Goal: Information Seeking & Learning: Find specific fact

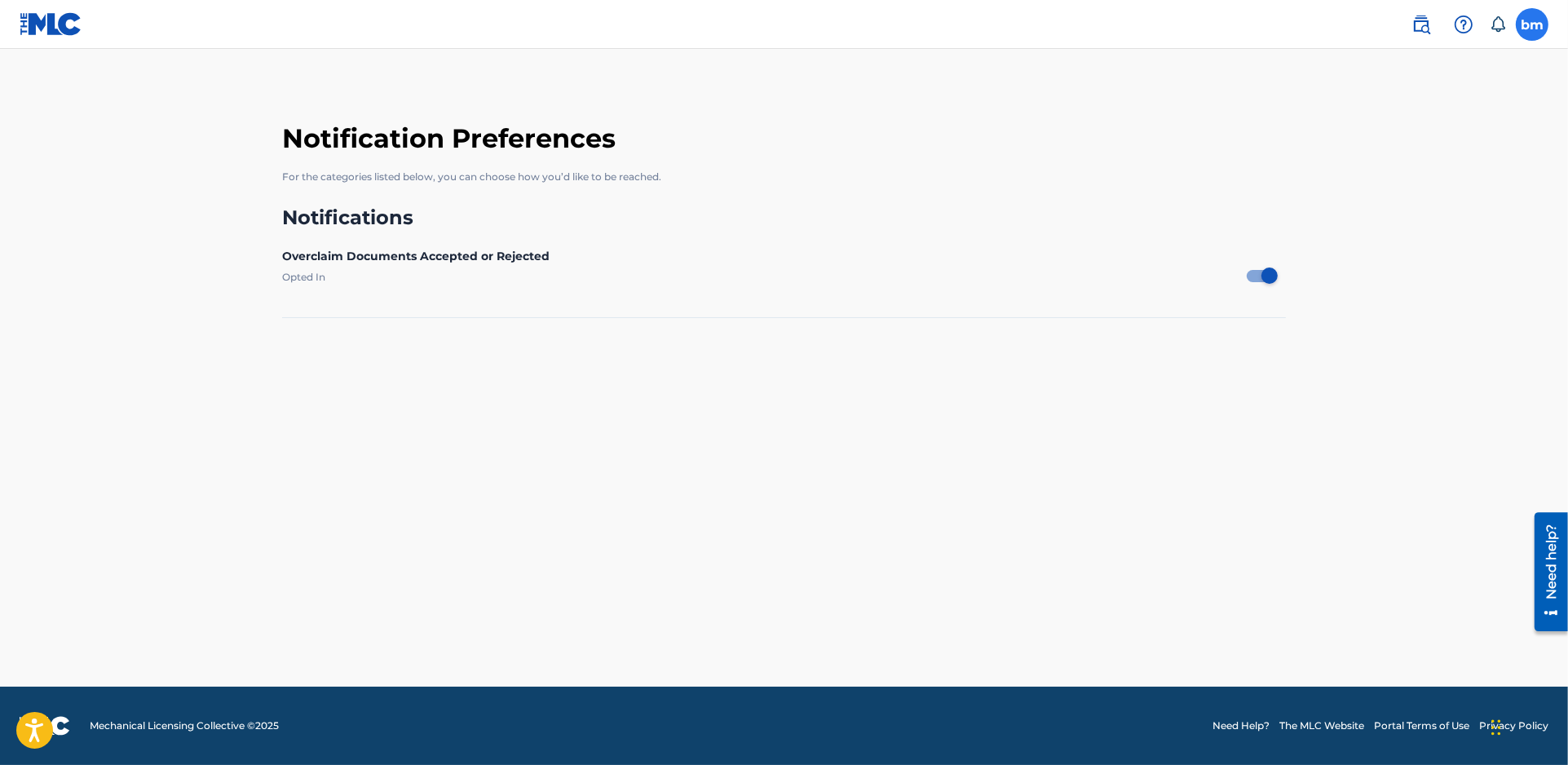
click at [1529, 23] on label at bounding box center [1532, 24] width 32 height 32
click at [1532, 25] on input "bm [PERSON_NAME] [PERSON_NAME][EMAIL_ADDRESS][PERSON_NAME][DOMAIN_NAME] Notific…" at bounding box center [1532, 25] width 0 height 0
click at [1268, 278] on div at bounding box center [1270, 276] width 17 height 17
checkbox input "false"
click at [1378, 193] on div "Notification Preferences Profile Log out" at bounding box center [1447, 203] width 202 height 109
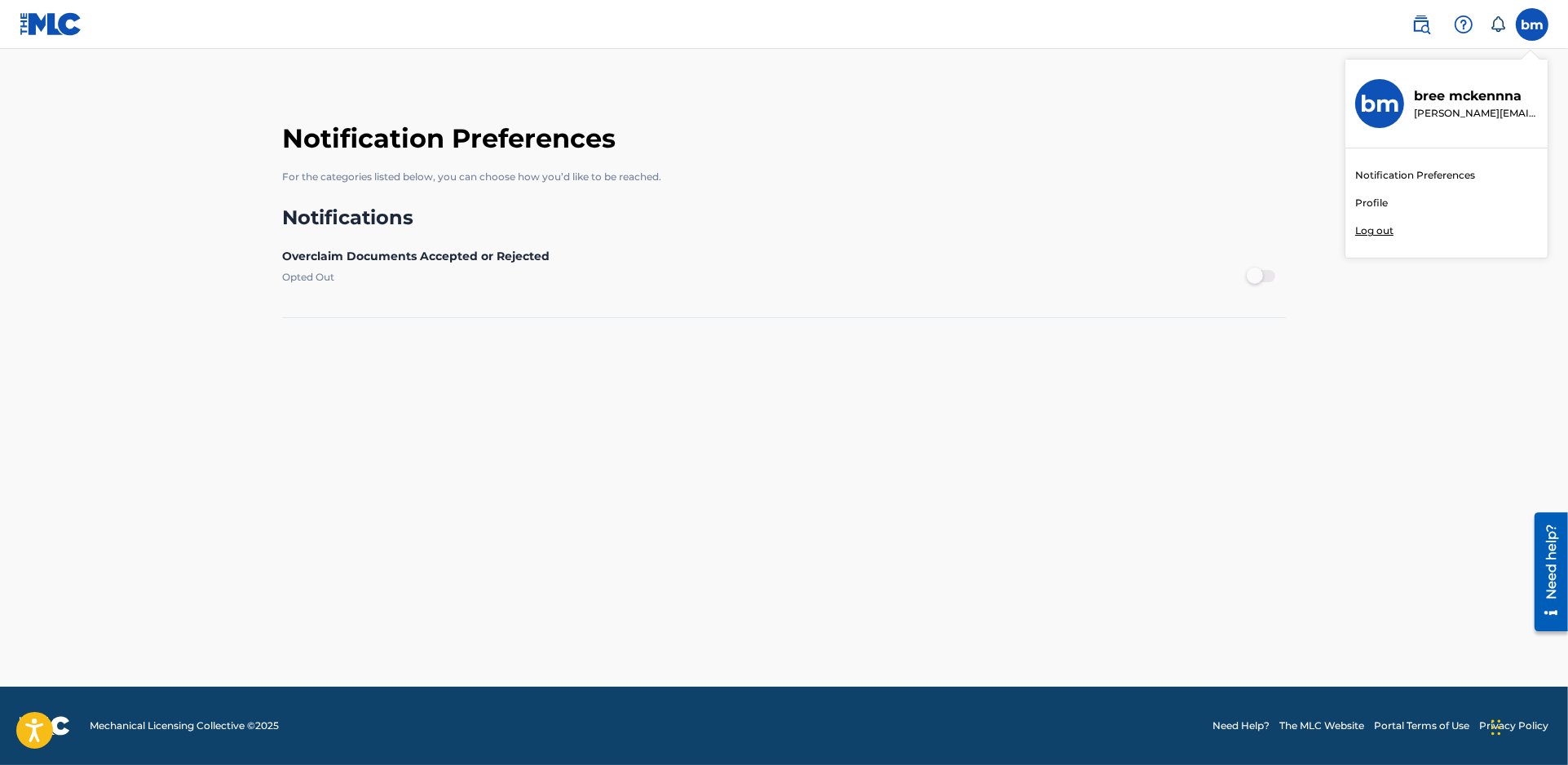
click at [1532, 25] on input "bm [PERSON_NAME] [PERSON_NAME][EMAIL_ADDRESS][PERSON_NAME][DOMAIN_NAME] Notific…" at bounding box center [1532, 25] width 0 height 0
click at [1371, 200] on link "Profile" at bounding box center [1371, 203] width 32 height 15
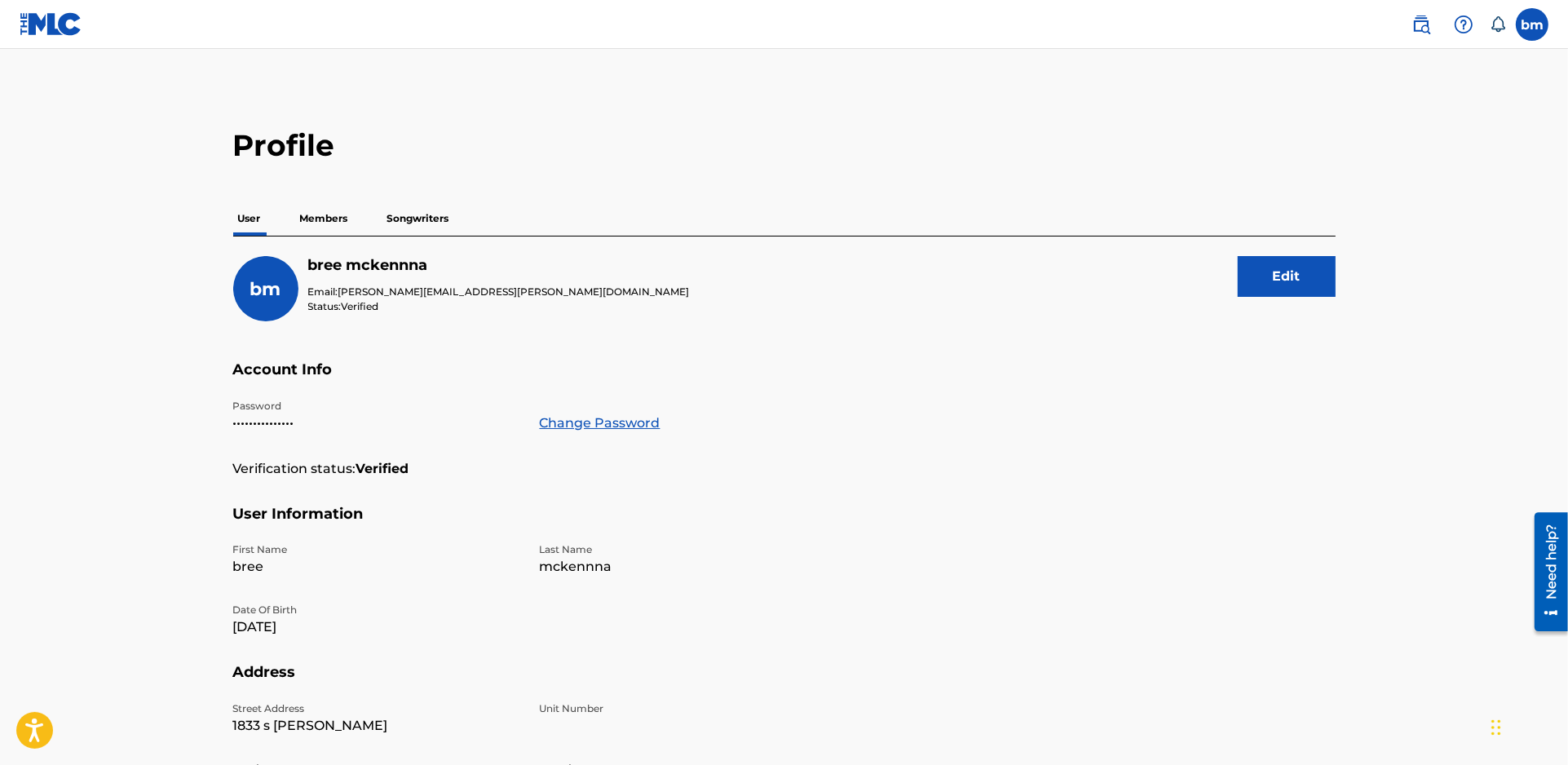
click at [304, 219] on p "Members" at bounding box center [324, 218] width 58 height 34
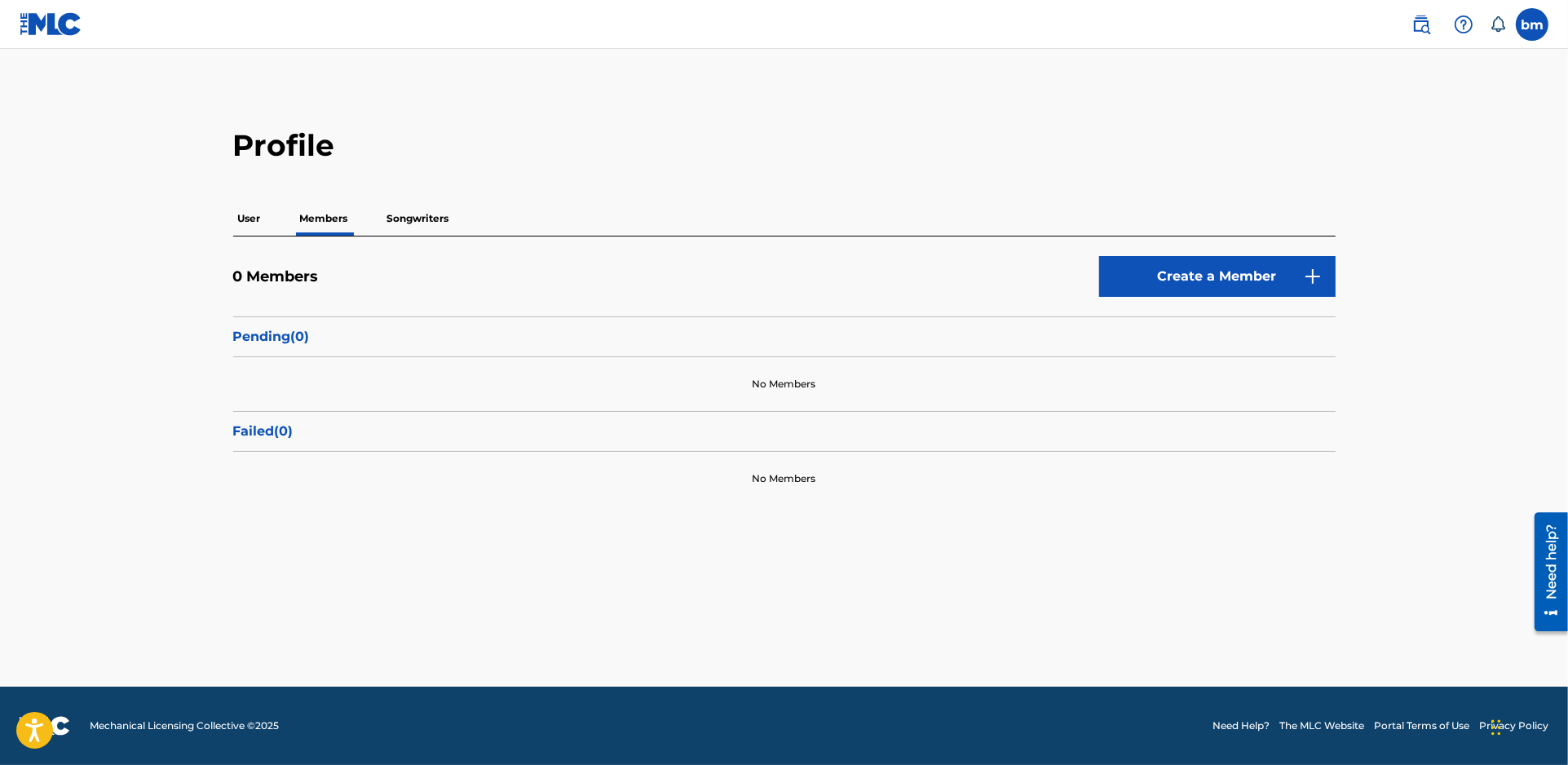
click at [421, 224] on p "Songwriters" at bounding box center [418, 218] width 72 height 34
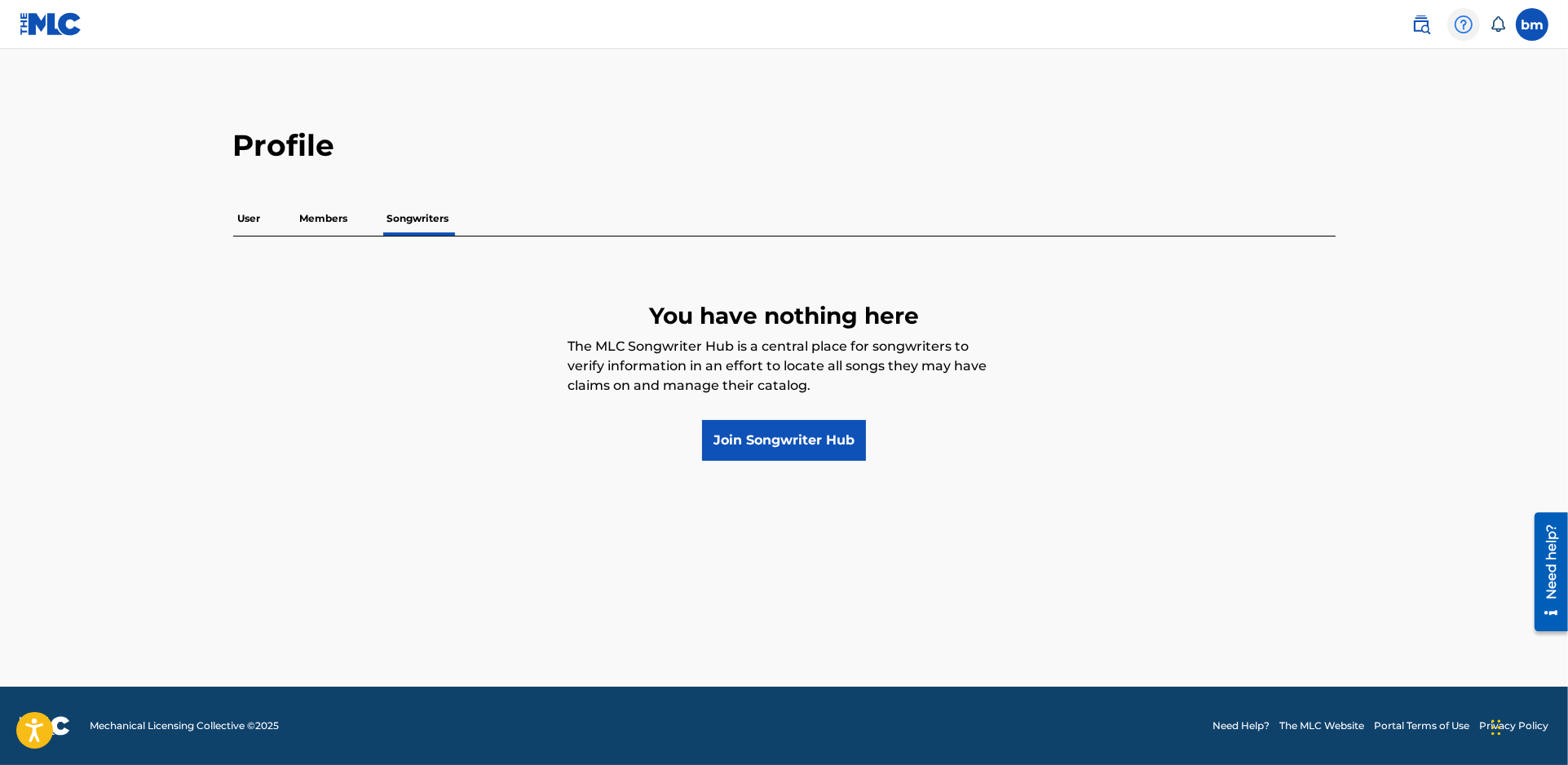
click at [1466, 24] on img at bounding box center [1464, 25] width 20 height 20
click at [1422, 22] on img at bounding box center [1422, 25] width 20 height 20
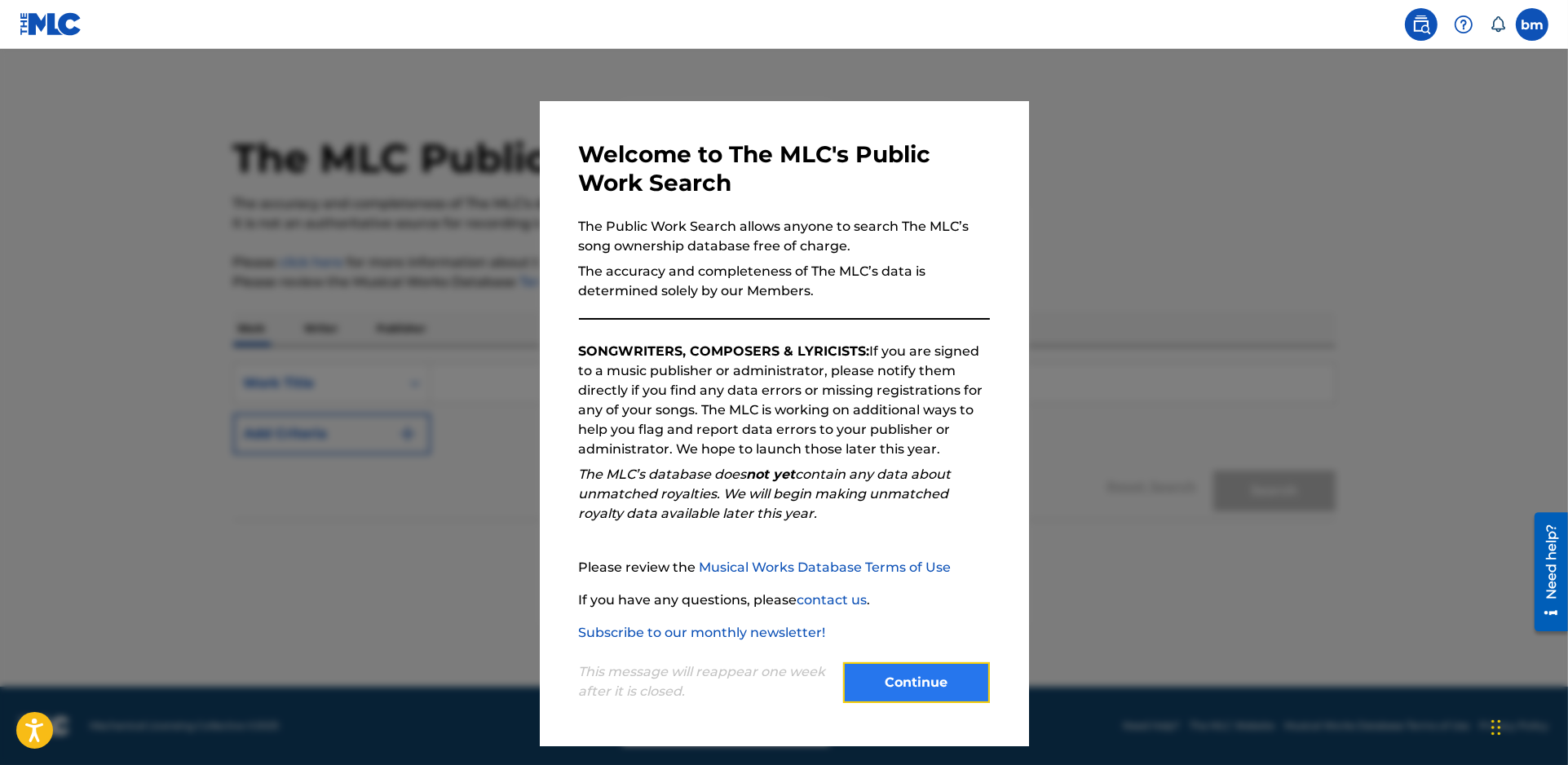
click at [944, 697] on button "Continue" at bounding box center [916, 682] width 147 height 41
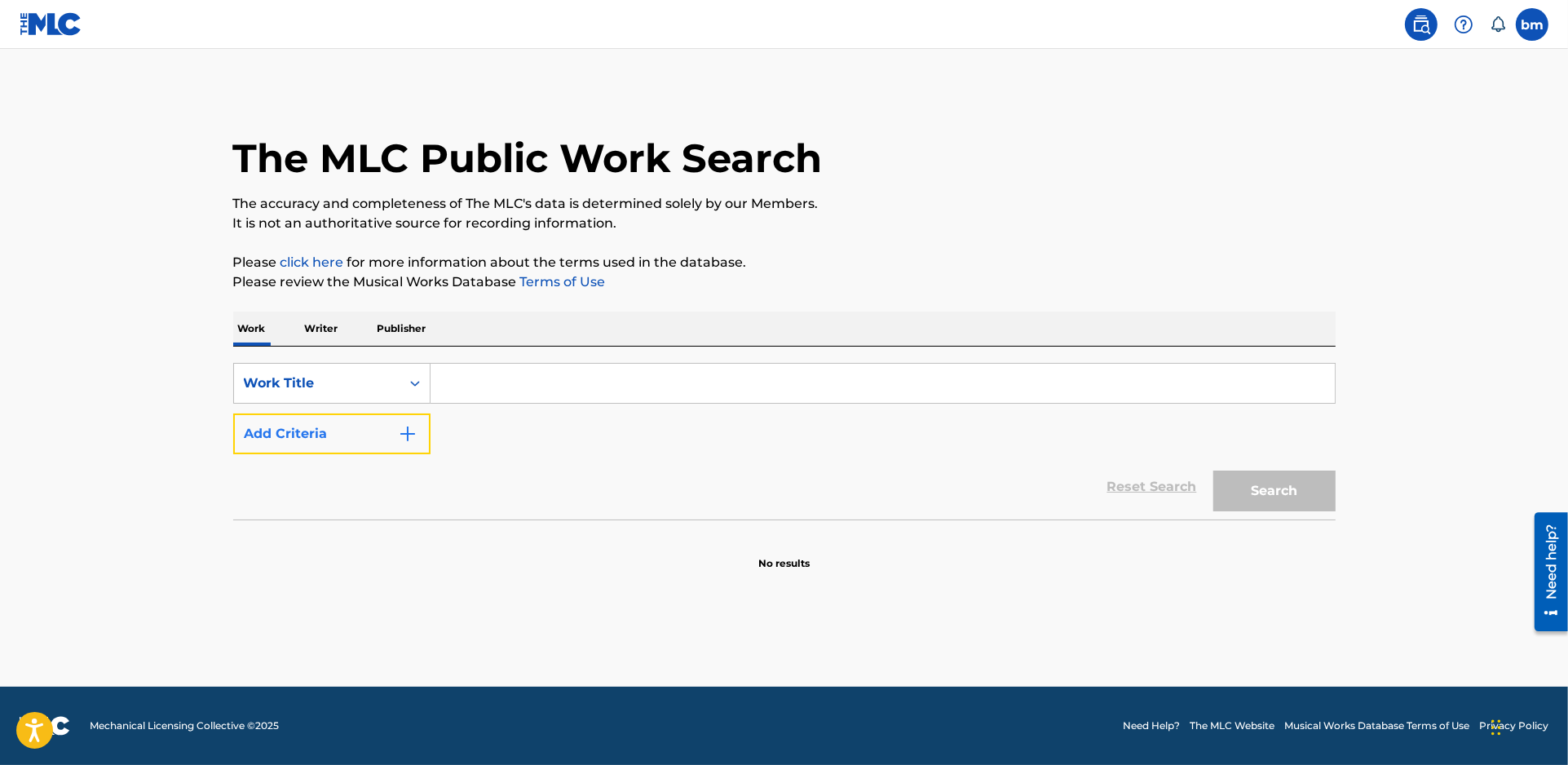
click at [420, 446] on button "Add Criteria" at bounding box center [332, 433] width 197 height 41
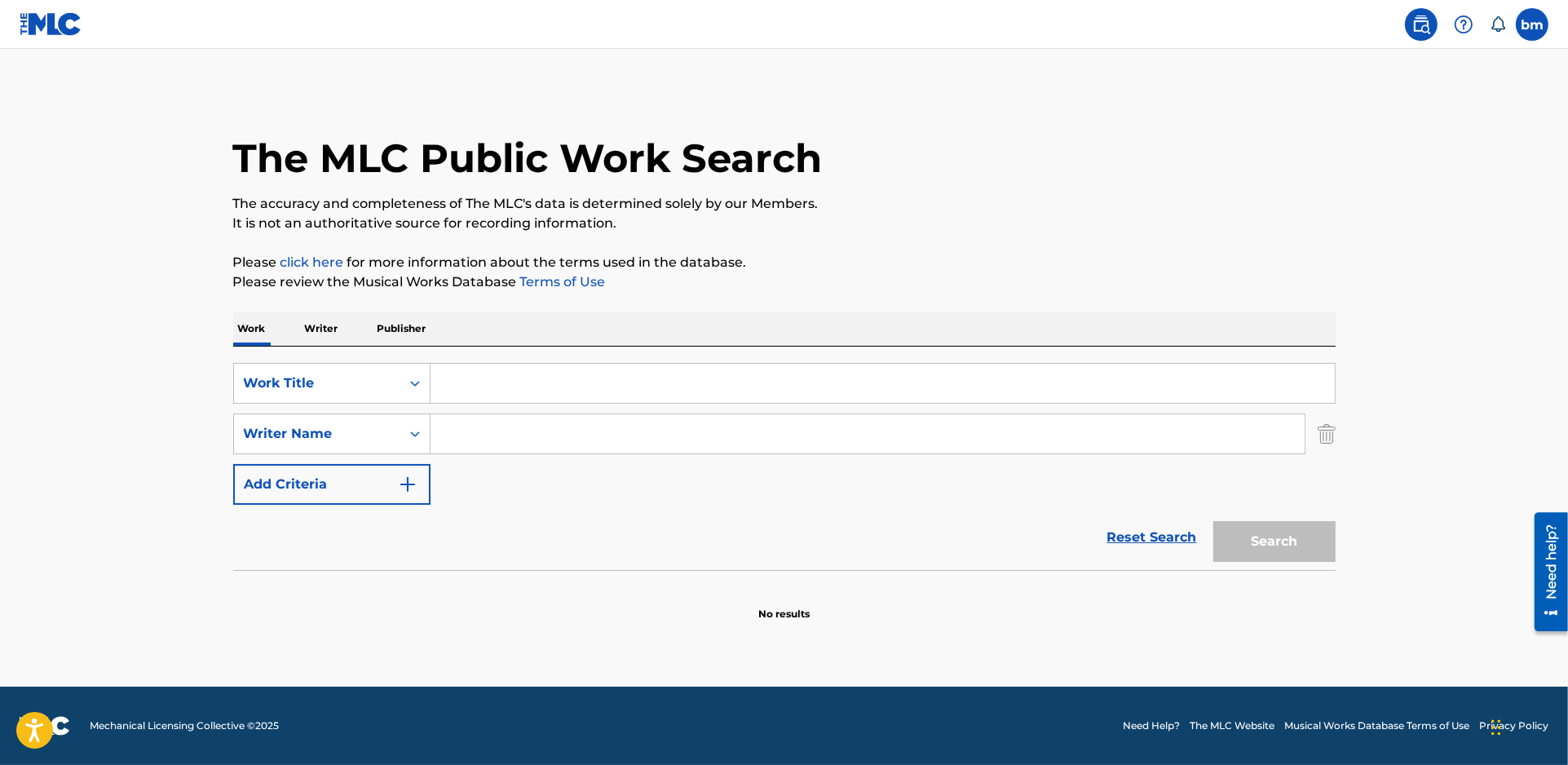
click at [487, 441] on input "Search Form" at bounding box center [867, 433] width 874 height 39
paste input "[PERSON_NAME]"
type input "[PERSON_NAME]"
drag, startPoint x: 510, startPoint y: 390, endPoint x: 400, endPoint y: 389, distance: 110.0
click at [400, 389] on div "SearchWithCriteria77020ee3-0b62-4771-aae4-1273fd0cc439 Work Title" at bounding box center [784, 383] width 1103 height 41
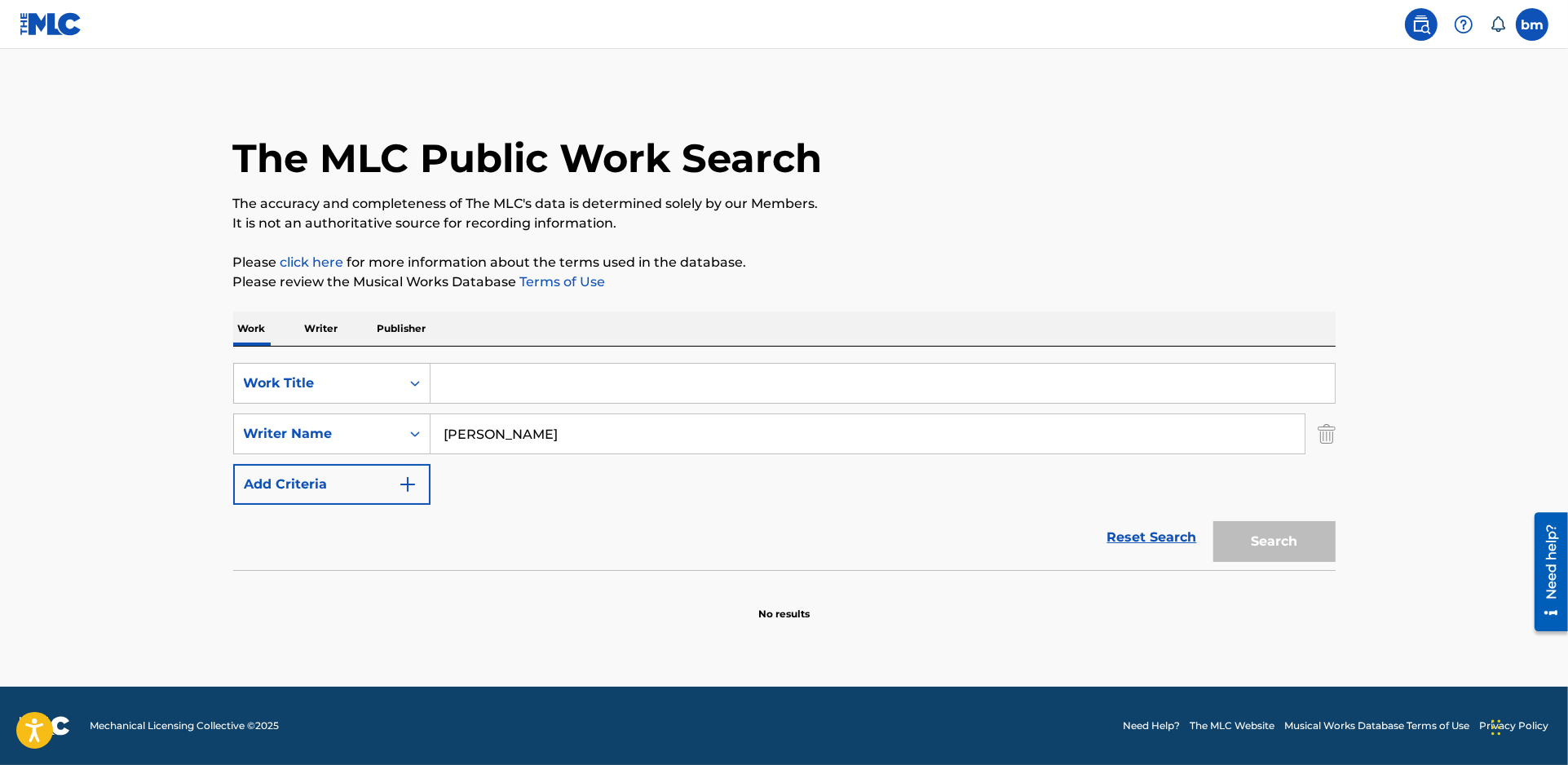
paste input "If I Cant Have You - [PERSON_NAME]"
drag, startPoint x: 559, startPoint y: 385, endPoint x: 1102, endPoint y: 298, distance: 549.9
click at [1003, 355] on div "SearchWithCriteria77020ee3-0b62-4771-aae4-1273fd0cc439 Work Title If I Cant Hav…" at bounding box center [784, 458] width 1103 height 223
type input "If I Cant Have You"
click at [1119, 254] on p "Please click here for more information about the terms used in the database." at bounding box center [784, 263] width 1103 height 20
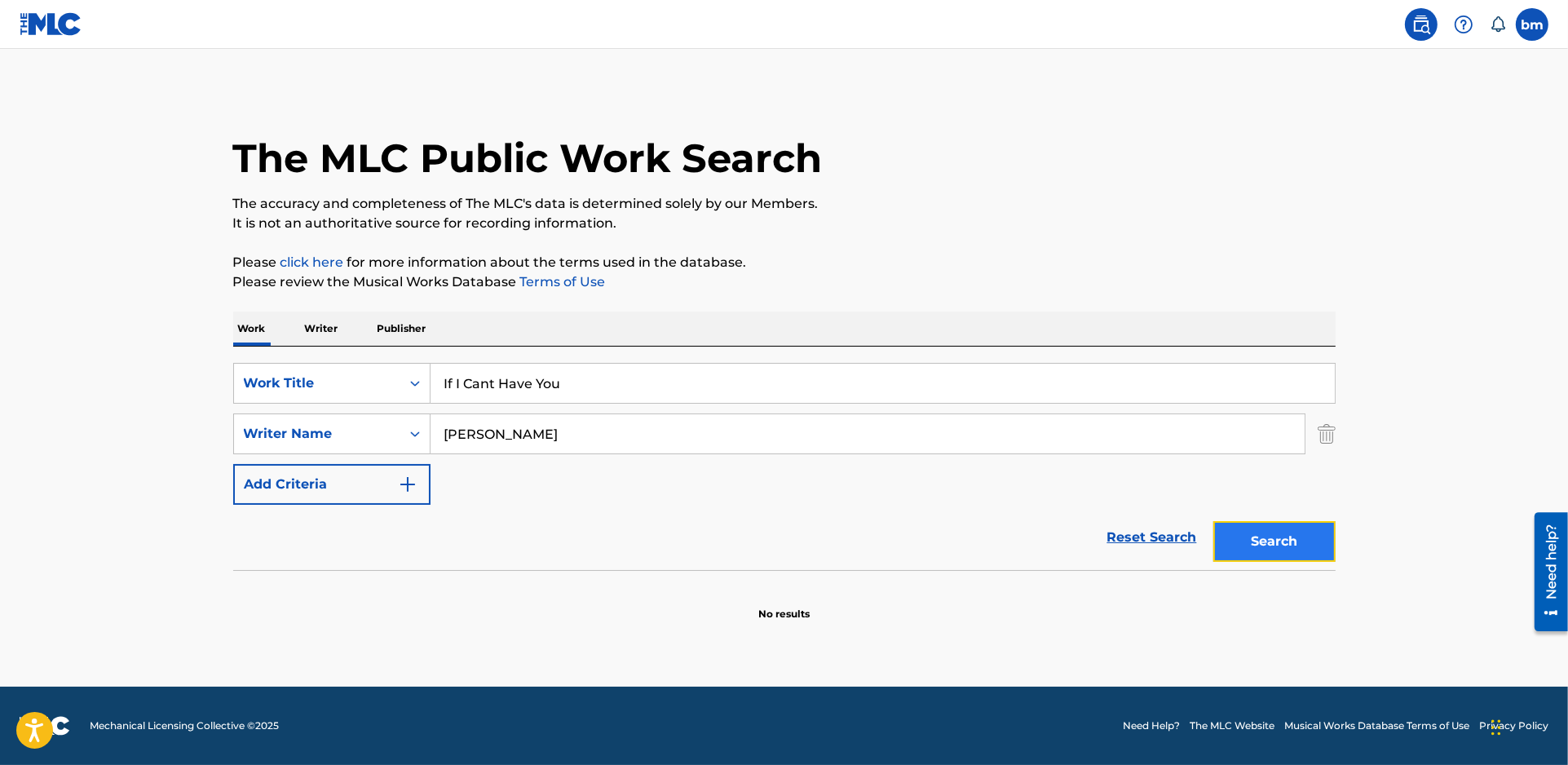
click at [1221, 545] on button "Search" at bounding box center [1275, 541] width 123 height 41
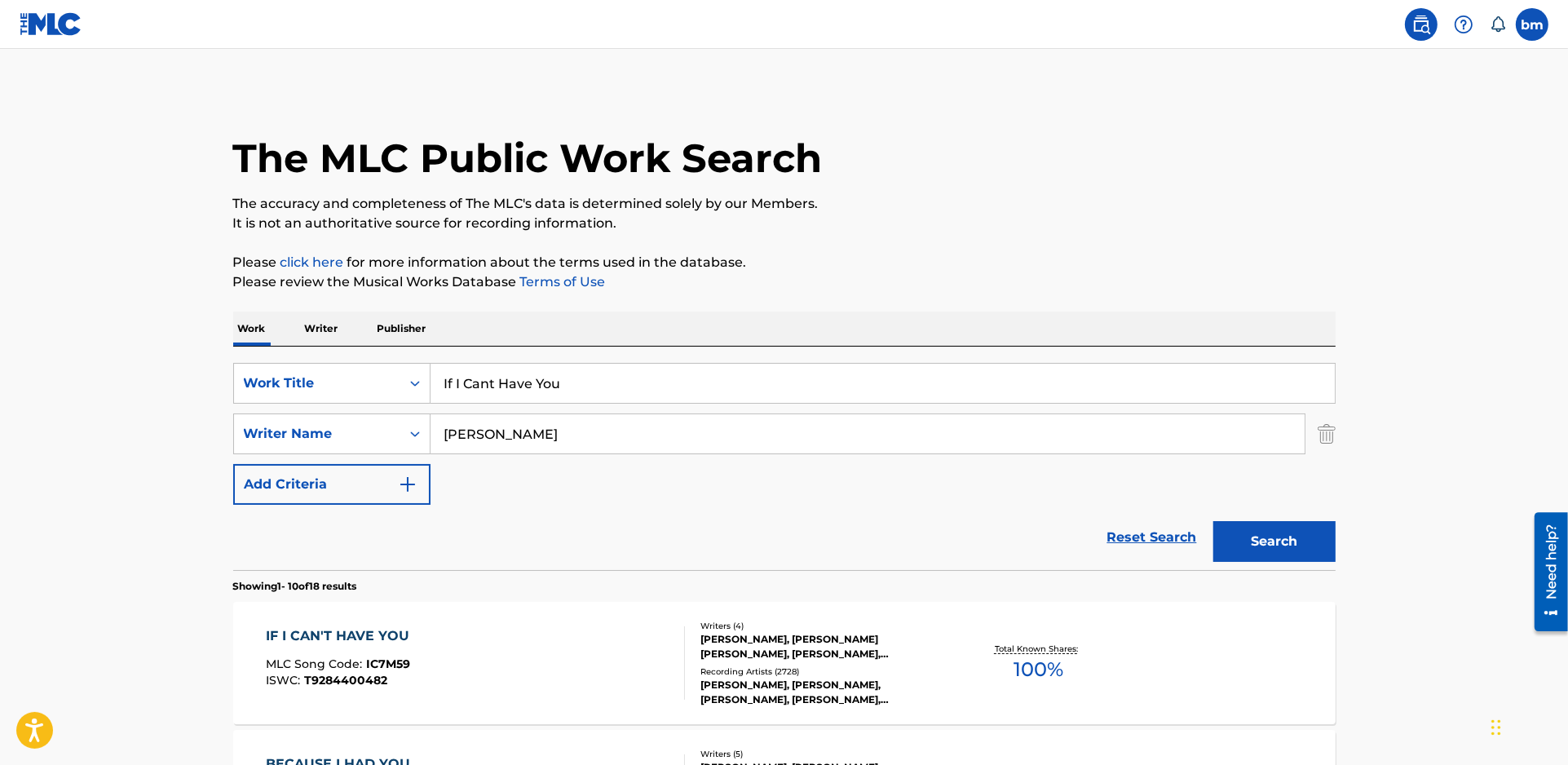
click at [472, 659] on div "IF I CAN'T HAVE YOU MLC Song Code : IC7M59 ISWC : T9284400482" at bounding box center [476, 662] width 420 height 74
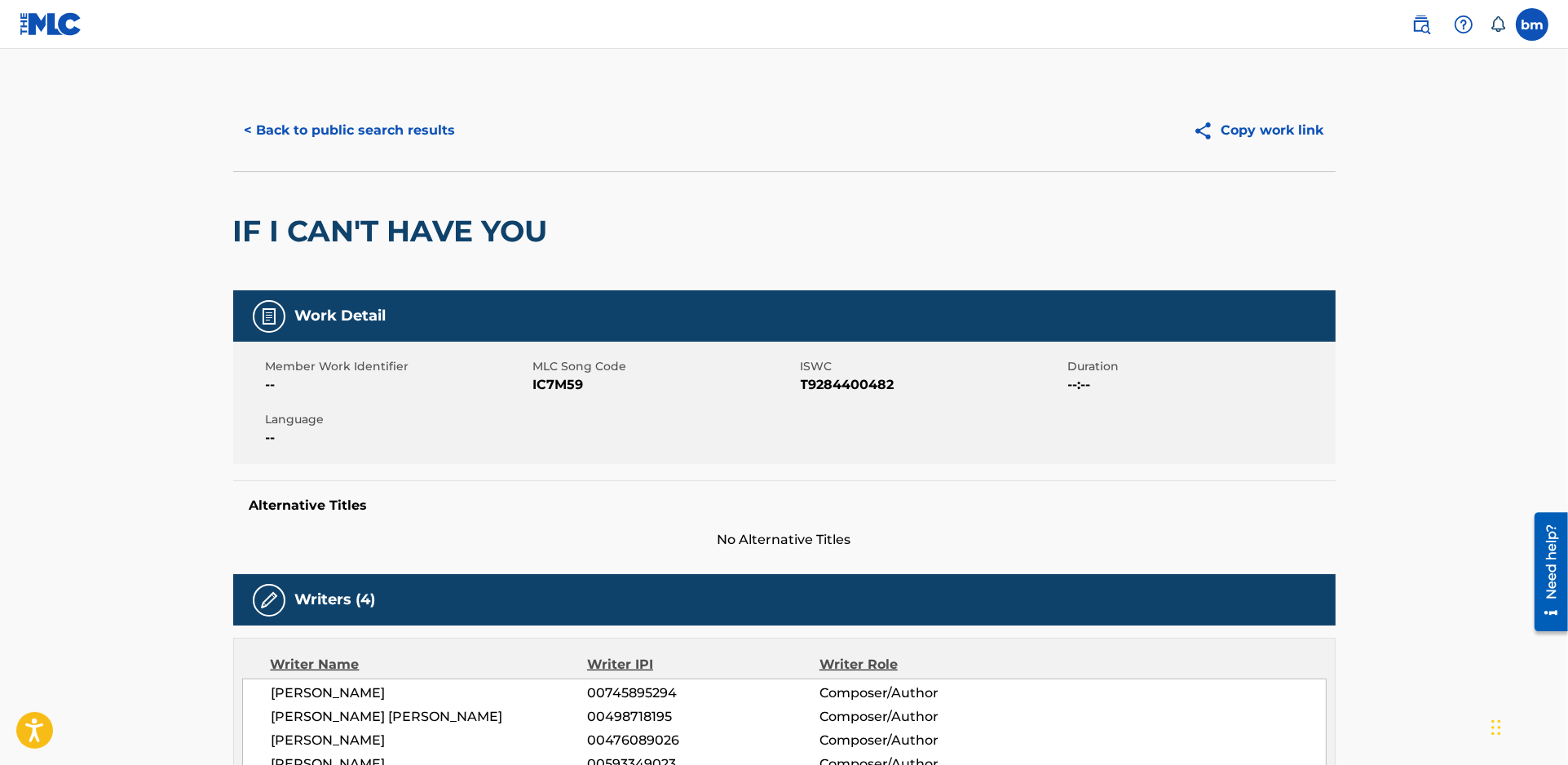
click at [548, 377] on span "IC7M59" at bounding box center [665, 385] width 264 height 20
copy span "IC7M59"
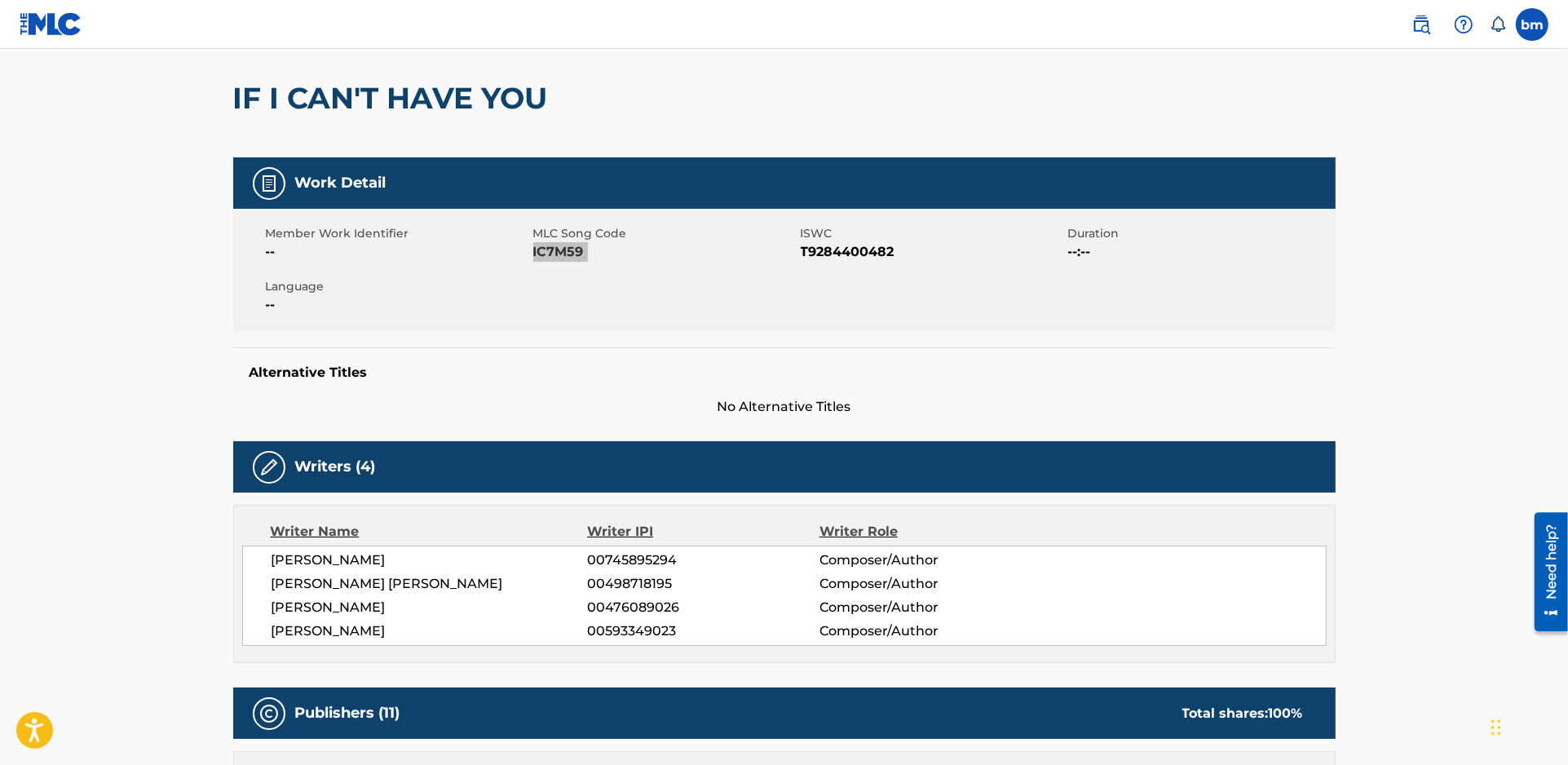
scroll to position [326, 0]
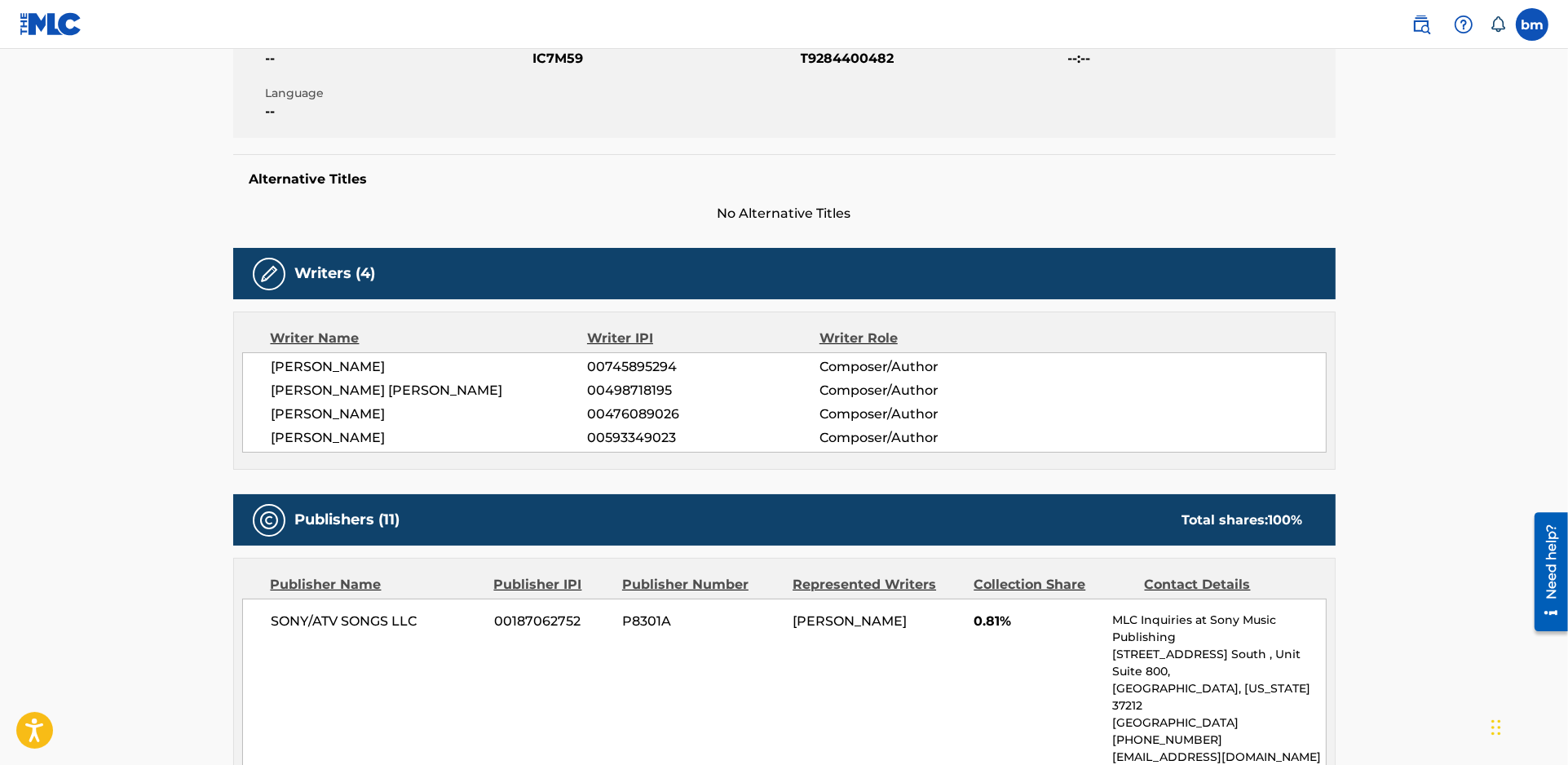
click at [279, 370] on span "[PERSON_NAME]" at bounding box center [430, 367] width 317 height 20
copy div "[PERSON_NAME]"
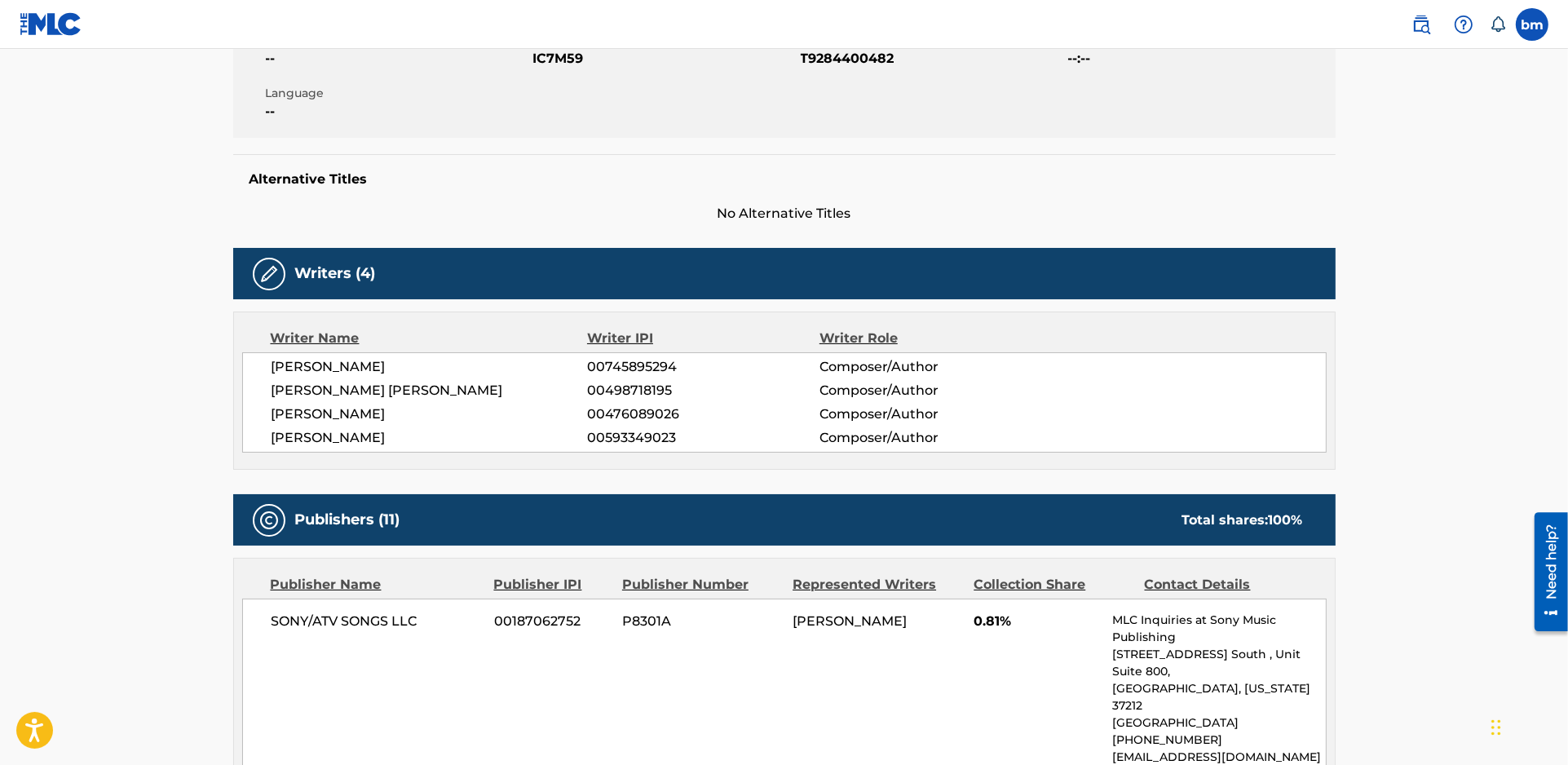
click at [298, 380] on span "[PERSON_NAME] [PERSON_NAME]" at bounding box center [430, 390] width 317 height 20
click at [299, 380] on span "[PERSON_NAME] [PERSON_NAME]" at bounding box center [430, 390] width 317 height 20
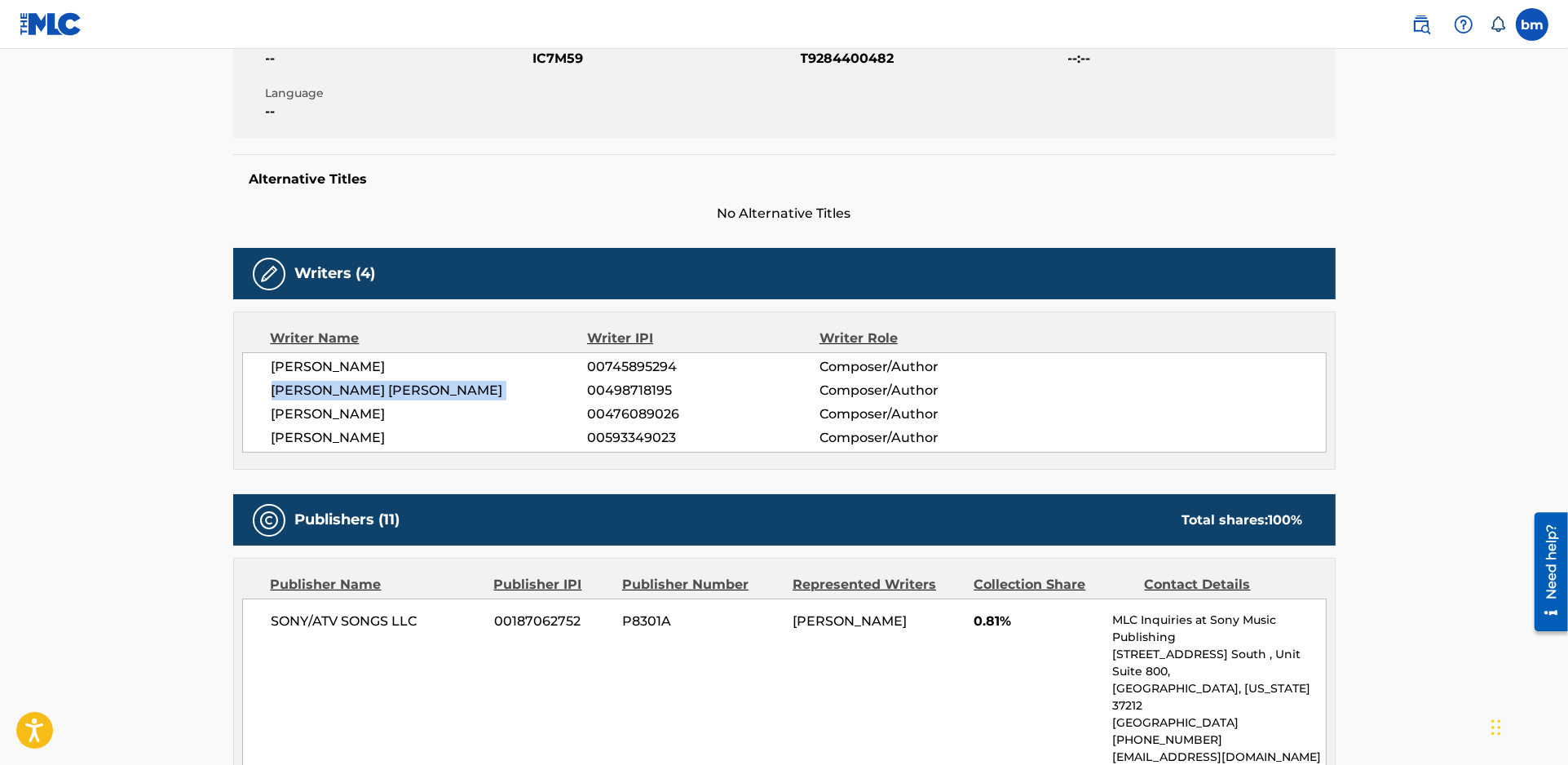
copy div "[PERSON_NAME] [PERSON_NAME]"
click at [324, 396] on span "[PERSON_NAME] [PERSON_NAME]" at bounding box center [430, 390] width 317 height 20
click at [328, 407] on span "[PERSON_NAME]" at bounding box center [430, 414] width 317 height 20
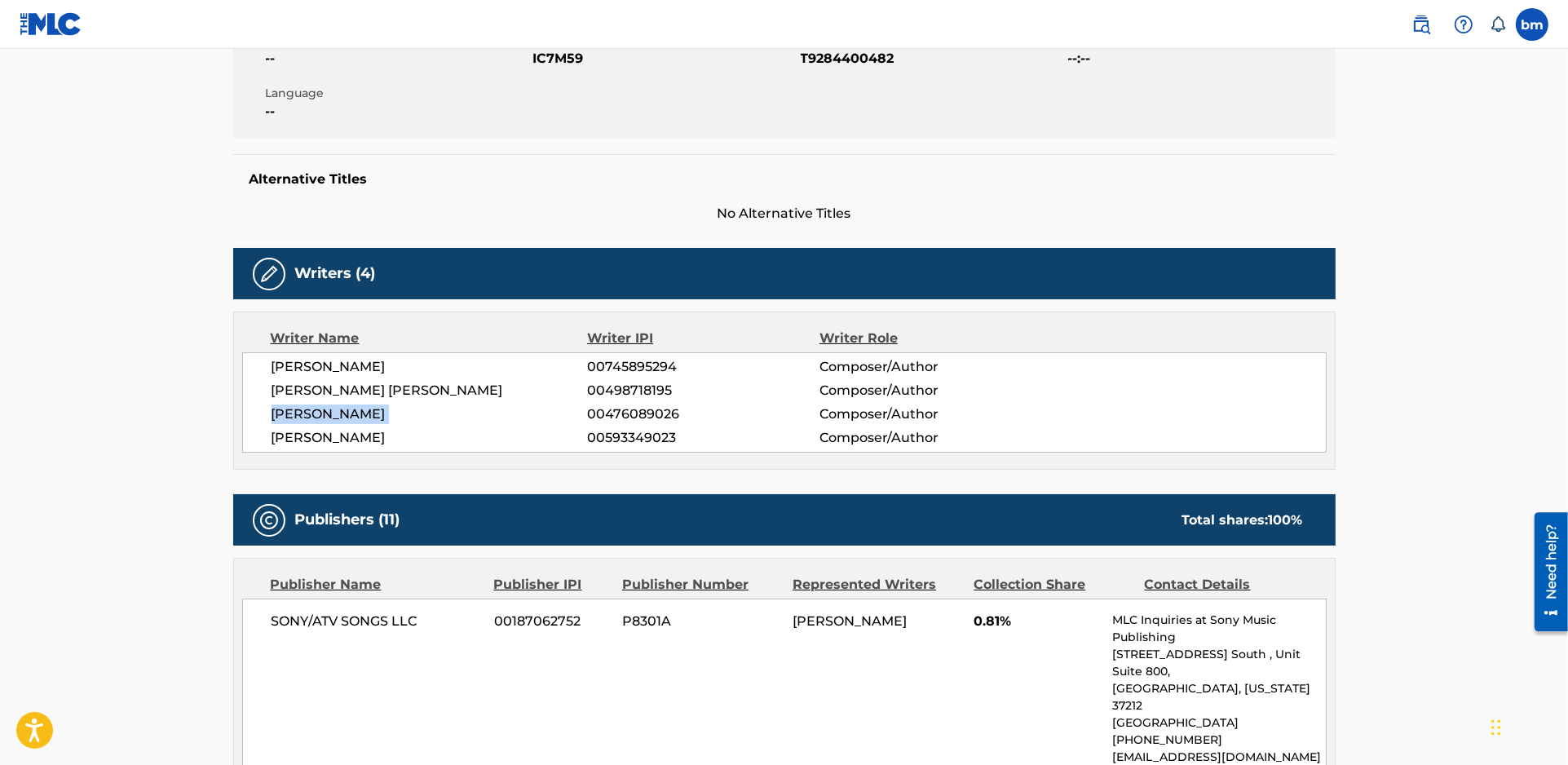
click at [328, 407] on span "[PERSON_NAME]" at bounding box center [430, 414] width 317 height 20
copy div "[PERSON_NAME]"
click at [333, 443] on span "[PERSON_NAME]" at bounding box center [430, 438] width 317 height 20
click at [333, 442] on span "[PERSON_NAME]" at bounding box center [430, 438] width 317 height 20
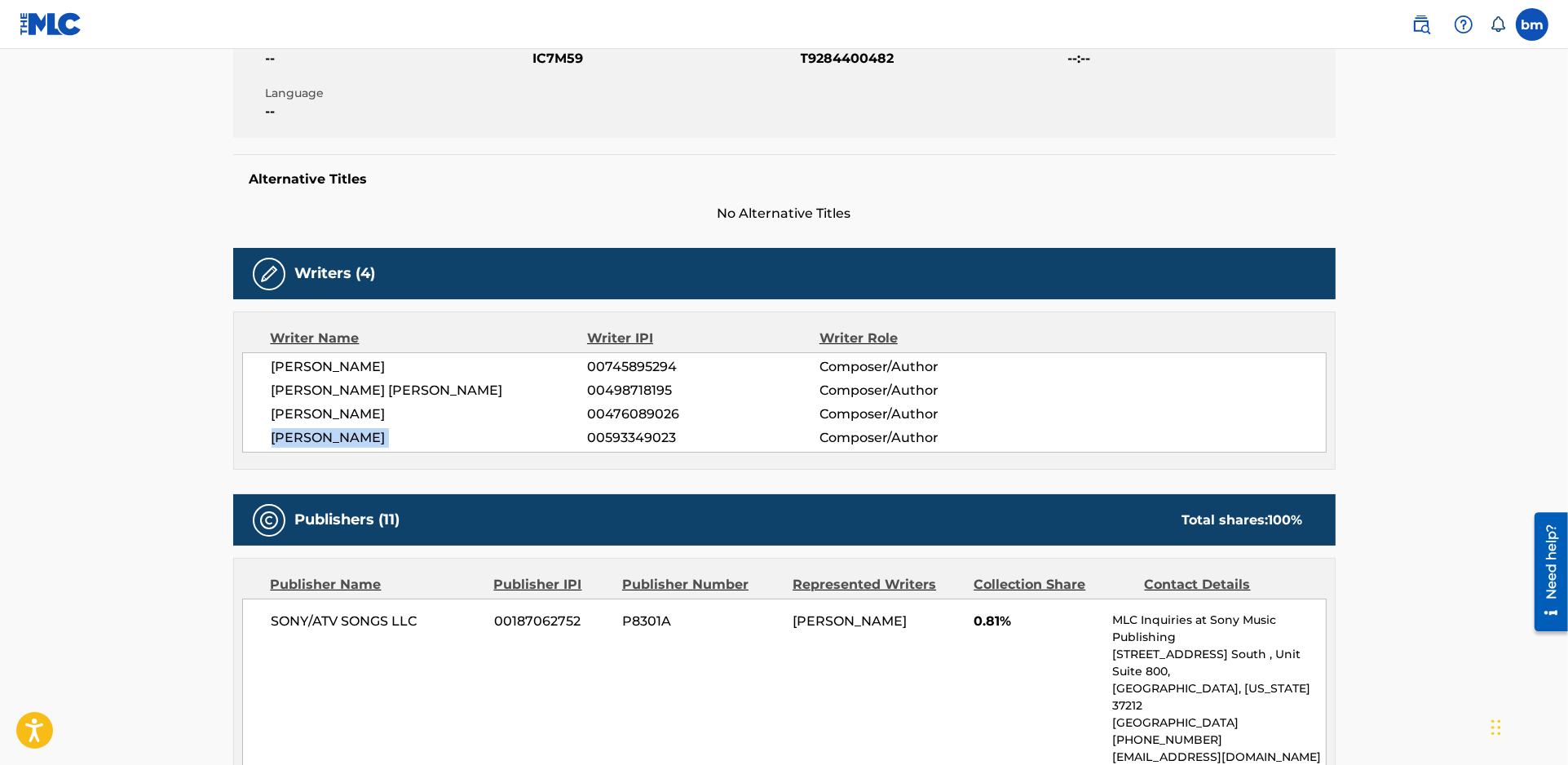
copy div "[PERSON_NAME]"
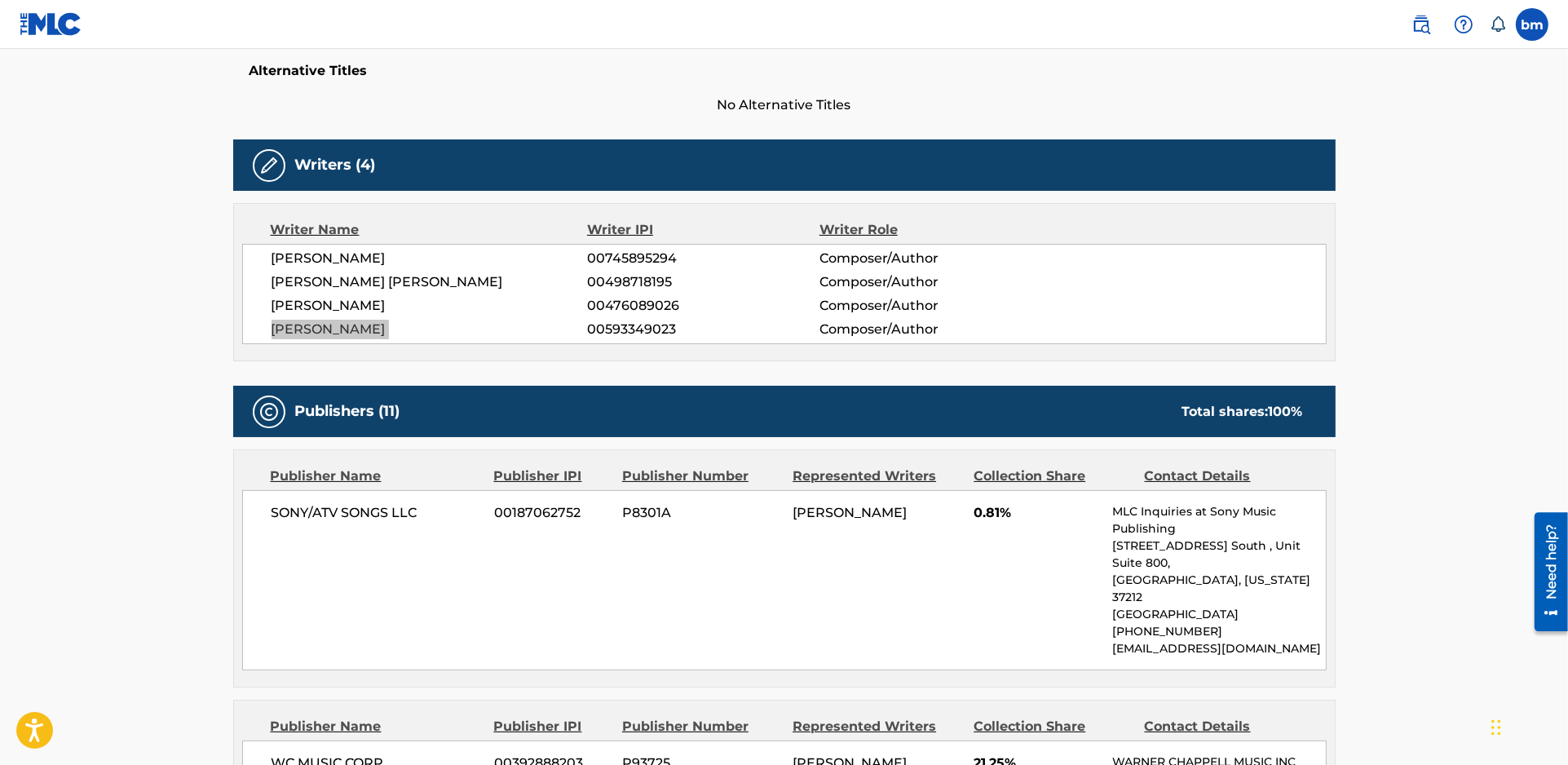
scroll to position [543, 0]
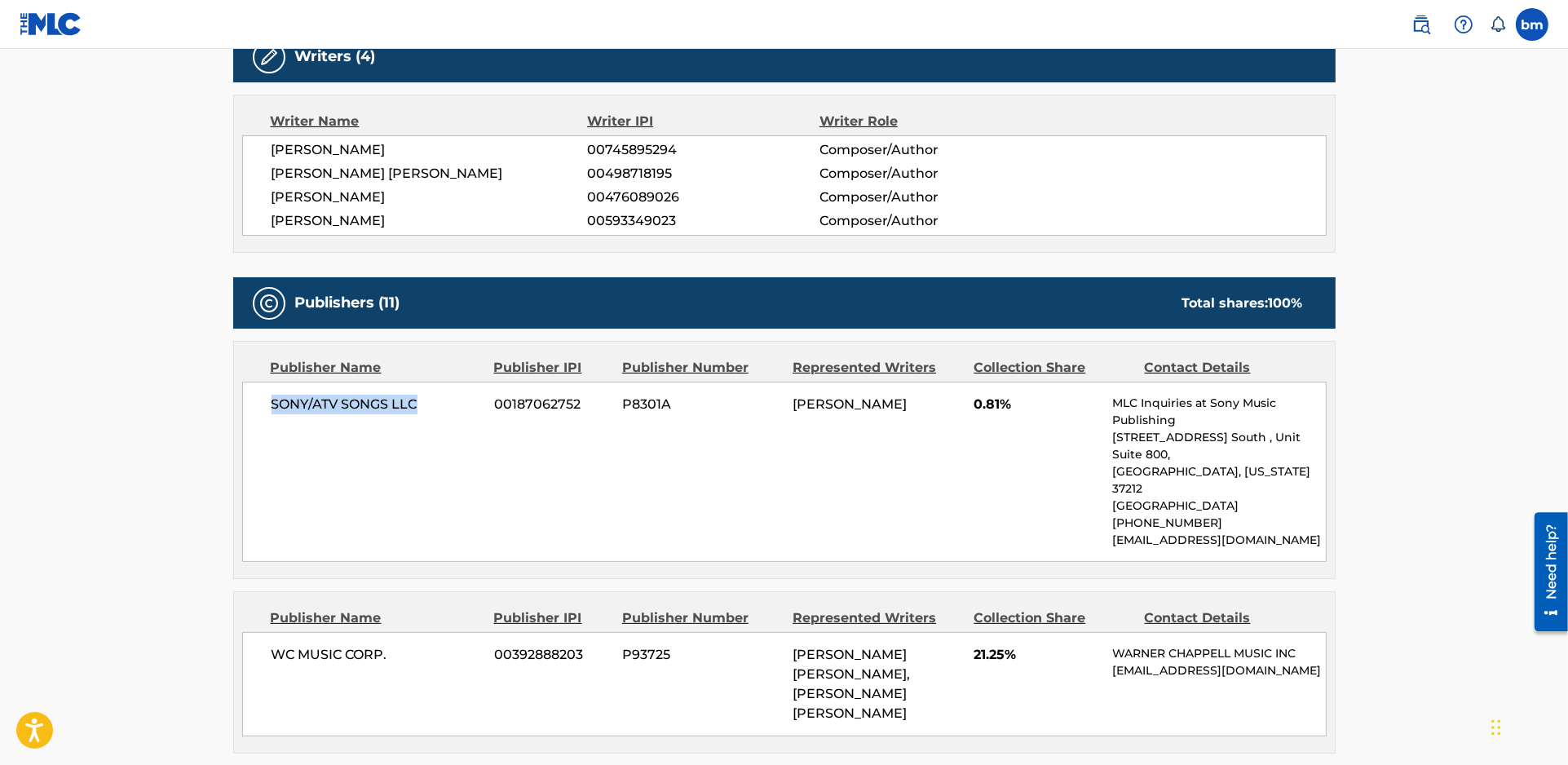
drag, startPoint x: 271, startPoint y: 402, endPoint x: 432, endPoint y: 412, distance: 161.3
click at [432, 412] on span "SONY/ATV SONGS LLC" at bounding box center [377, 404] width 211 height 20
copy span "SONY/ATV SONGS LLC"
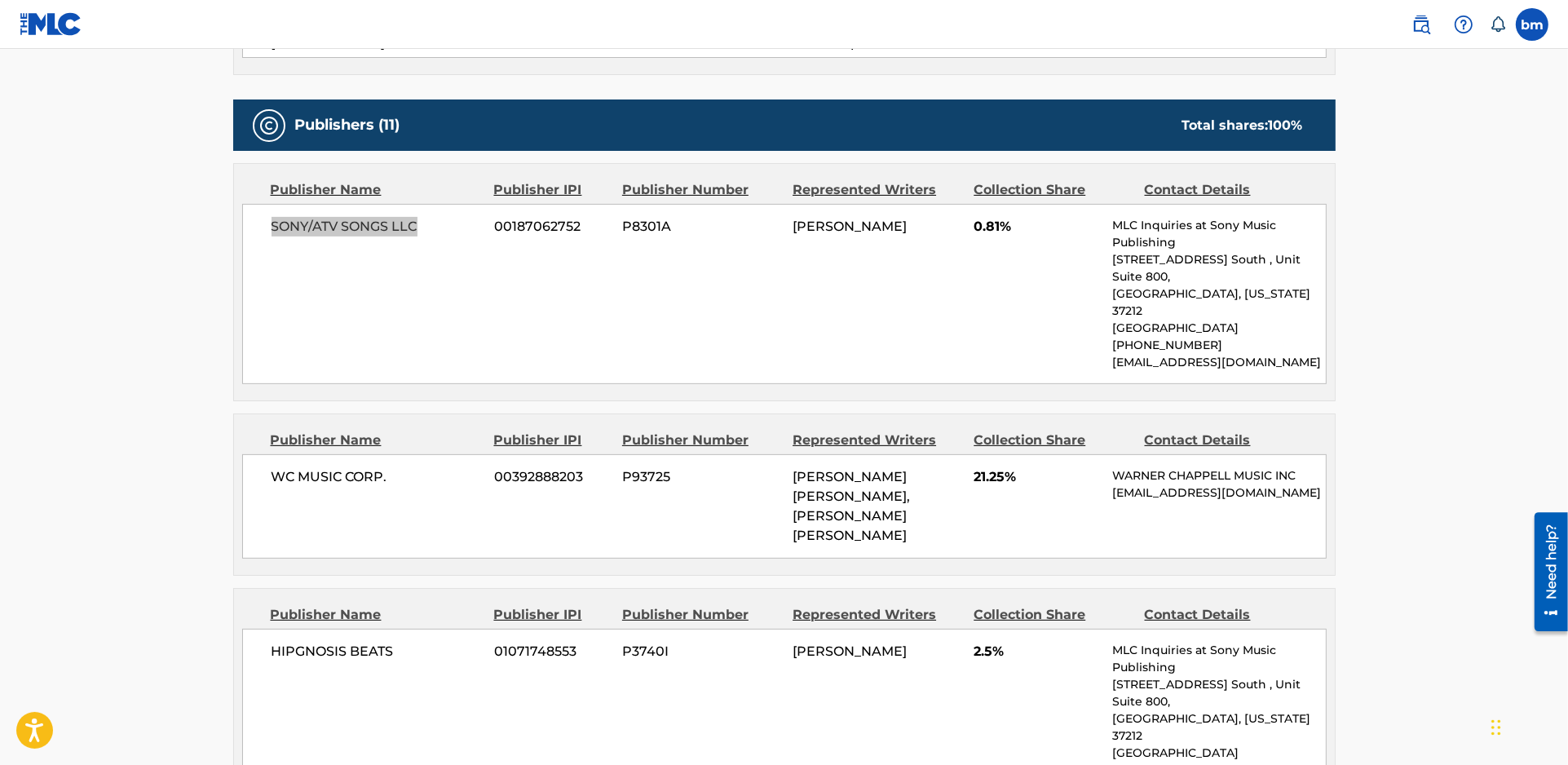
scroll to position [869, 0]
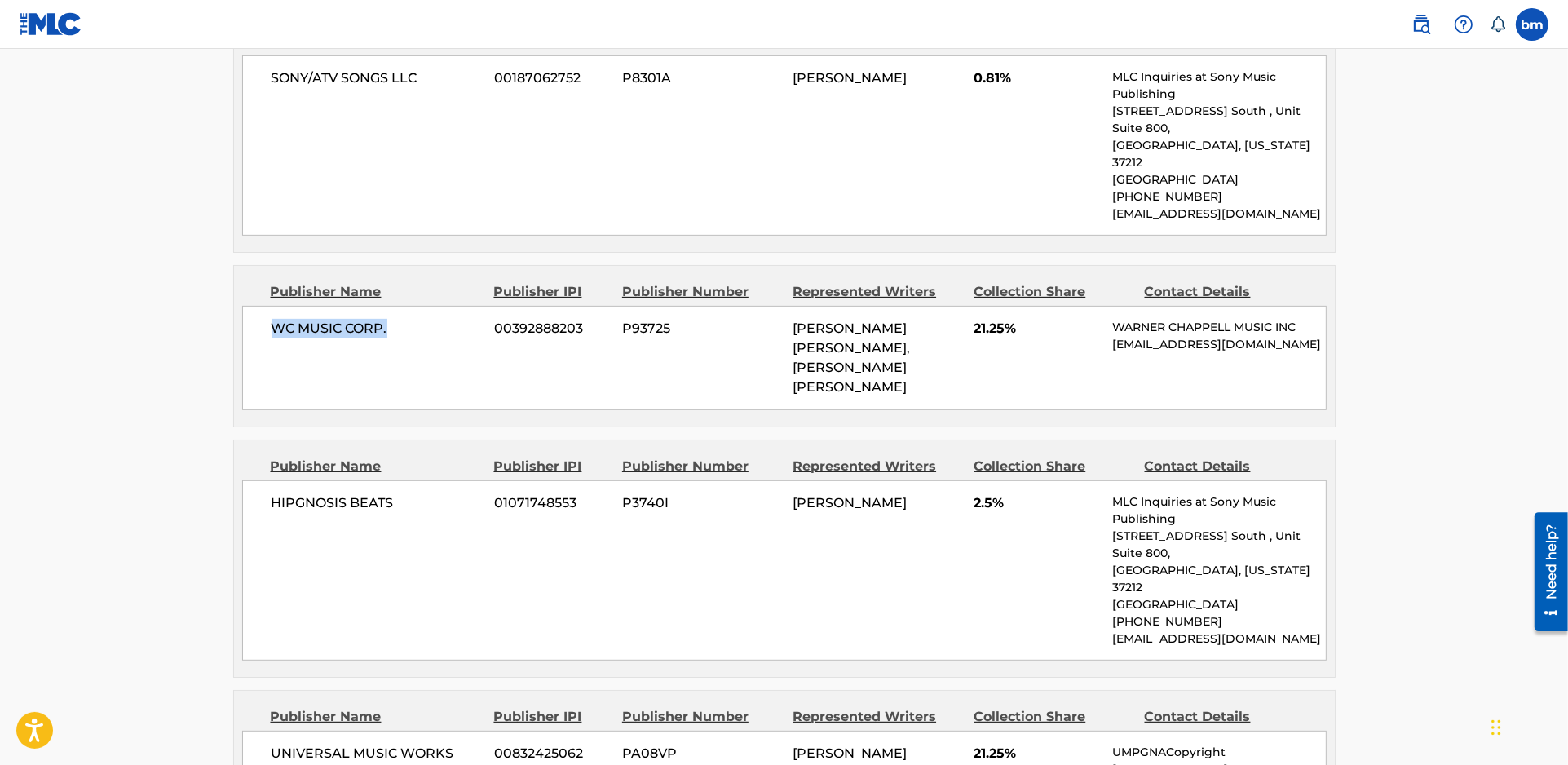
drag, startPoint x: 275, startPoint y: 293, endPoint x: 398, endPoint y: 303, distance: 123.4
click at [398, 319] on span "WC MUSIC CORP." at bounding box center [377, 329] width 211 height 20
copy span "WC MUSIC CORP."
drag, startPoint x: 267, startPoint y: 447, endPoint x: 435, endPoint y: 465, distance: 169.0
click at [425, 480] on div "HIPGNOSIS BEATS 01071748553 P3740I [PERSON_NAME] 2.5% MLC Inquiries at Sony Mus…" at bounding box center [784, 569] width 1085 height 180
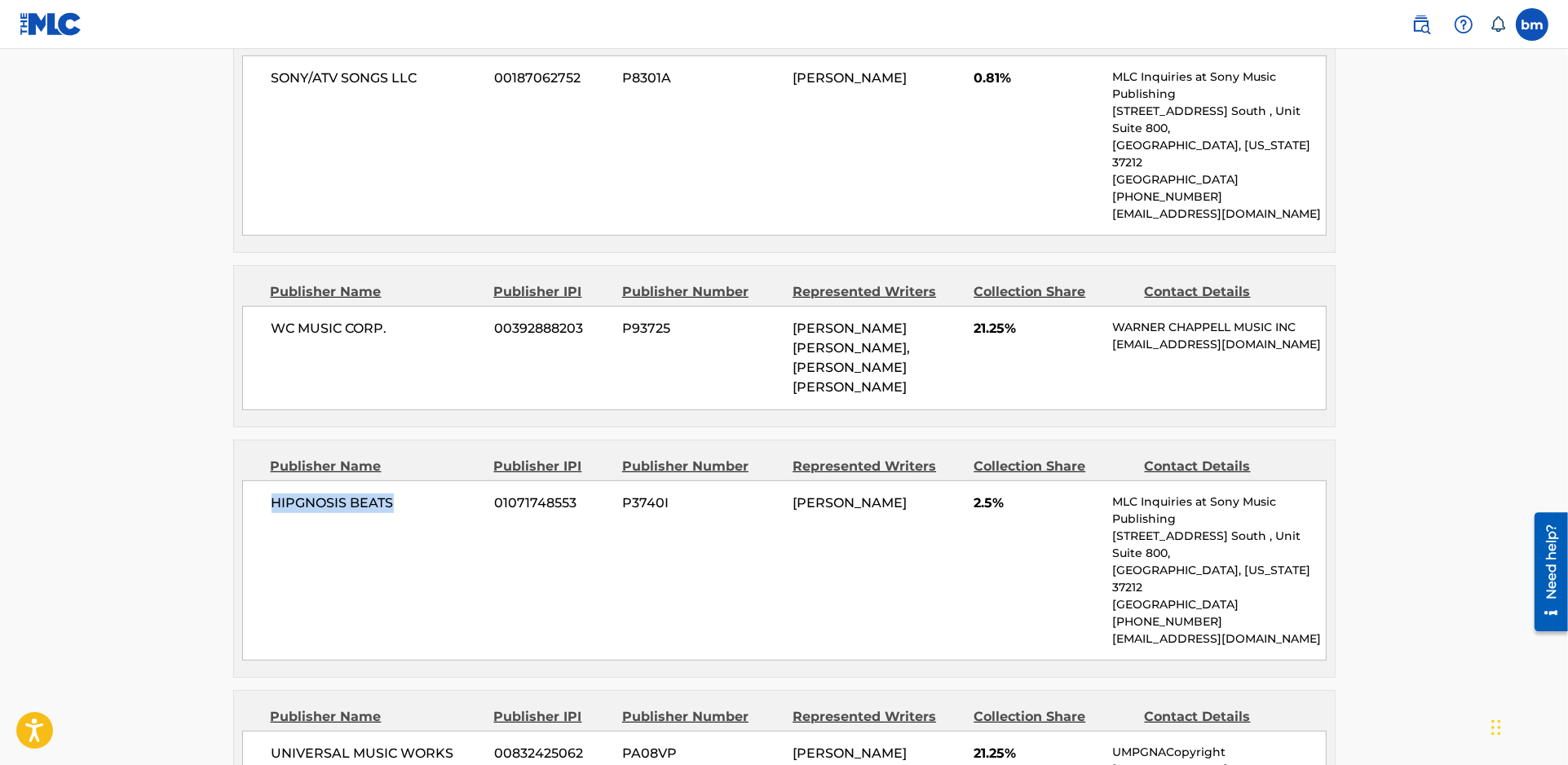
copy span "HIPGNOSIS BEATS"
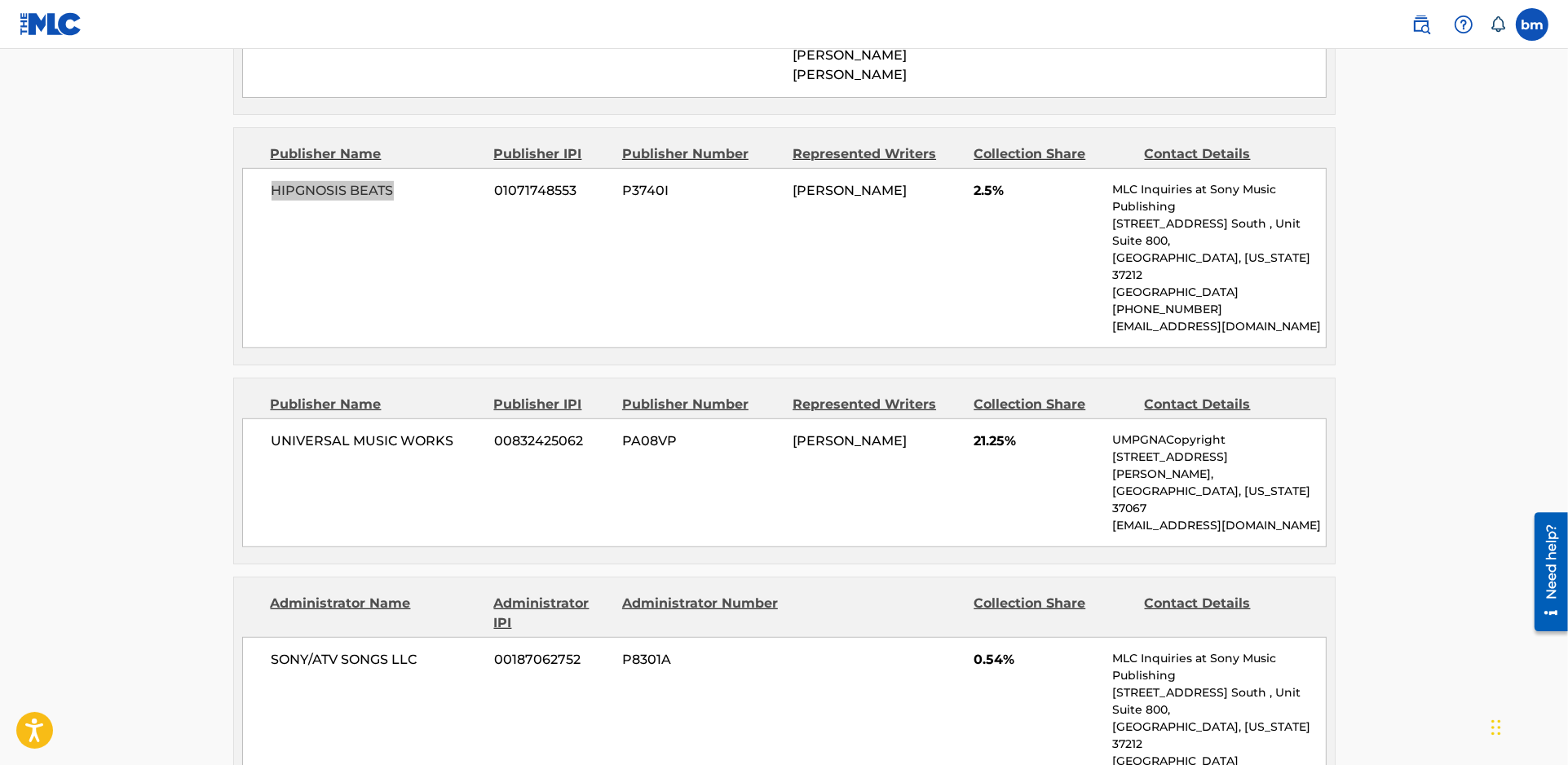
scroll to position [1195, 0]
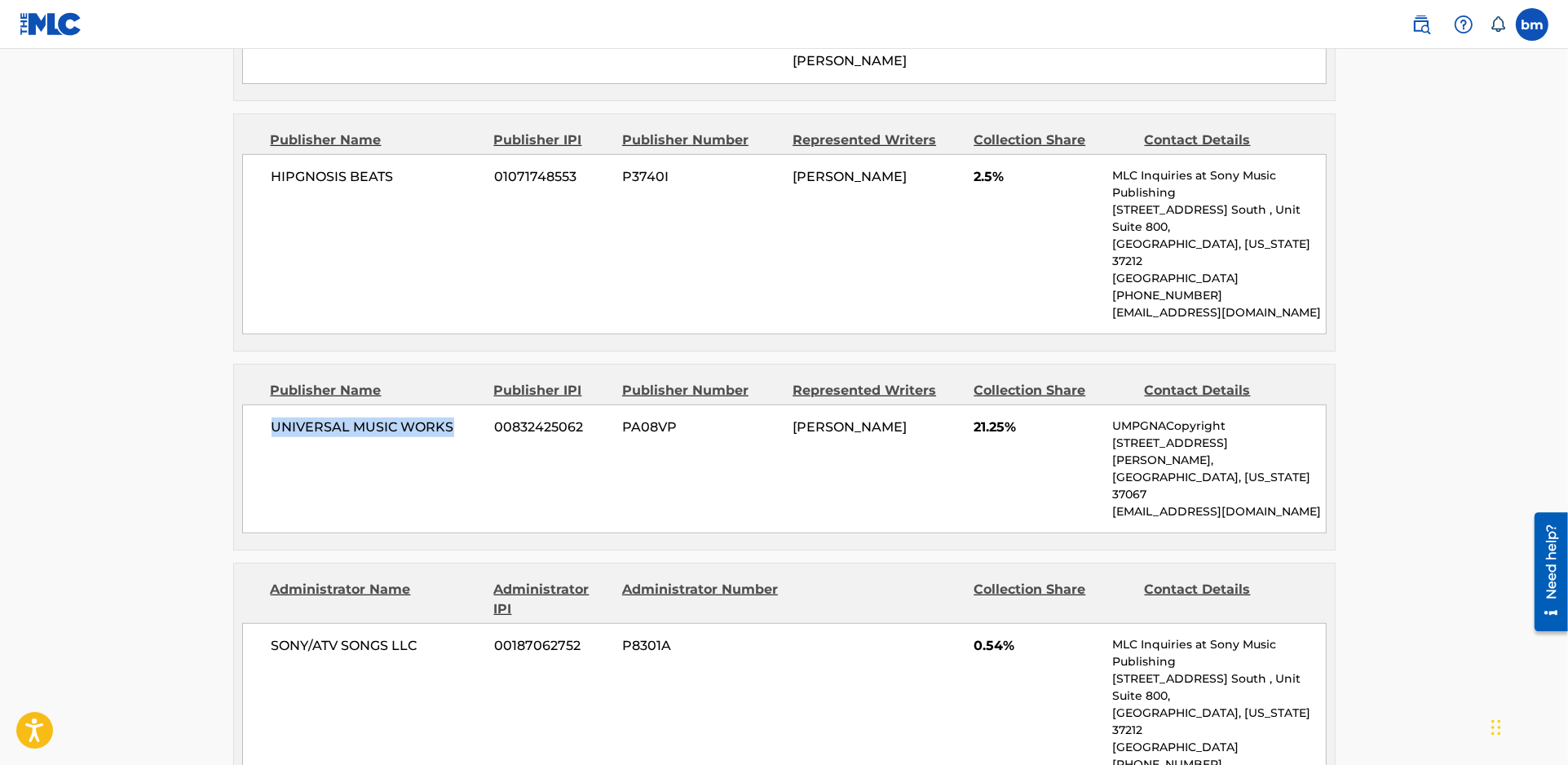
drag, startPoint x: 269, startPoint y: 328, endPoint x: 478, endPoint y: 339, distance: 209.3
click at [478, 404] on div "UNIVERSAL MUSIC WORKS 00832425062 PA08VP [PERSON_NAME] 21.25% UMPGNACopyright […" at bounding box center [784, 468] width 1085 height 128
copy span "UNIVERSAL MUSIC WORKS"
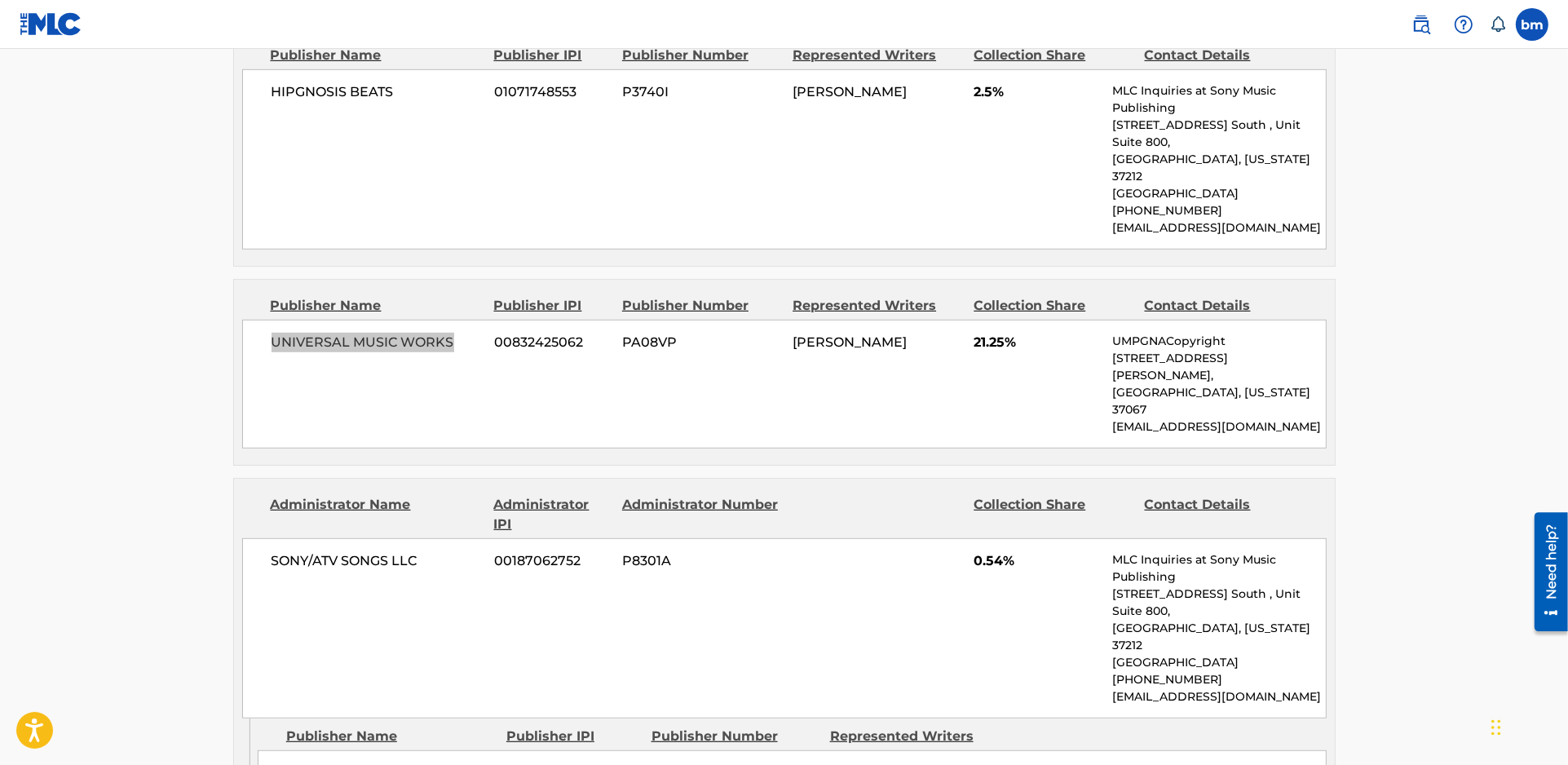
scroll to position [1413, 0]
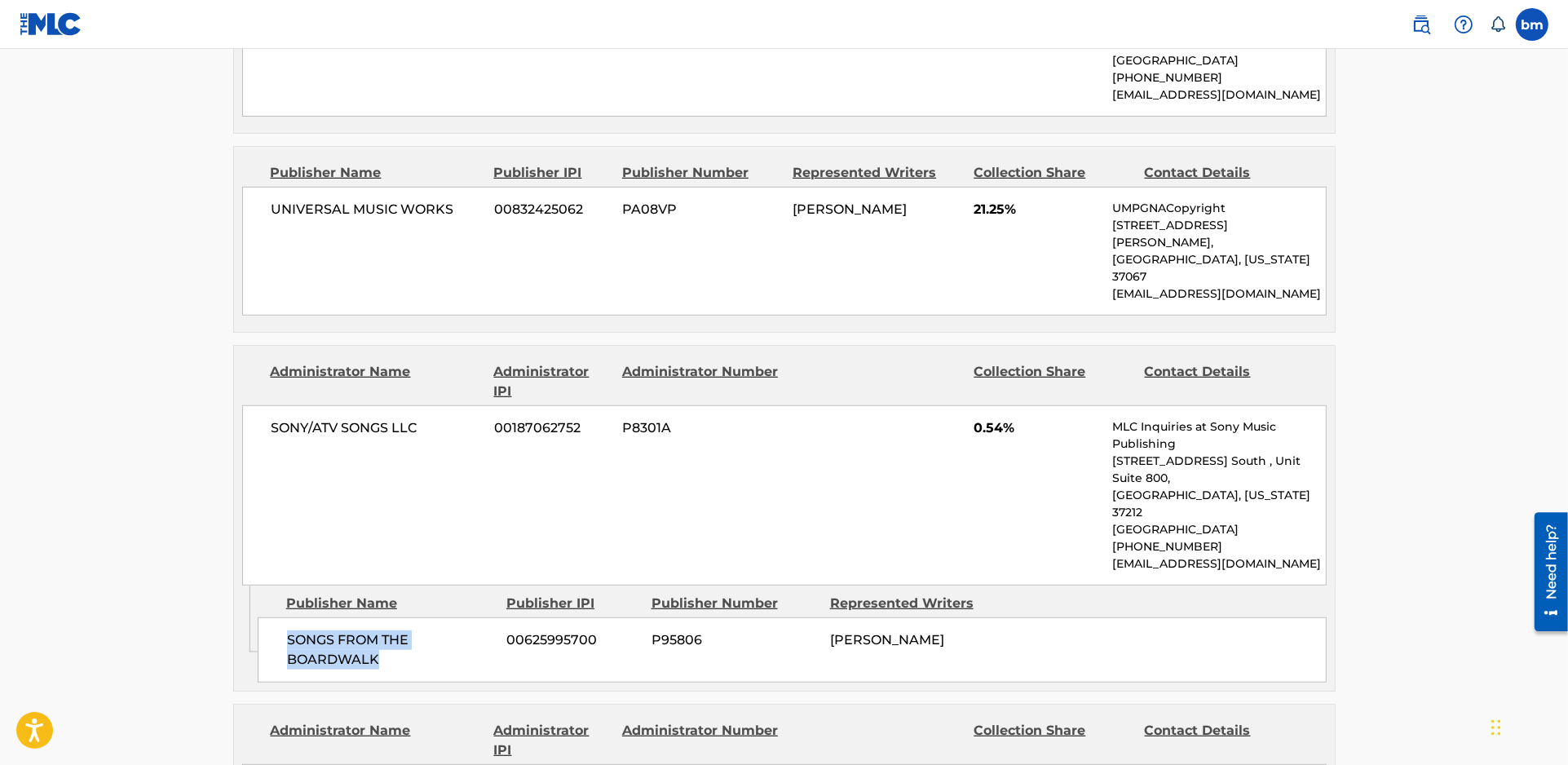
drag, startPoint x: 277, startPoint y: 477, endPoint x: 492, endPoint y: 513, distance: 218.0
click at [492, 617] on div "SONGS FROM THE BOARDWALK 00625995700 P95806 [PERSON_NAME]" at bounding box center [792, 650] width 1069 height 65
copy span "SONGS FROM THE BOARDWALK"
drag, startPoint x: 971, startPoint y: 310, endPoint x: 1017, endPoint y: 305, distance: 46.3
click at [1017, 405] on div "SONY/ATV SONGS LLC 00187062752 P8301A 0.54% MLC Inquiries at Sony Music Publish…" at bounding box center [784, 495] width 1085 height 180
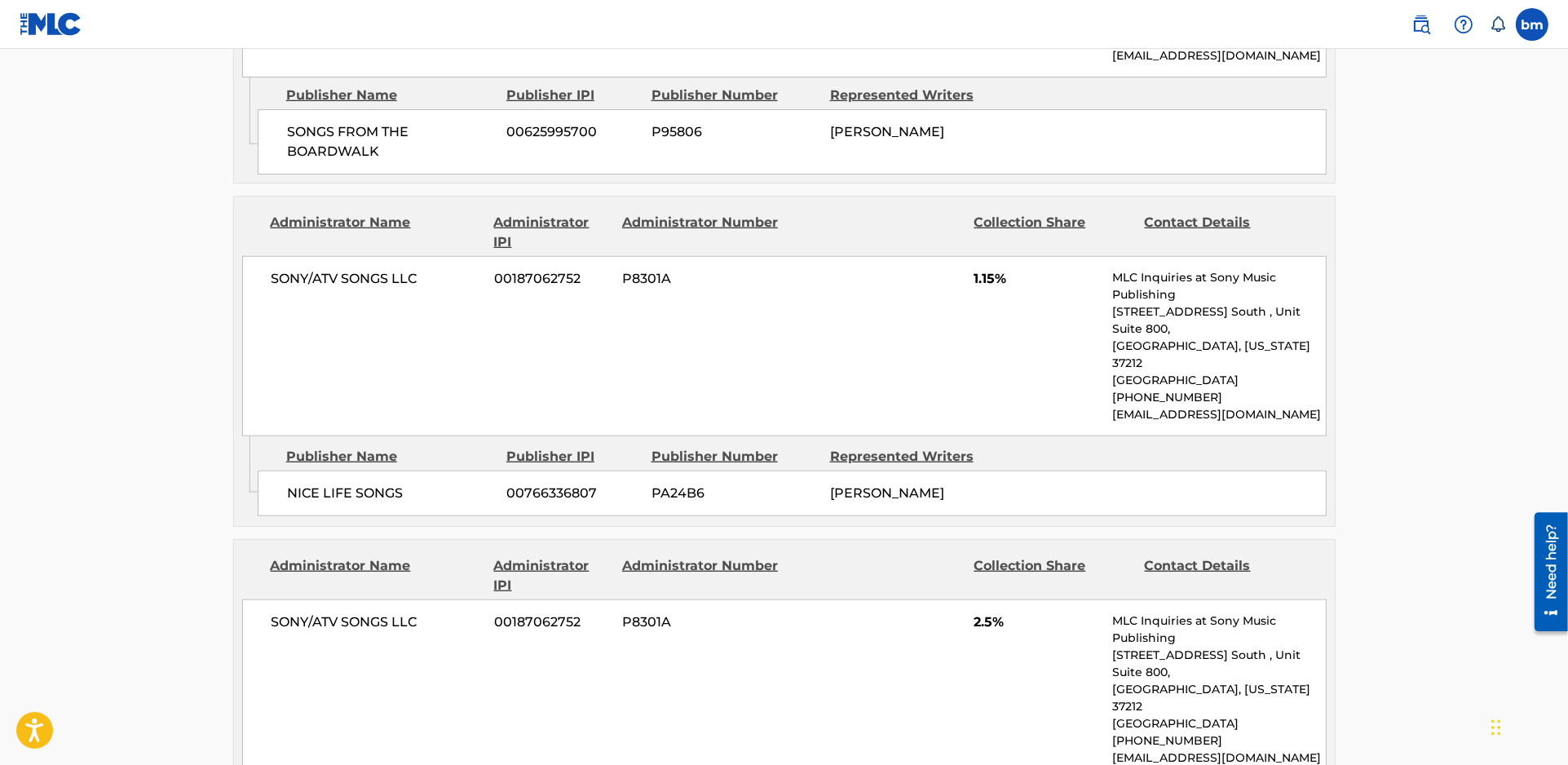
scroll to position [1957, 0]
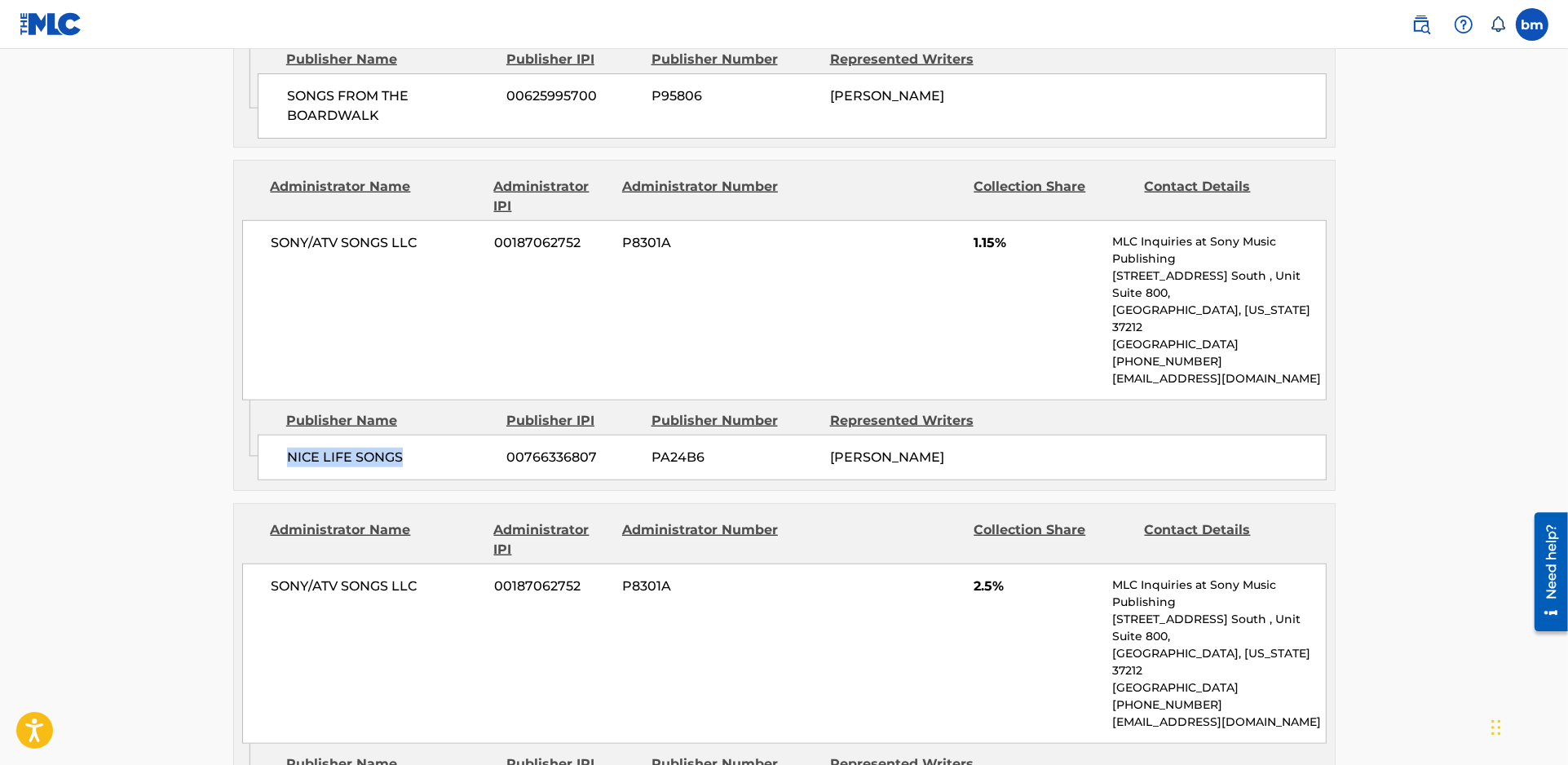
drag, startPoint x: 283, startPoint y: 271, endPoint x: 464, endPoint y: 278, distance: 181.1
click at [464, 434] on div "NICE LIFE SONGS 00766336807 PA24B6 [PERSON_NAME]" at bounding box center [792, 457] width 1069 height 46
drag, startPoint x: 949, startPoint y: 90, endPoint x: 1051, endPoint y: 91, distance: 102.0
click at [1051, 220] on div "SONY/ATV SONGS LLC 00187062752 P8301A 1.15% MLC Inquiries at Sony Music Publish…" at bounding box center [784, 310] width 1085 height 180
drag, startPoint x: 279, startPoint y: 579, endPoint x: 434, endPoint y: 585, distance: 155.1
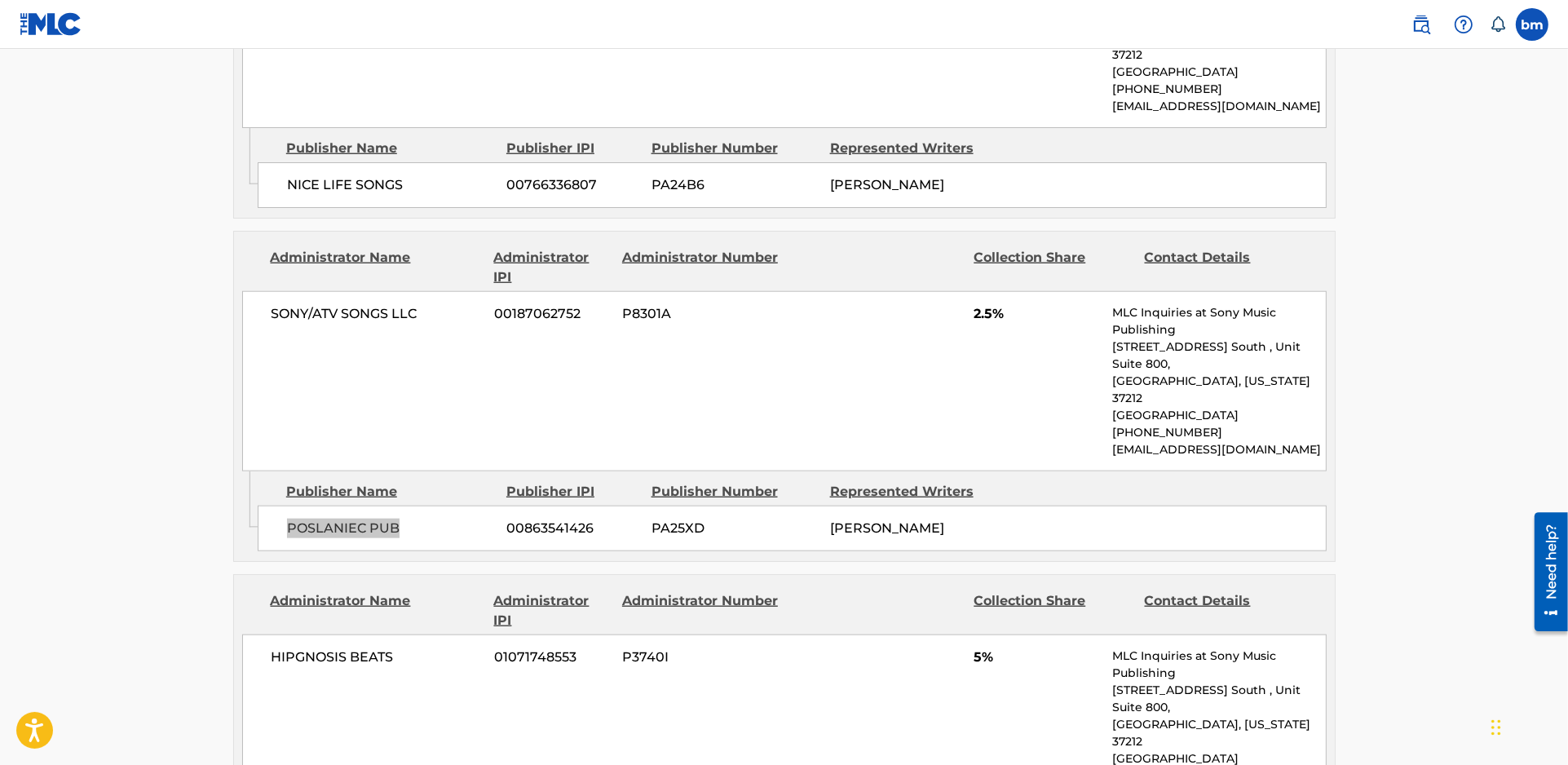
scroll to position [2391, 0]
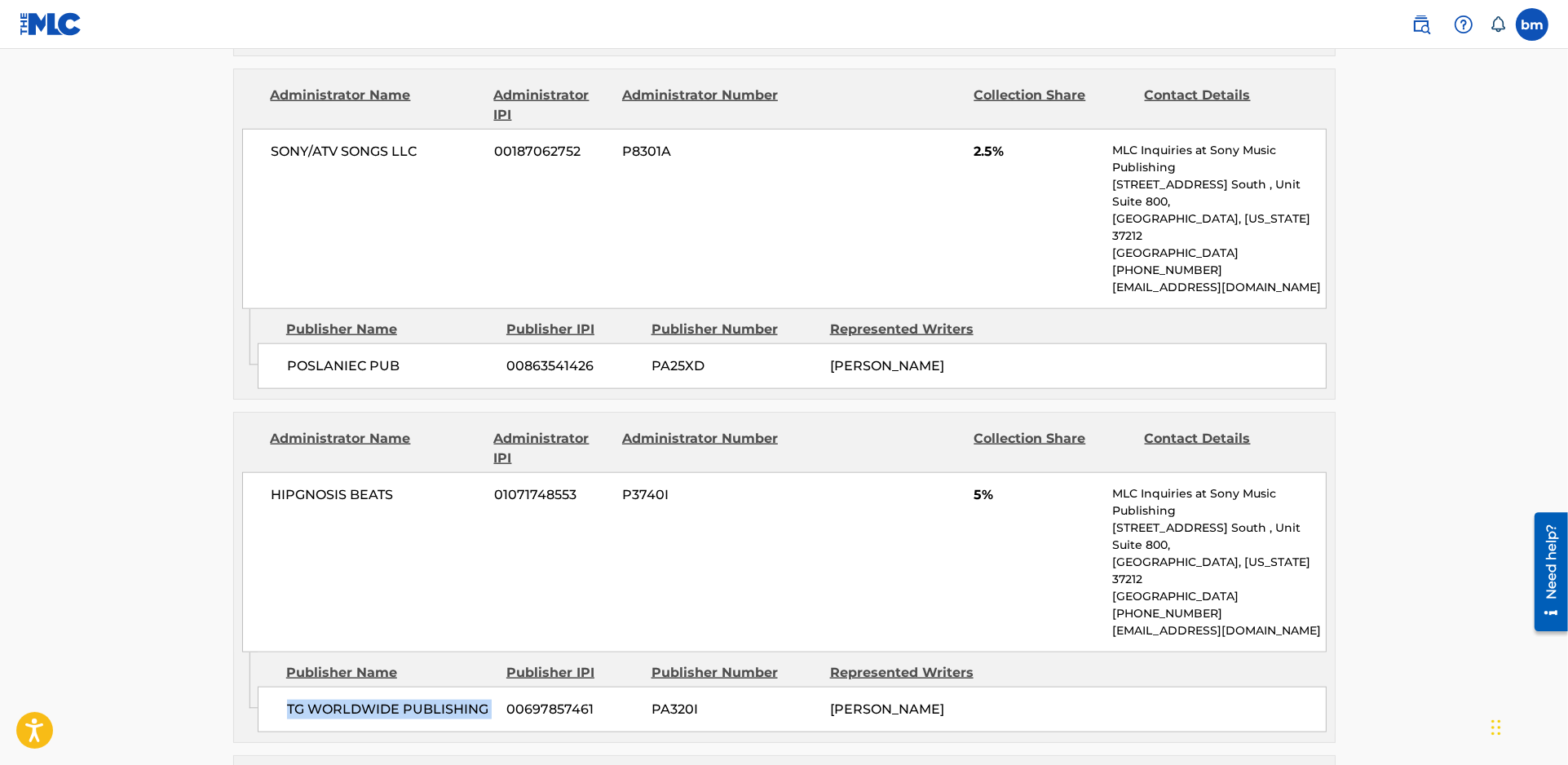
drag, startPoint x: 268, startPoint y: 446, endPoint x: 503, endPoint y: 445, distance: 235.0
click at [503, 686] on div "TG WORLDWIDE PUBLISHING 00697857461 PA320I [PERSON_NAME]" at bounding box center [792, 709] width 1069 height 46
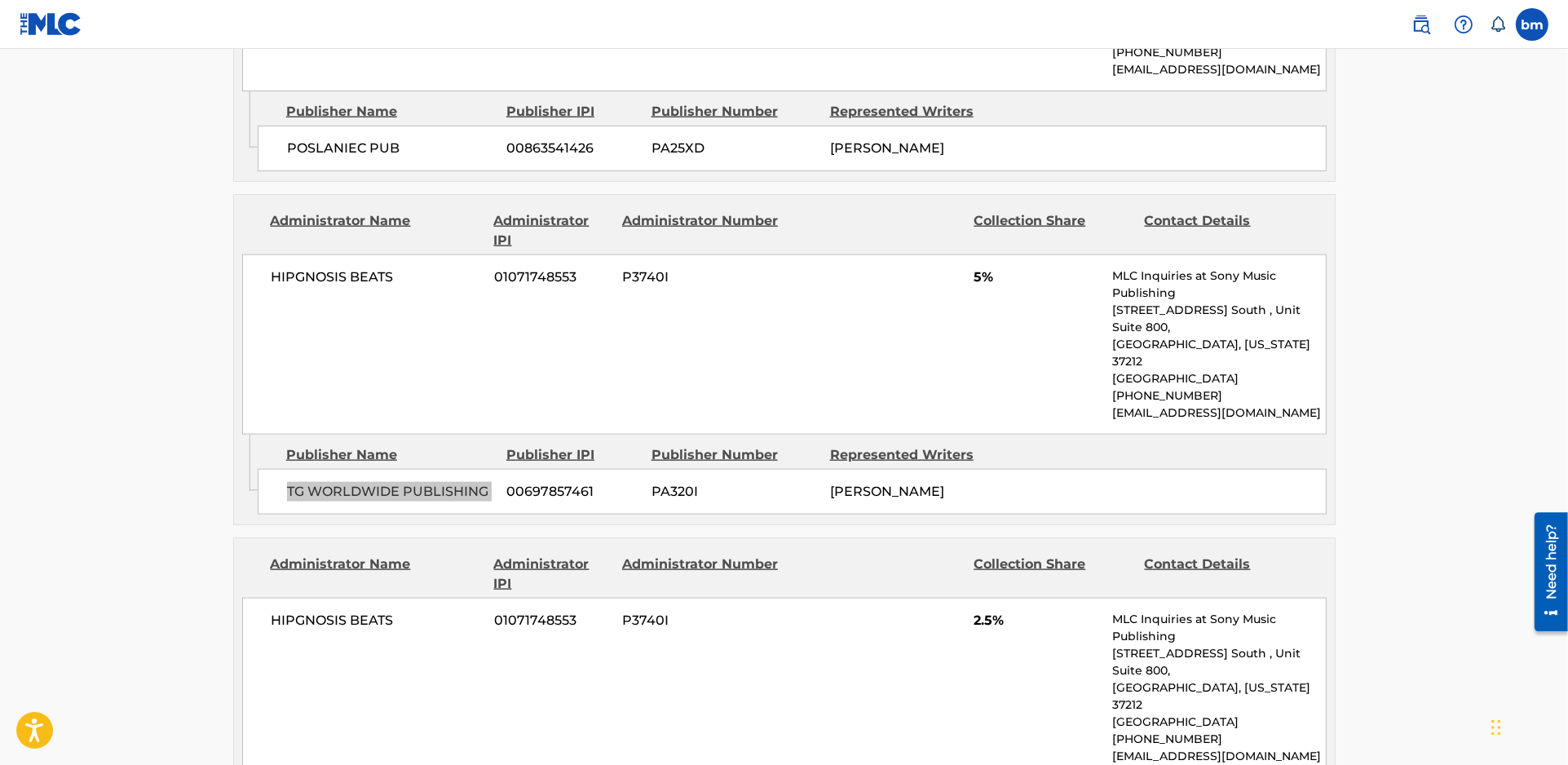
scroll to position [2825, 0]
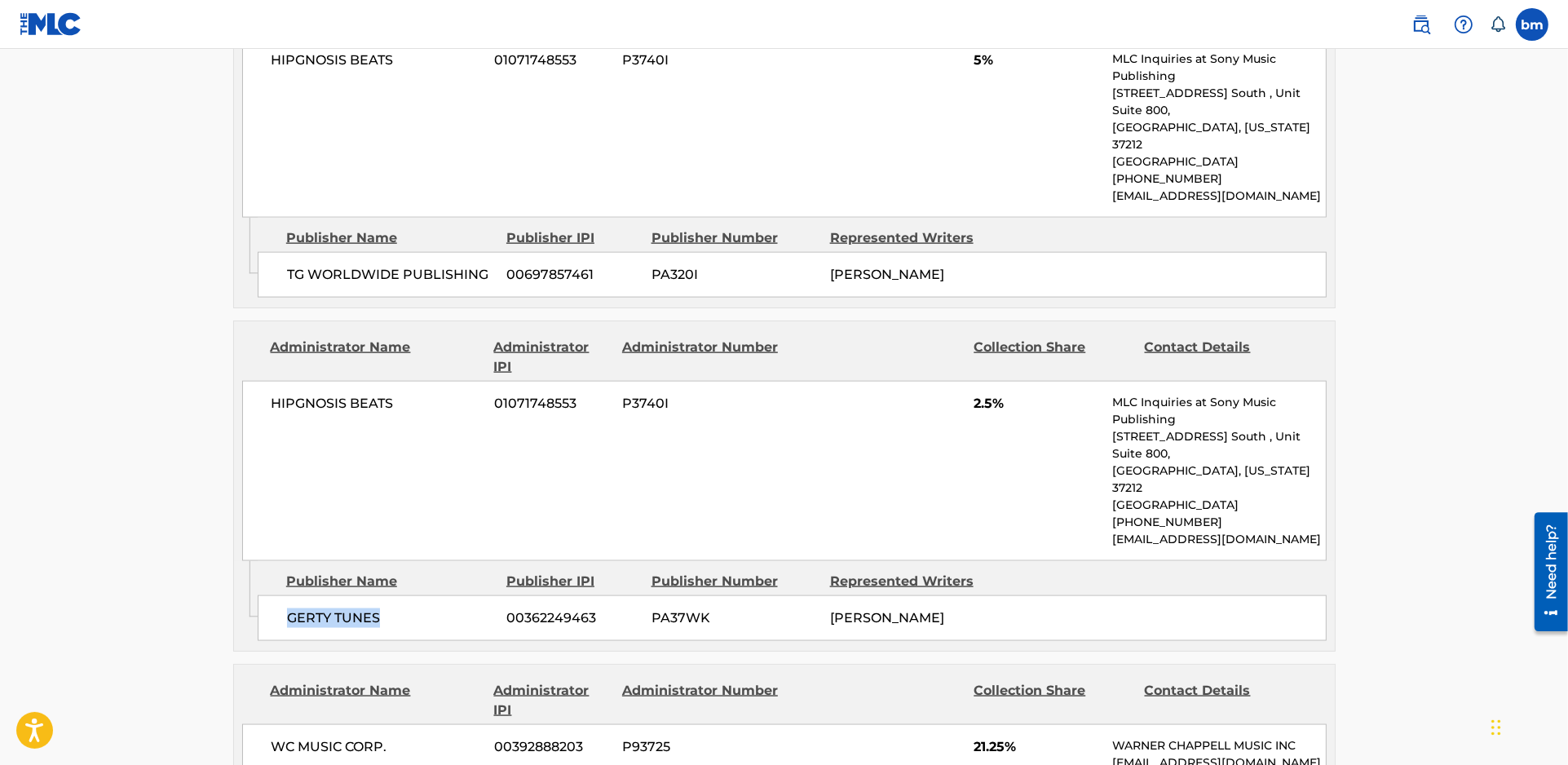
drag, startPoint x: 267, startPoint y: 323, endPoint x: 410, endPoint y: 340, distance: 144.0
click at [410, 595] on div "GERTY TUNES 00362249463 PA37WK [PERSON_NAME]" at bounding box center [792, 617] width 1069 height 46
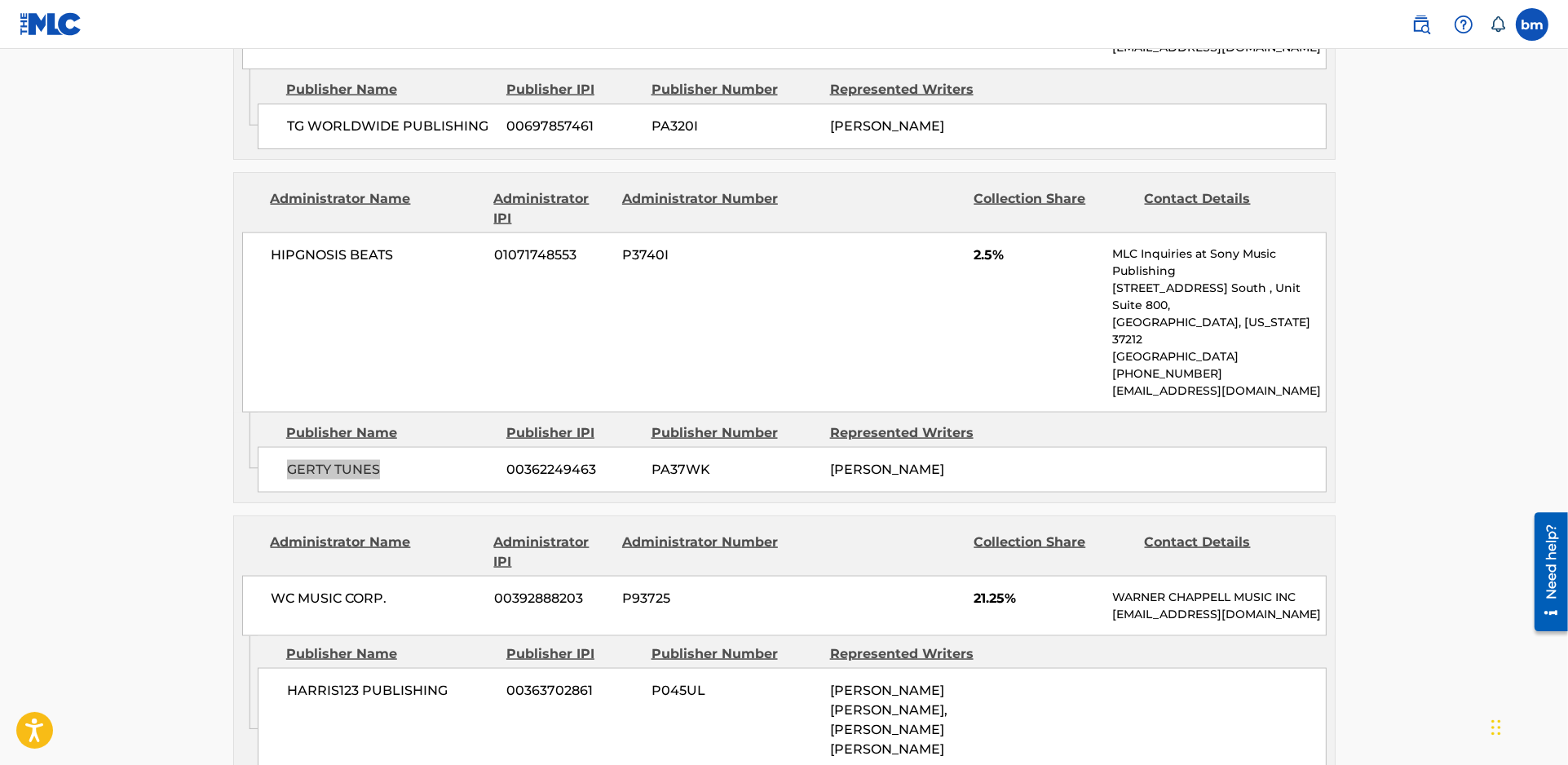
scroll to position [3043, 0]
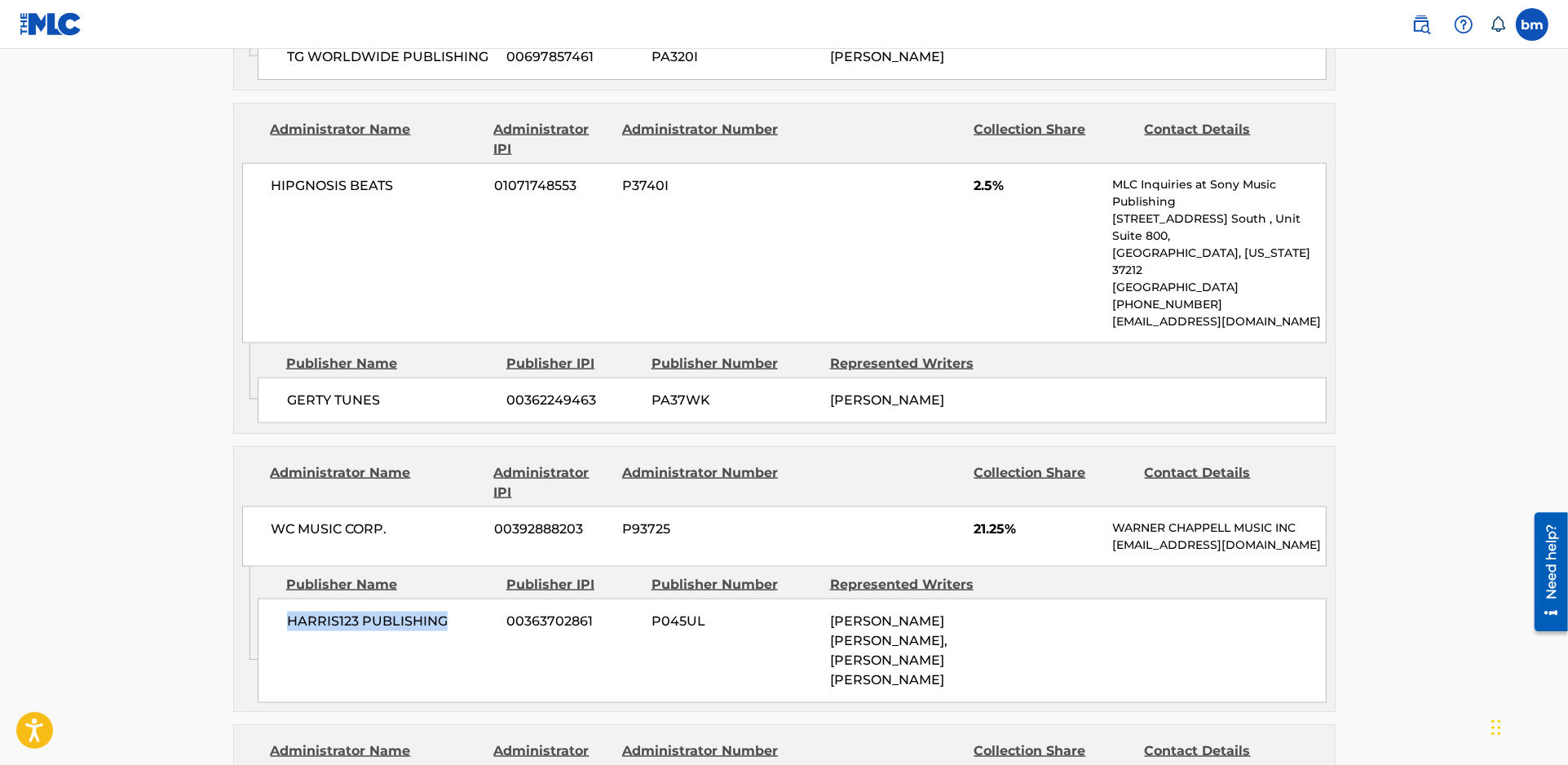
drag, startPoint x: 263, startPoint y: 349, endPoint x: 481, endPoint y: 344, distance: 218.1
click at [453, 598] on div "HARRIS123 PUBLISHING 00363702861 P045UL [PERSON_NAME] [PERSON_NAME], [PERSON_NA…" at bounding box center [792, 651] width 1069 height 104
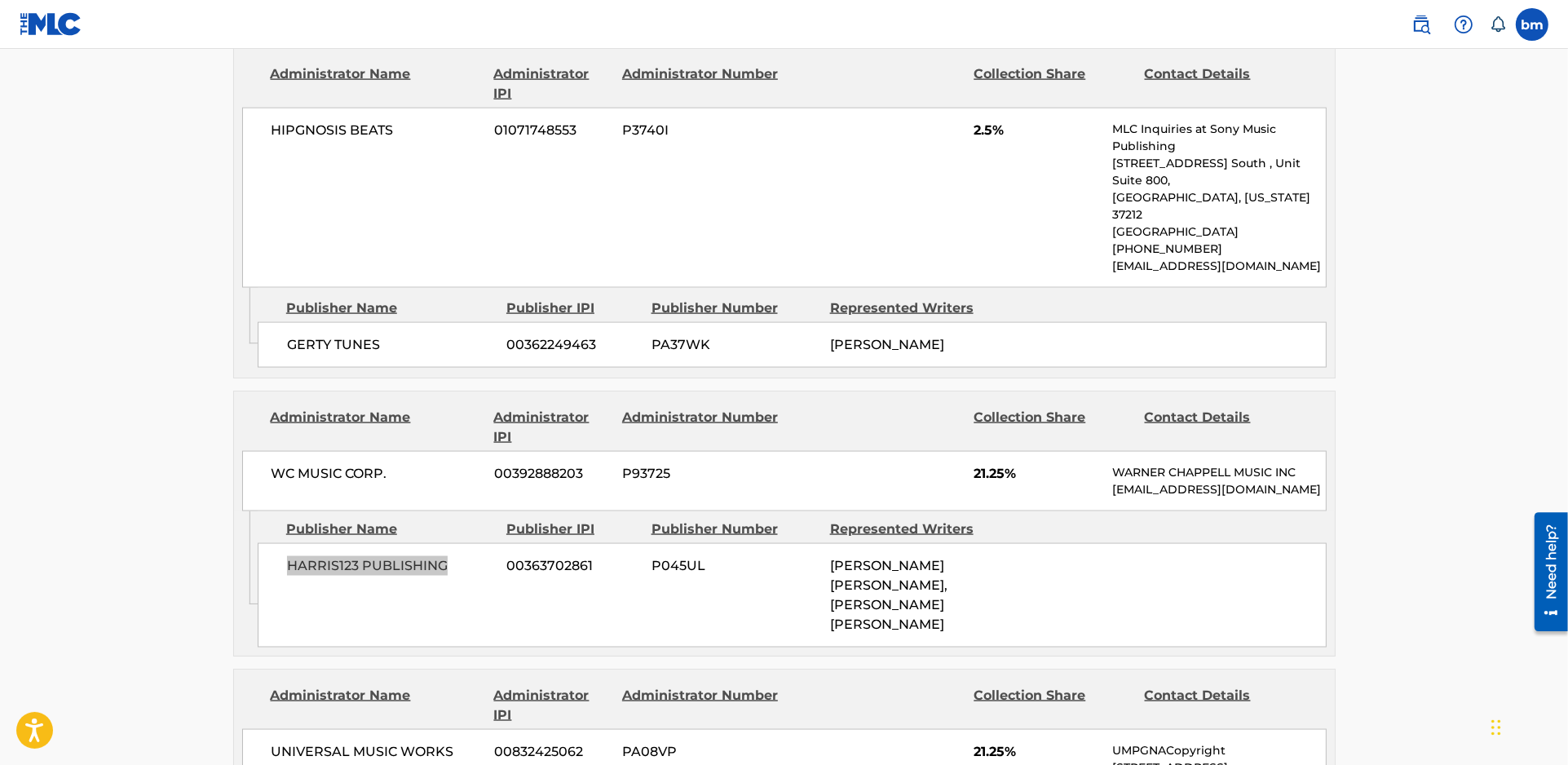
scroll to position [3151, 0]
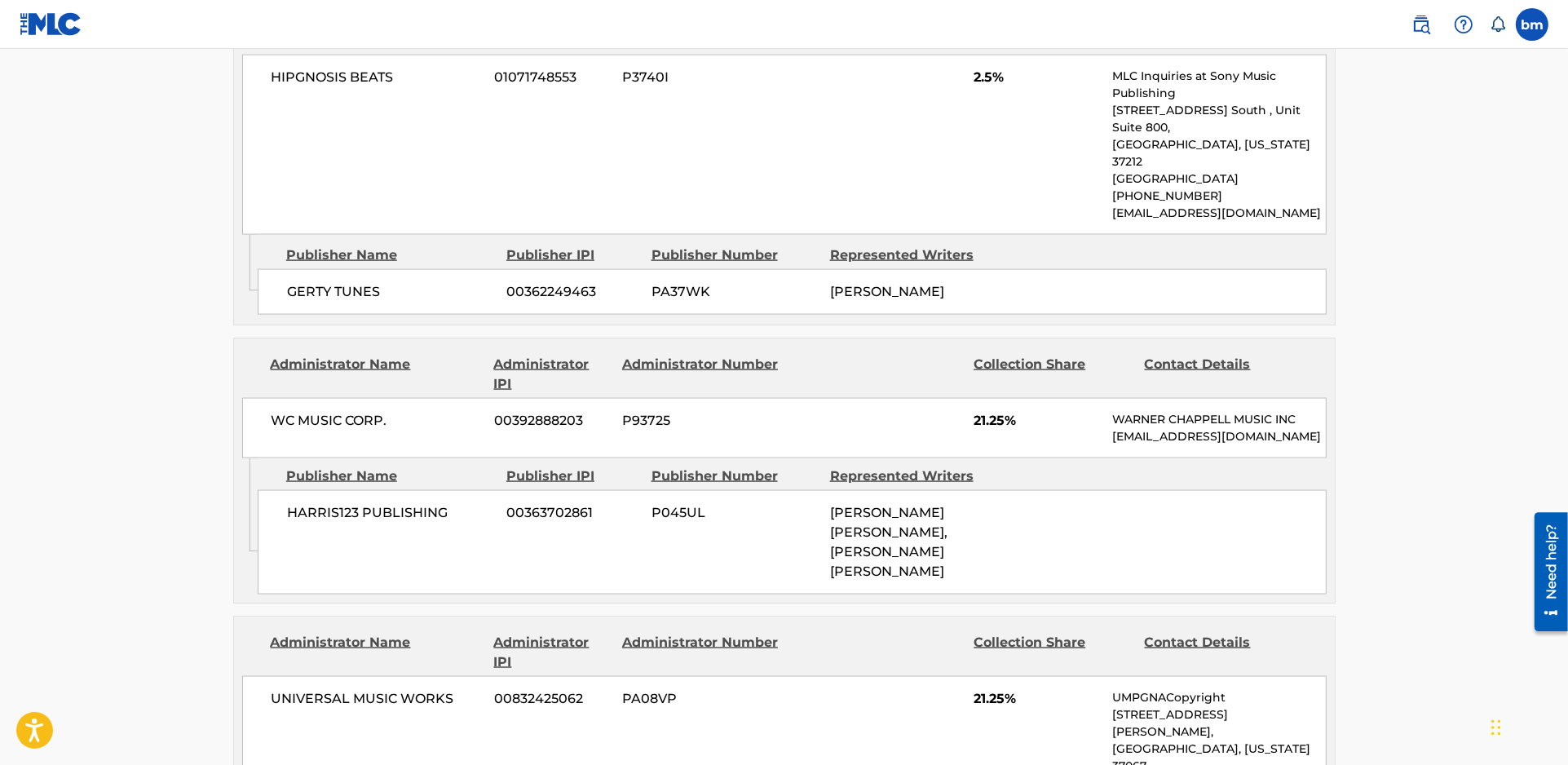
drag, startPoint x: 268, startPoint y: 535, endPoint x: 432, endPoint y: 550, distance: 164.7
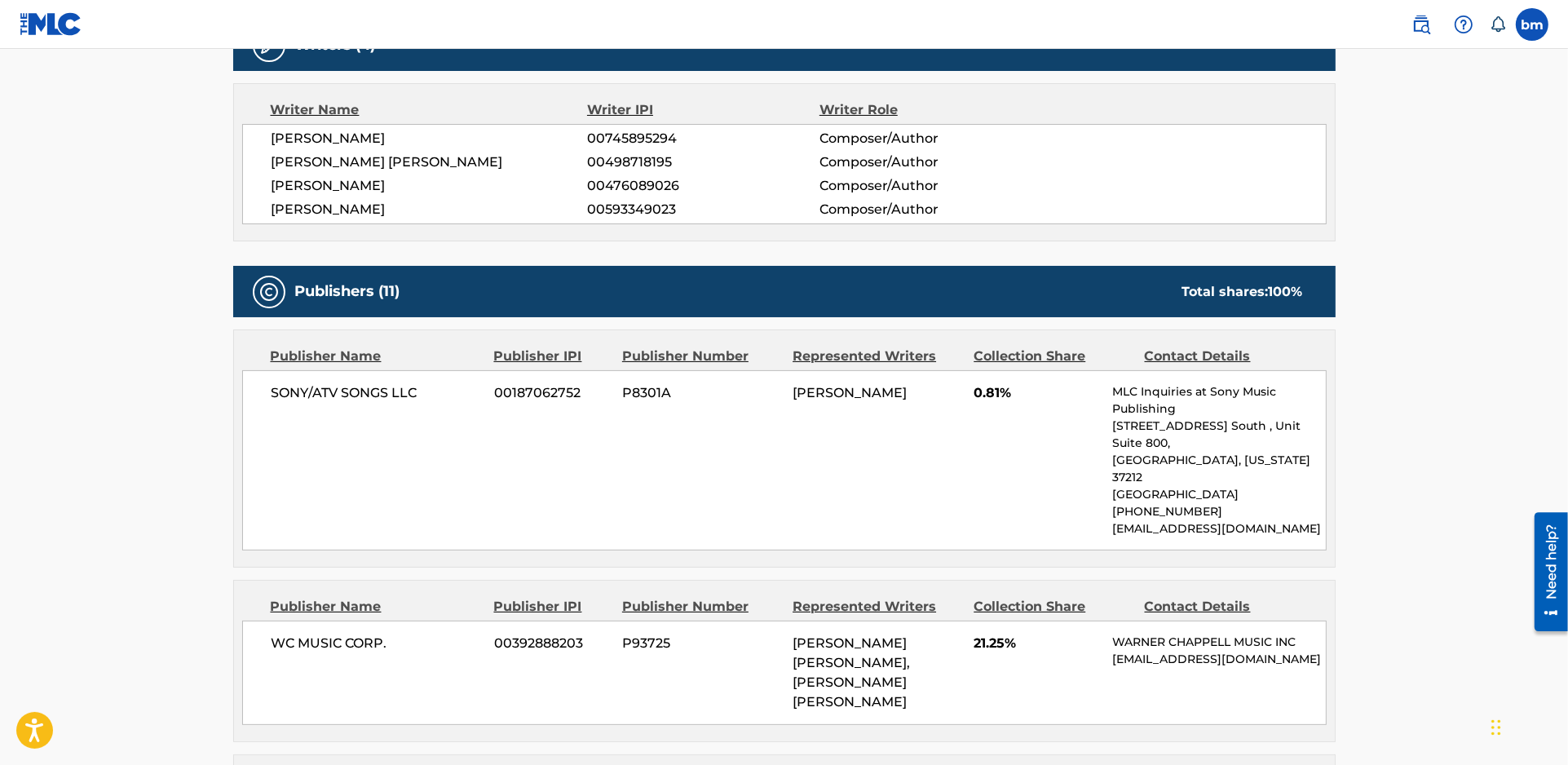
scroll to position [543, 0]
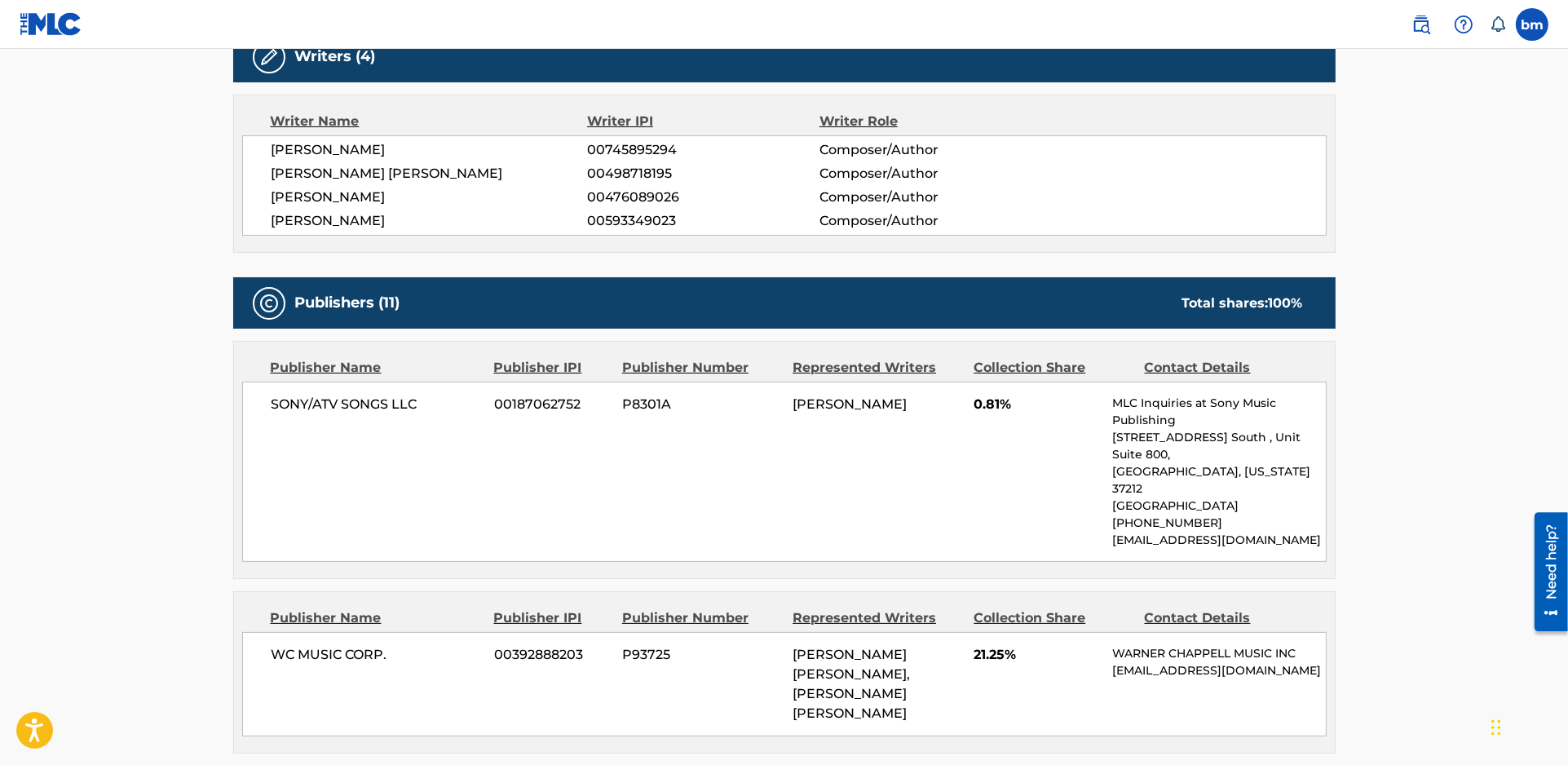
click at [320, 201] on span "[PERSON_NAME]" at bounding box center [430, 197] width 317 height 20
click at [328, 228] on span "[PERSON_NAME]" at bounding box center [430, 221] width 317 height 20
click at [328, 228] on span "[PERSON_NAME]" at bounding box center [430, 221] width 317 height 20
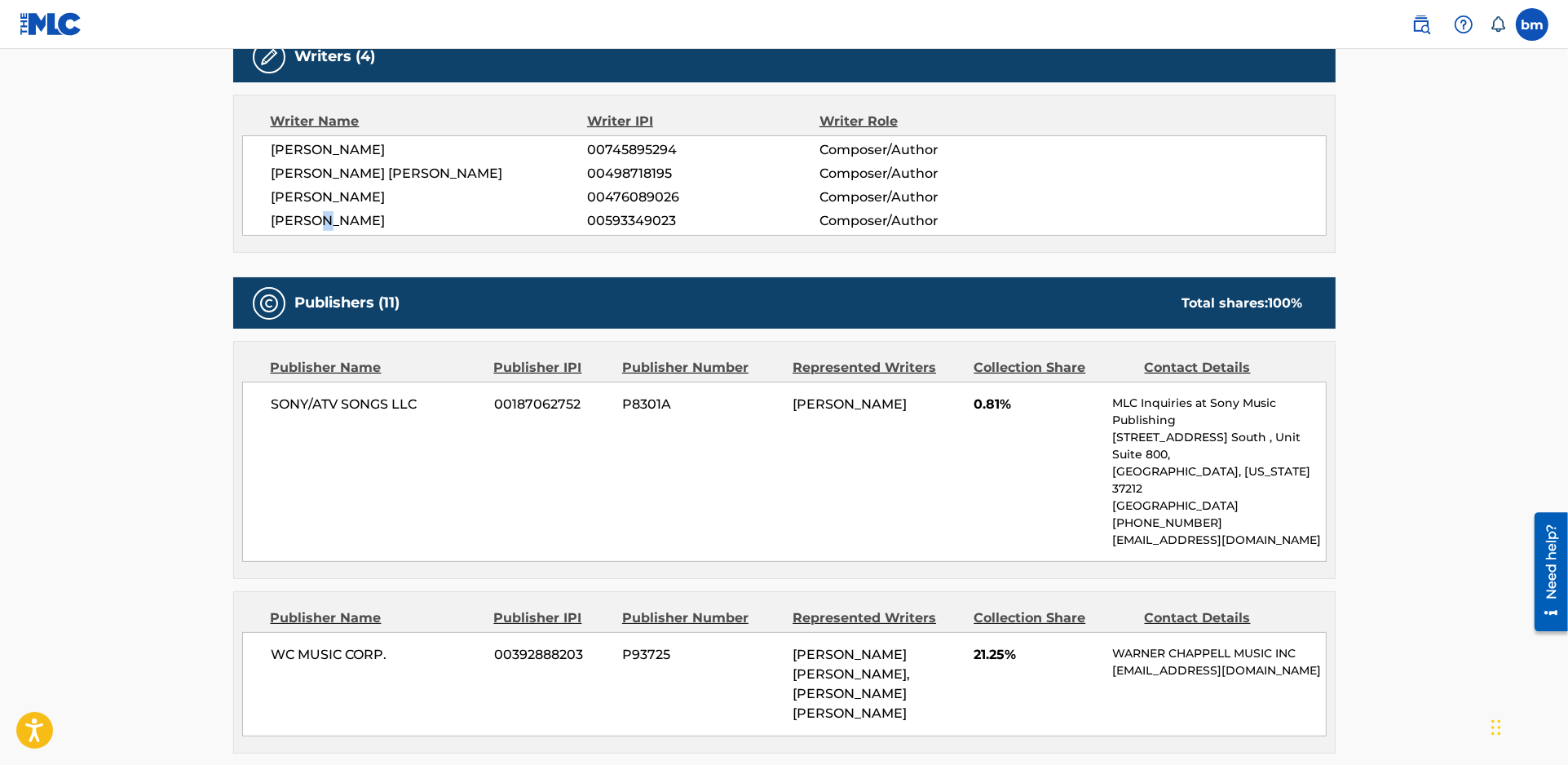
click at [328, 228] on span "[PERSON_NAME]" at bounding box center [430, 221] width 317 height 20
click at [328, 212] on span "[PERSON_NAME]" at bounding box center [430, 221] width 317 height 20
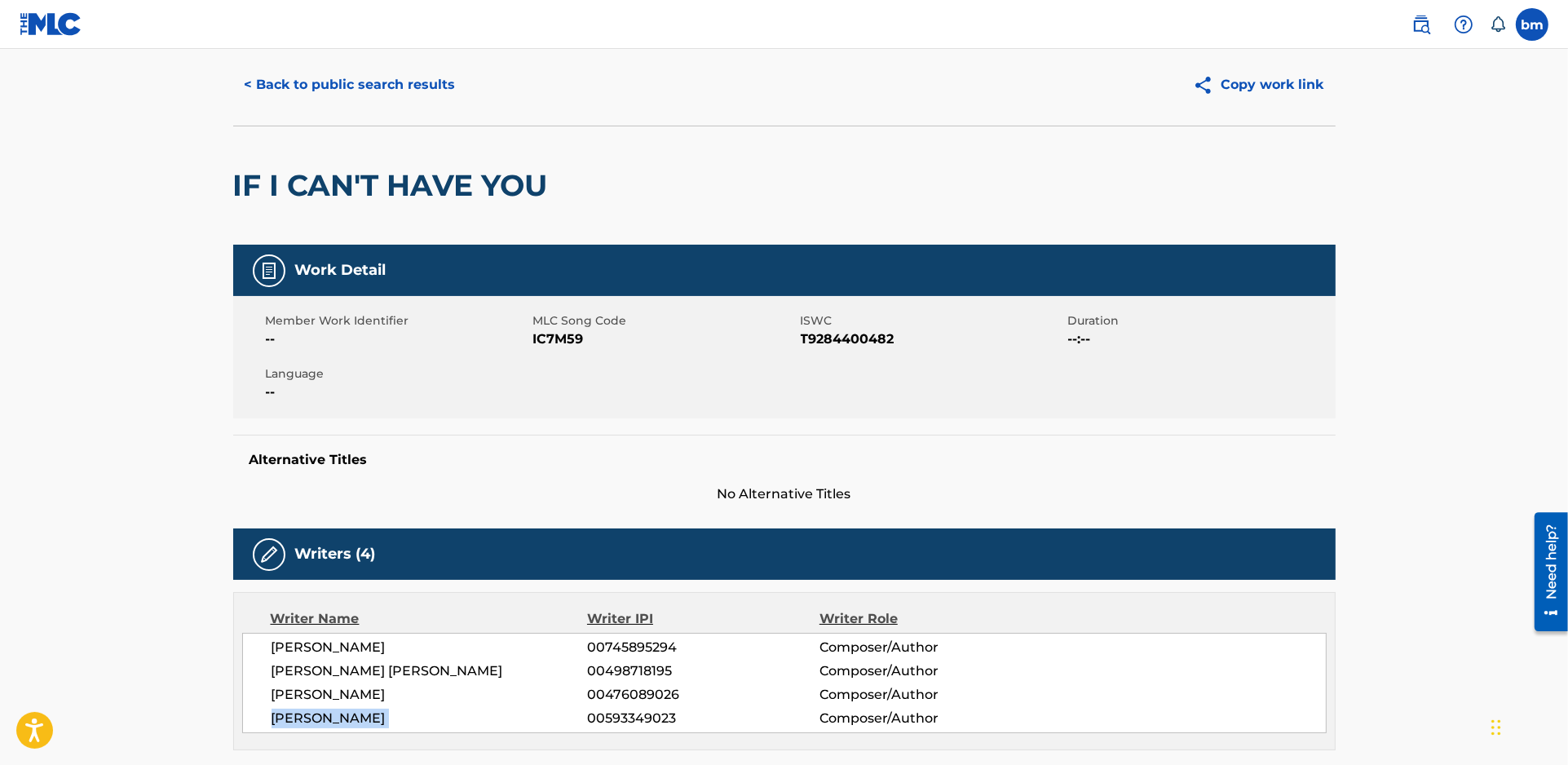
scroll to position [0, 0]
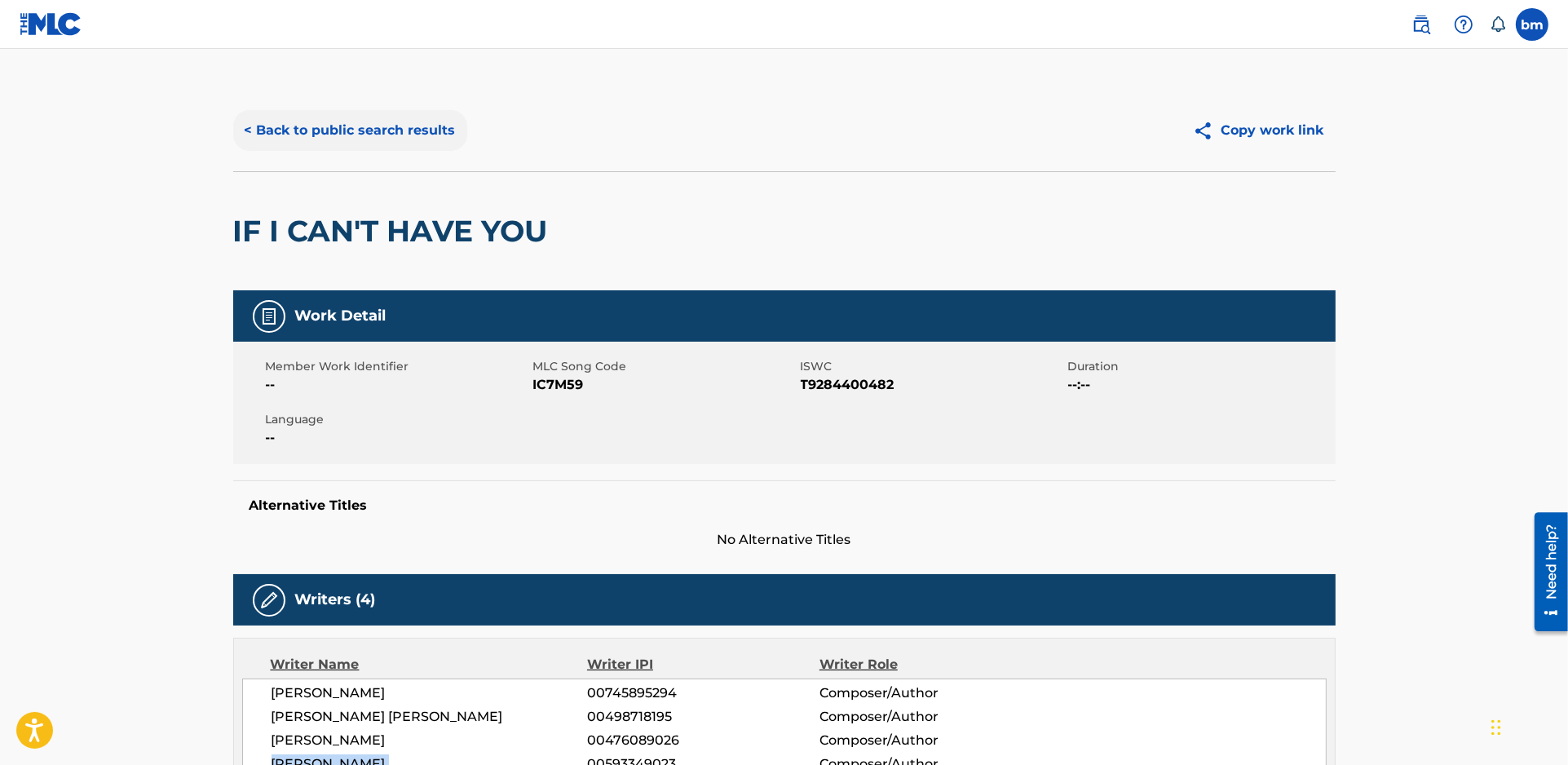
click at [349, 121] on button "< Back to public search results" at bounding box center [350, 130] width 234 height 41
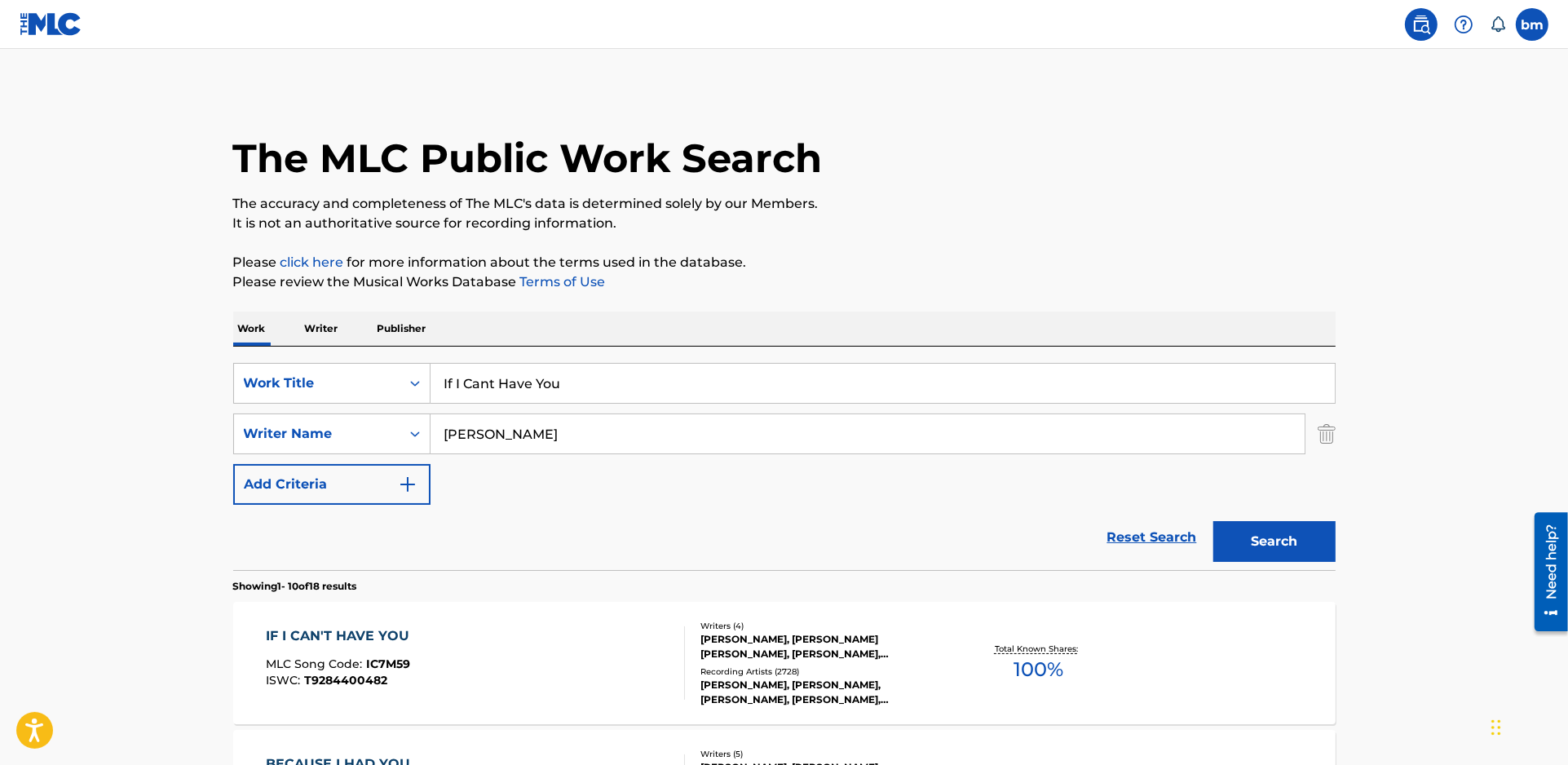
drag, startPoint x: 504, startPoint y: 379, endPoint x: 432, endPoint y: 377, distance: 72.0
click at [410, 379] on div "SearchWithCriteria77020ee3-0b62-4771-aae4-1273fd0cc439 Work Title If I Cant Hav…" at bounding box center [784, 383] width 1103 height 41
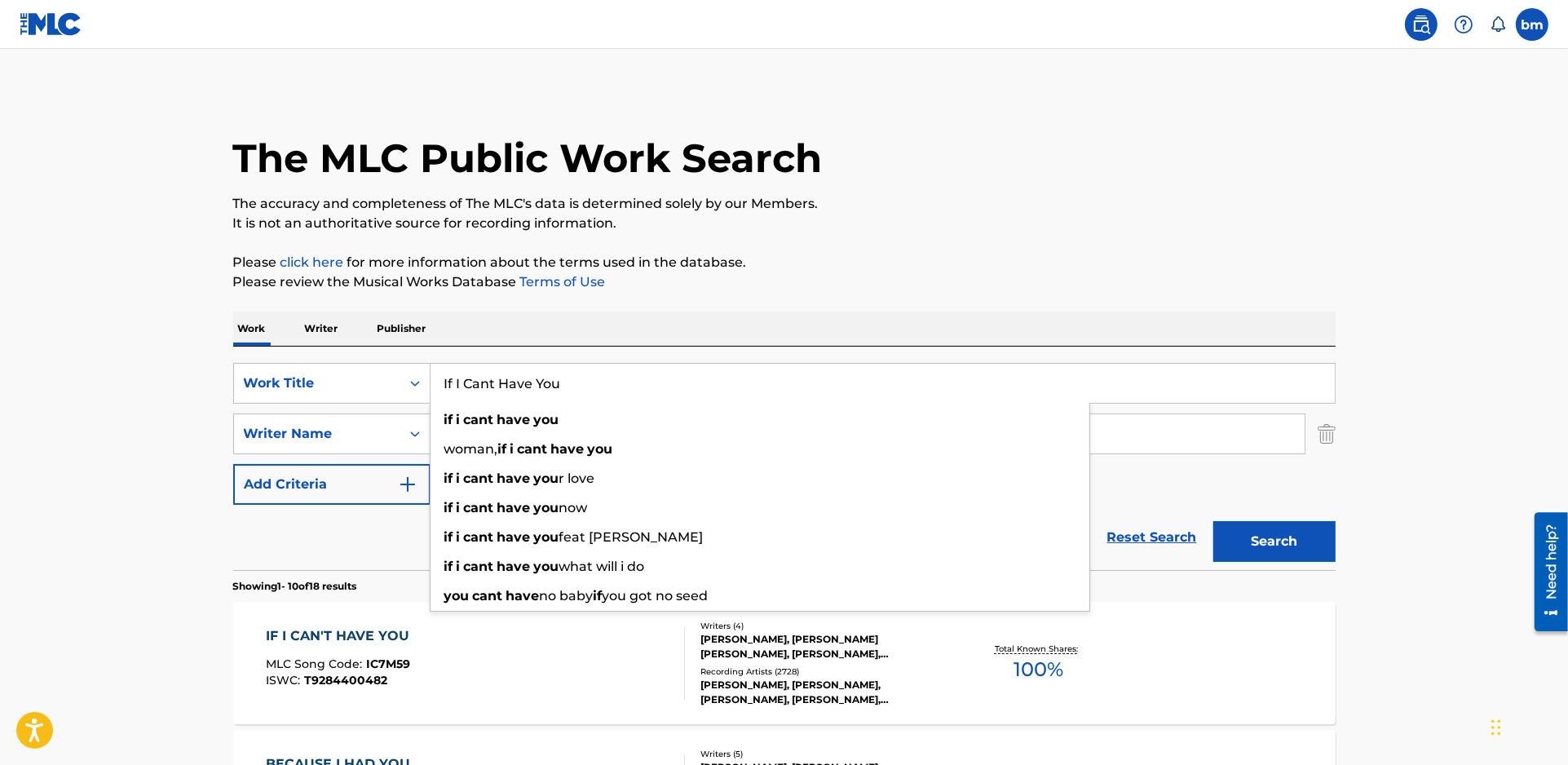
paste input "Love So Soft - [PERSON_NAME]"
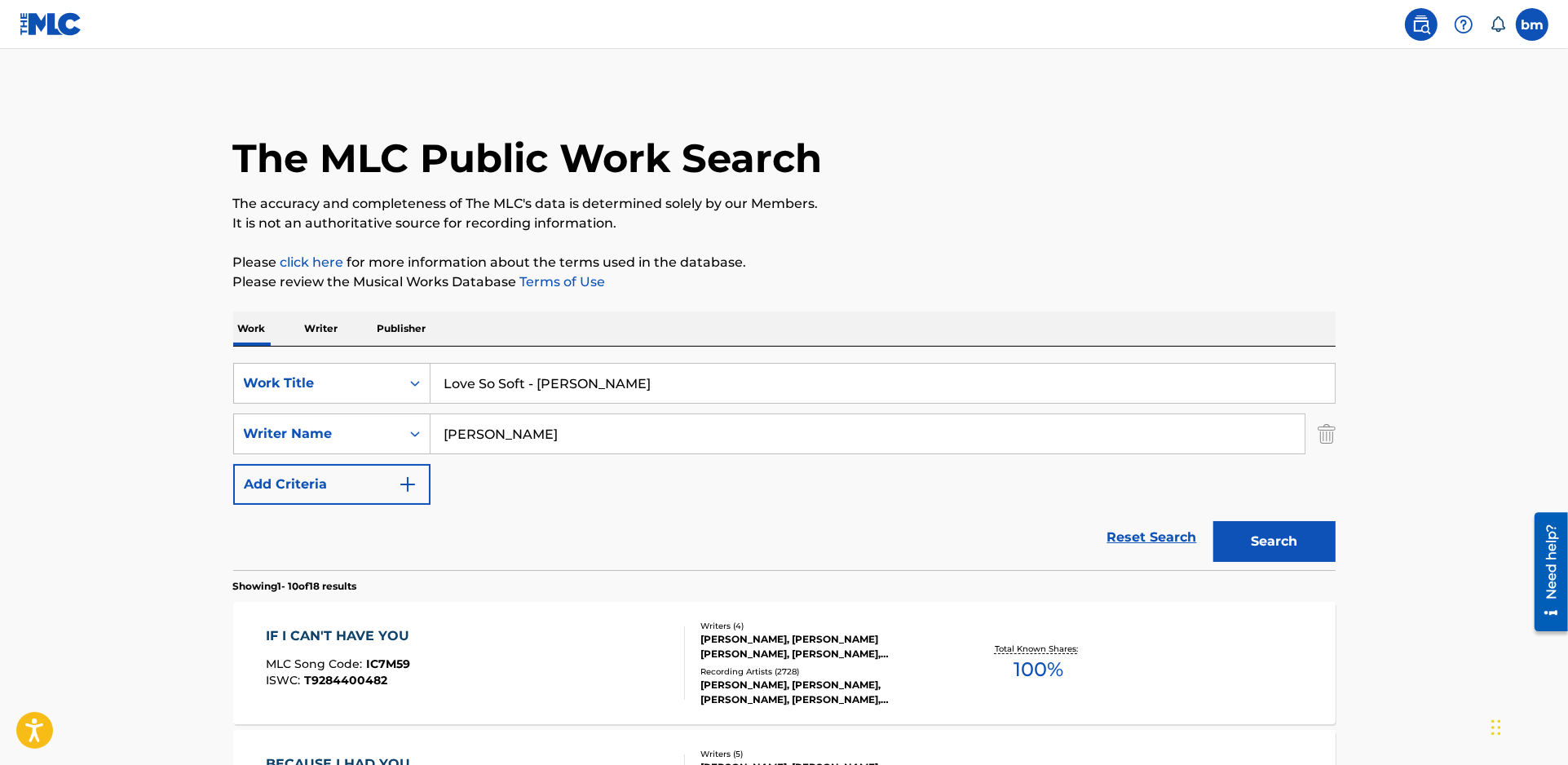
click at [530, 385] on input "Love So Soft - [PERSON_NAME]" at bounding box center [882, 383] width 905 height 39
click at [535, 383] on input "Love So Soft - [PERSON_NAME]" at bounding box center [882, 383] width 905 height 39
drag, startPoint x: 535, startPoint y: 383, endPoint x: 844, endPoint y: 392, distance: 309.1
click at [845, 388] on input "Love So Soft [PERSON_NAME]" at bounding box center [882, 383] width 905 height 39
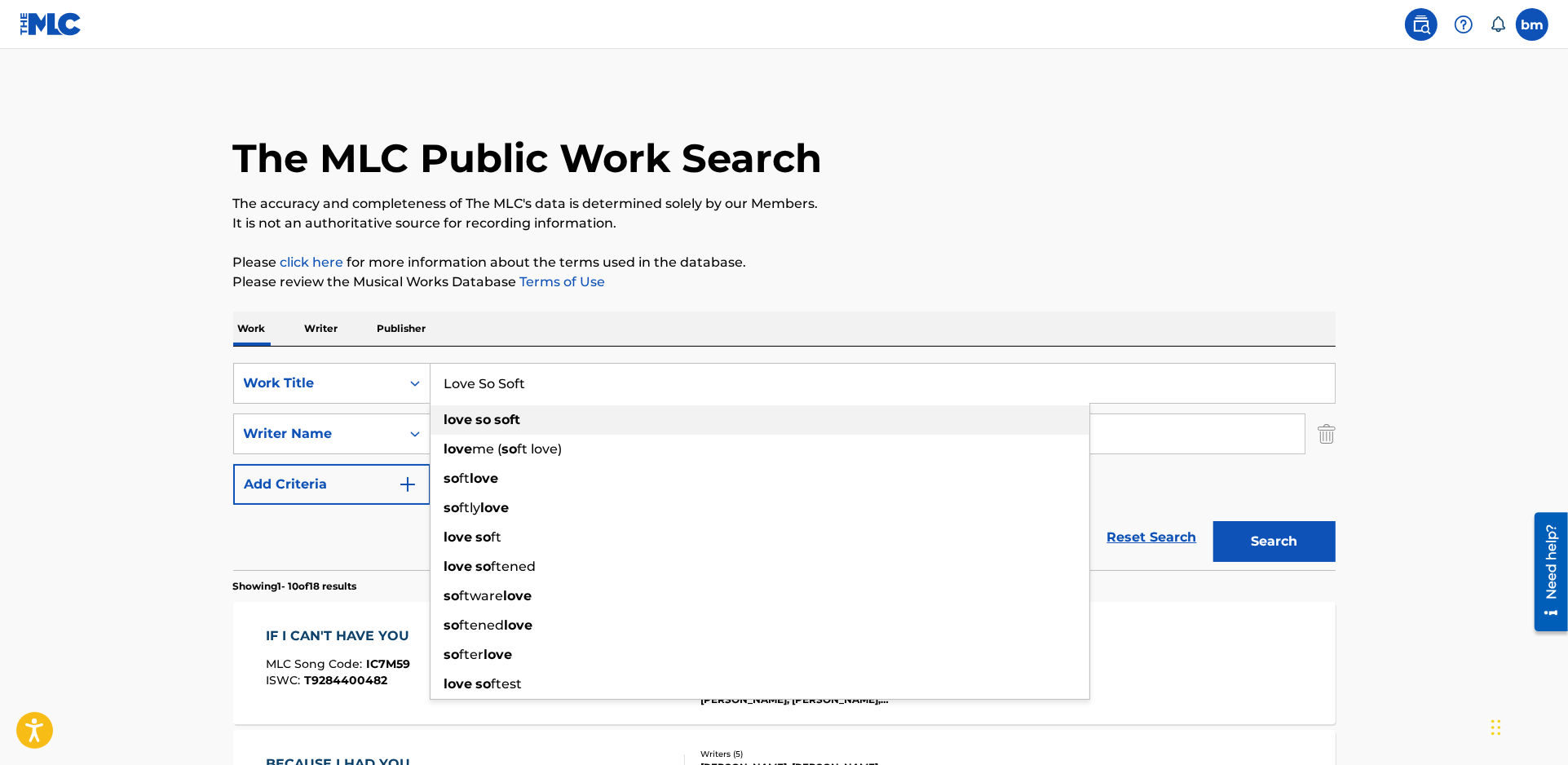
click at [614, 431] on div "love so soft" at bounding box center [760, 419] width 659 height 29
type input "love so soft"
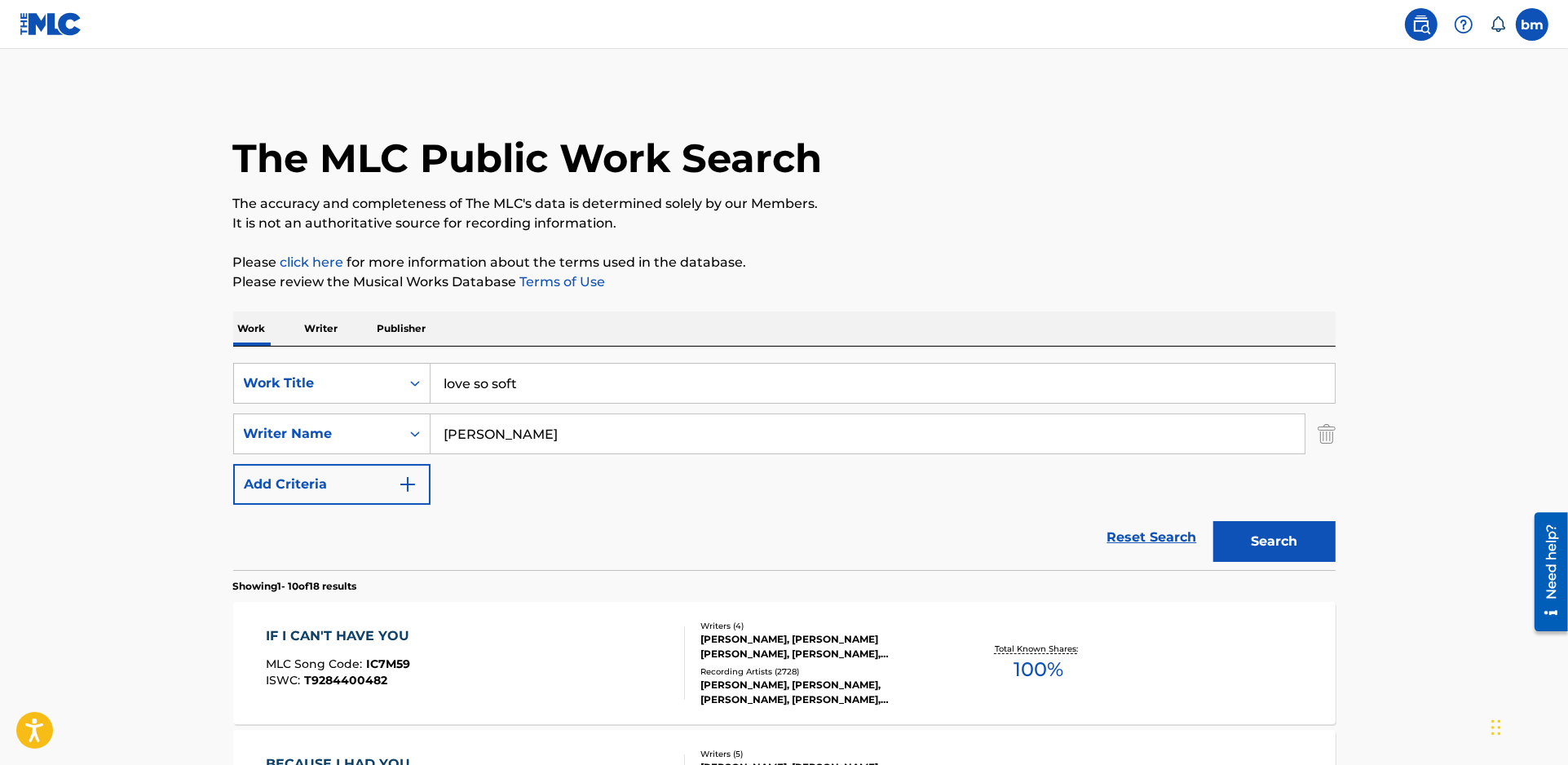
click at [783, 359] on div "SearchWithCriteria77020ee3-0b62-4771-aae4-1273fd0cc439 Work Title love so soft …" at bounding box center [784, 458] width 1103 height 223
drag, startPoint x: 588, startPoint y: 444, endPoint x: 385, endPoint y: 437, distance: 203.1
click at [385, 437] on div "SearchWithCriteria80609b9a-5345-467b-9659-7d2d7466e61e Writer Name [PERSON_NAME]" at bounding box center [784, 433] width 1103 height 41
paste input "[PERSON_NAME]"
click at [1299, 540] on button "Search" at bounding box center [1275, 541] width 123 height 41
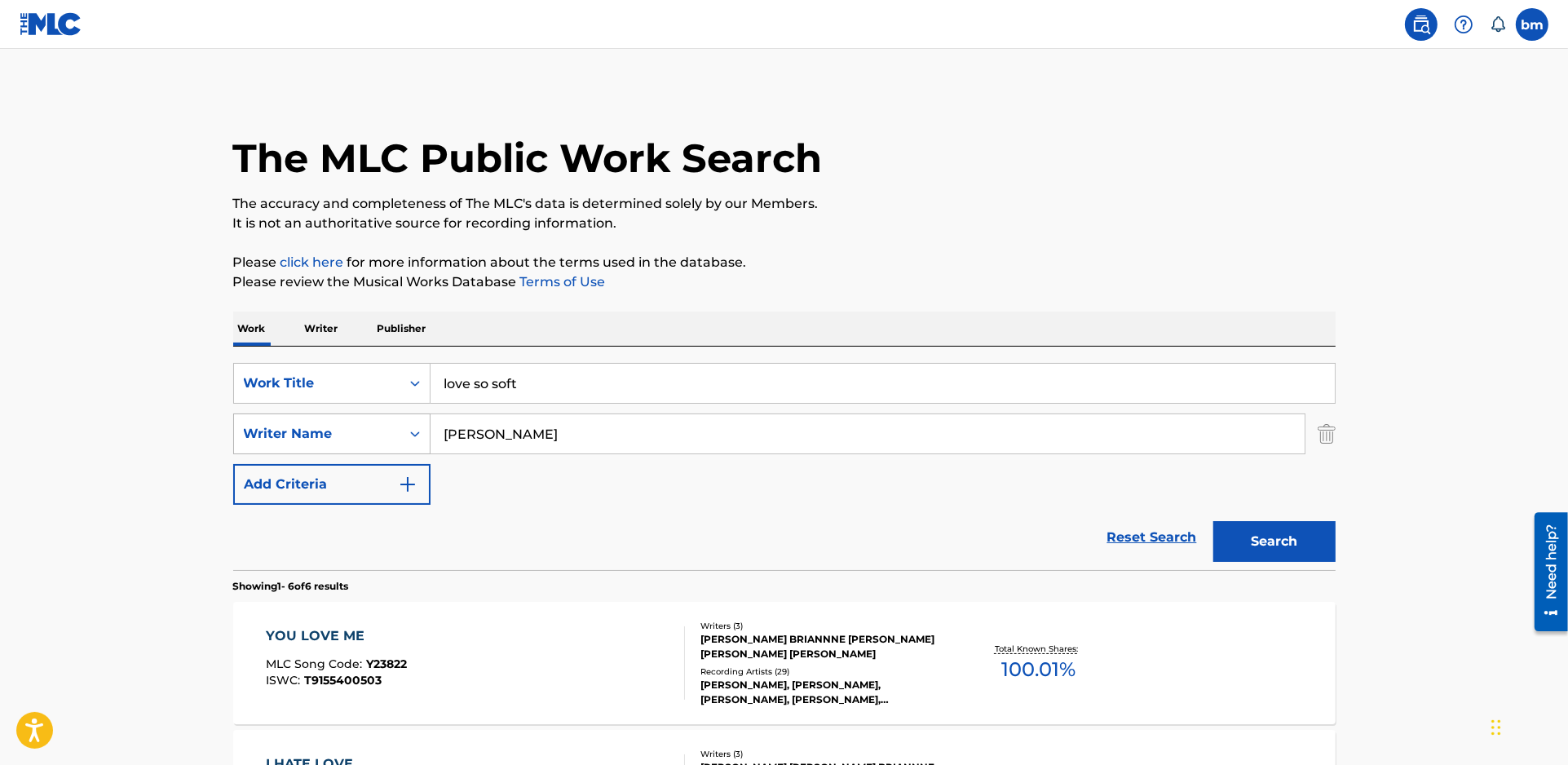
drag, startPoint x: 610, startPoint y: 424, endPoint x: 375, endPoint y: 424, distance: 235.0
click at [313, 424] on div "SearchWithCriteria80609b9a-5345-467b-9659-7d2d7466e61e Writer Name [PERSON_NAME]" at bounding box center [784, 433] width 1103 height 41
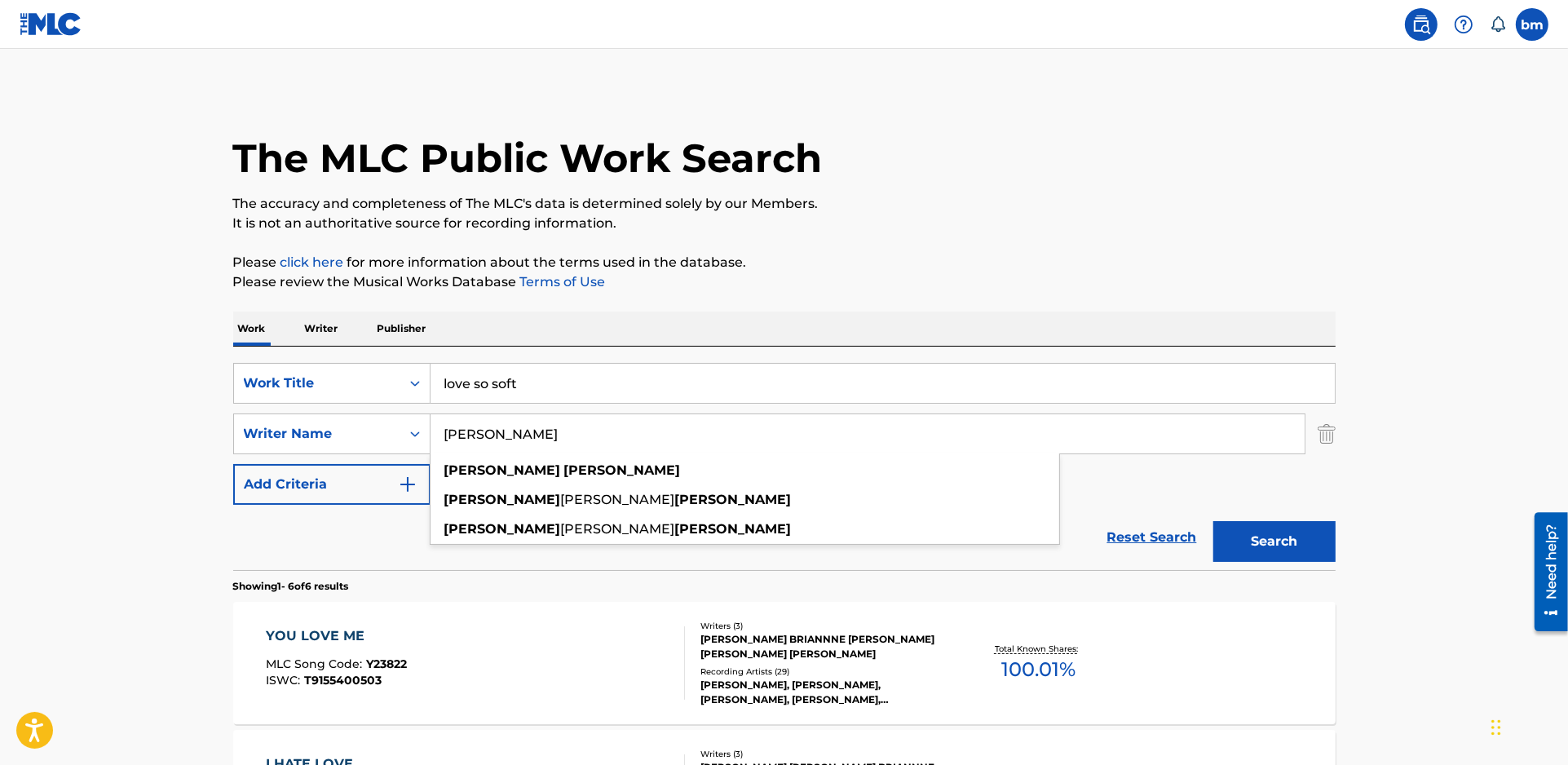
paste input "Love So Soft -"
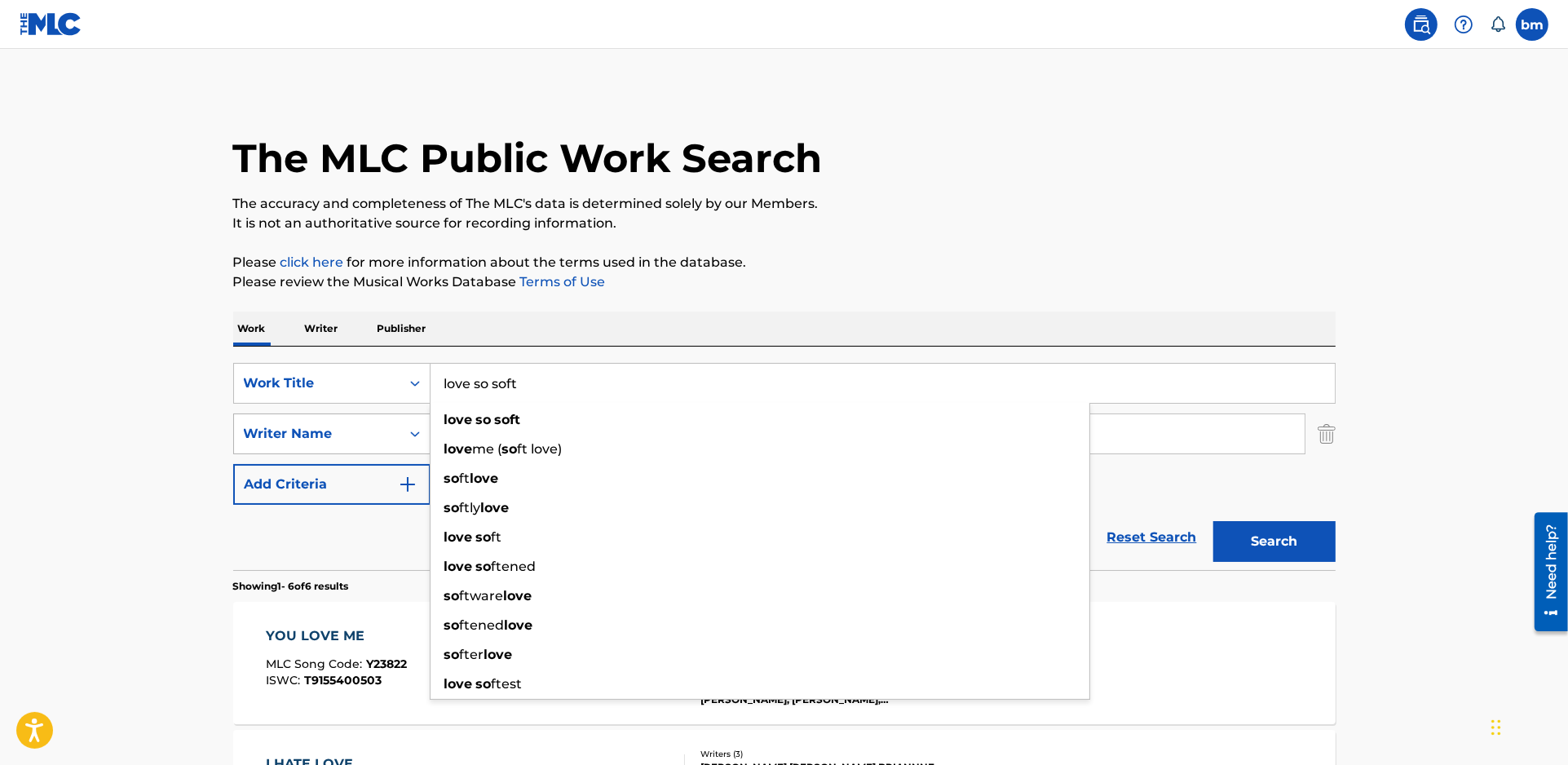
drag, startPoint x: 682, startPoint y: 415, endPoint x: 308, endPoint y: 444, distance: 375.1
click at [308, 444] on div "SearchWithCriteria77020ee3-0b62-4771-aae4-1273fd0cc439 Work Title love so soft …" at bounding box center [784, 433] width 1103 height 142
click at [769, 288] on p "Please review the Musical Works Database Terms of Use" at bounding box center [784, 283] width 1103 height 20
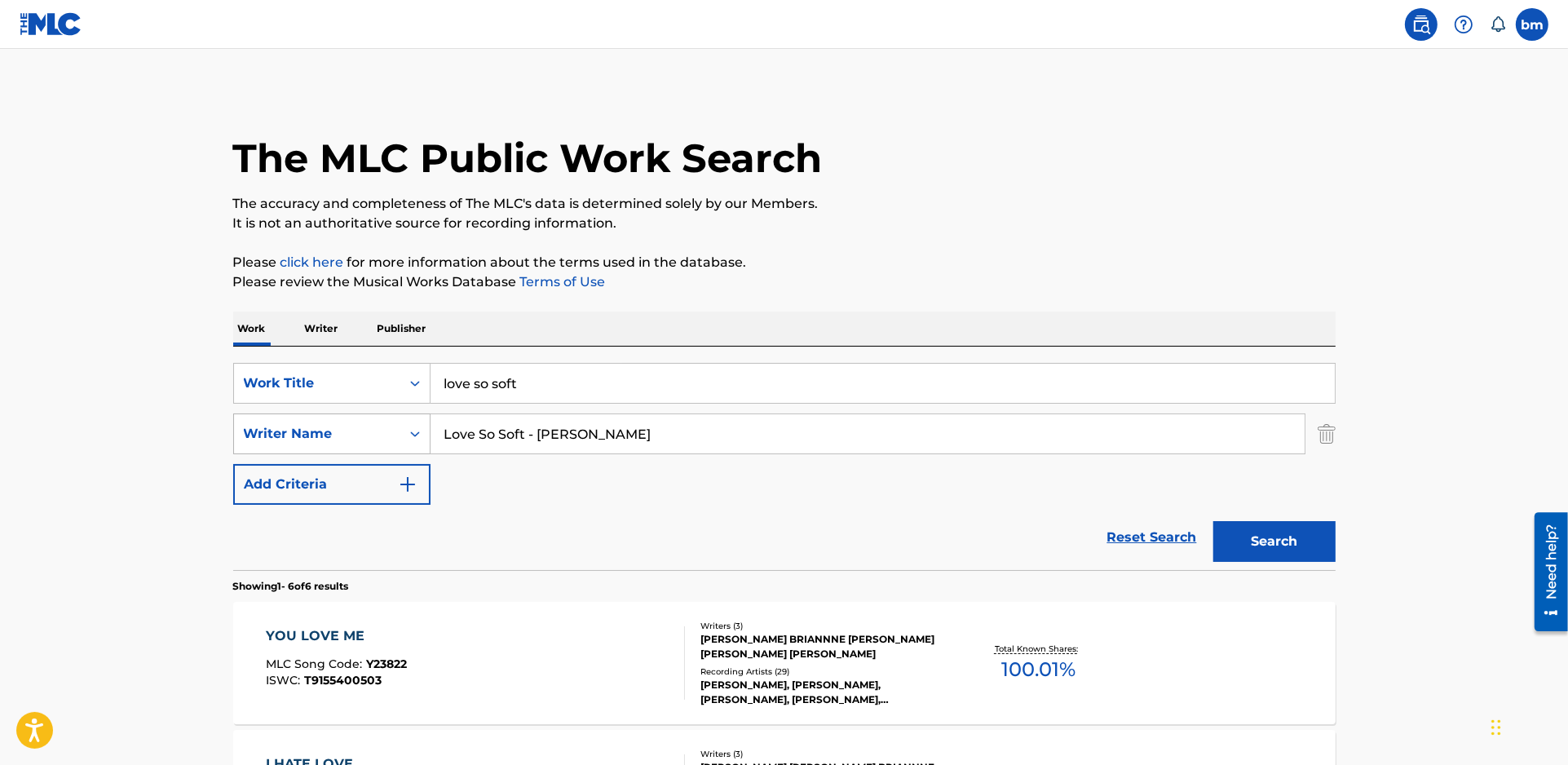
drag, startPoint x: 689, startPoint y: 437, endPoint x: 370, endPoint y: 435, distance: 319.0
click at [370, 435] on div "SearchWithCriteria80609b9a-5345-467b-9659-7d2d7466e61e Writer Name Love So Soft…" at bounding box center [784, 433] width 1103 height 41
click at [865, 251] on div "The MLC Public Work Search The accuracy and completeness of The MLC's data is d…" at bounding box center [784, 765] width 1142 height 1351
drag, startPoint x: 673, startPoint y: 444, endPoint x: 167, endPoint y: 433, distance: 506.1
click at [167, 433] on main "The MLC Public Work Search The accuracy and completeness of The MLC's data is d…" at bounding box center [784, 748] width 1568 height 1400
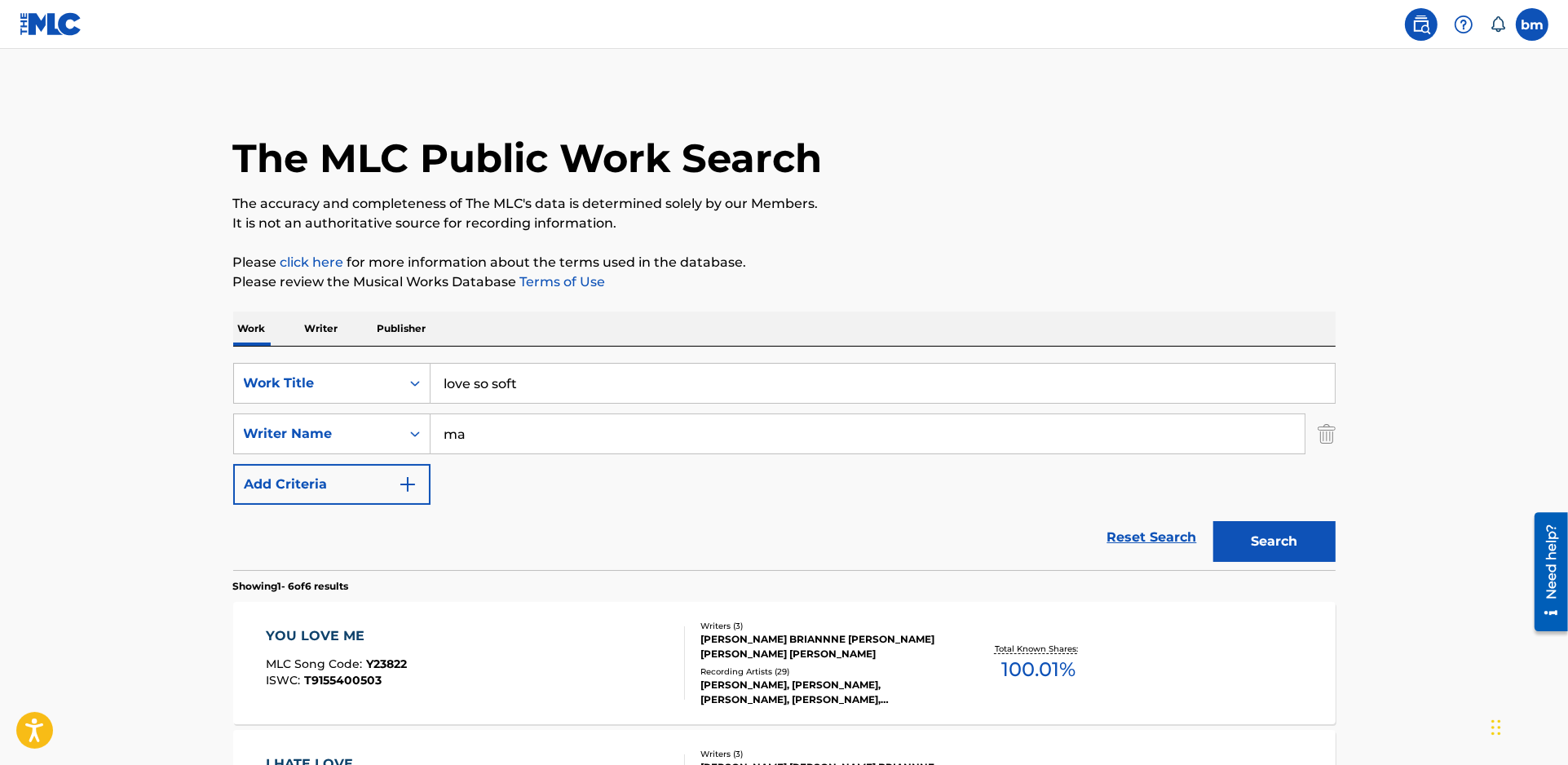
type input "m"
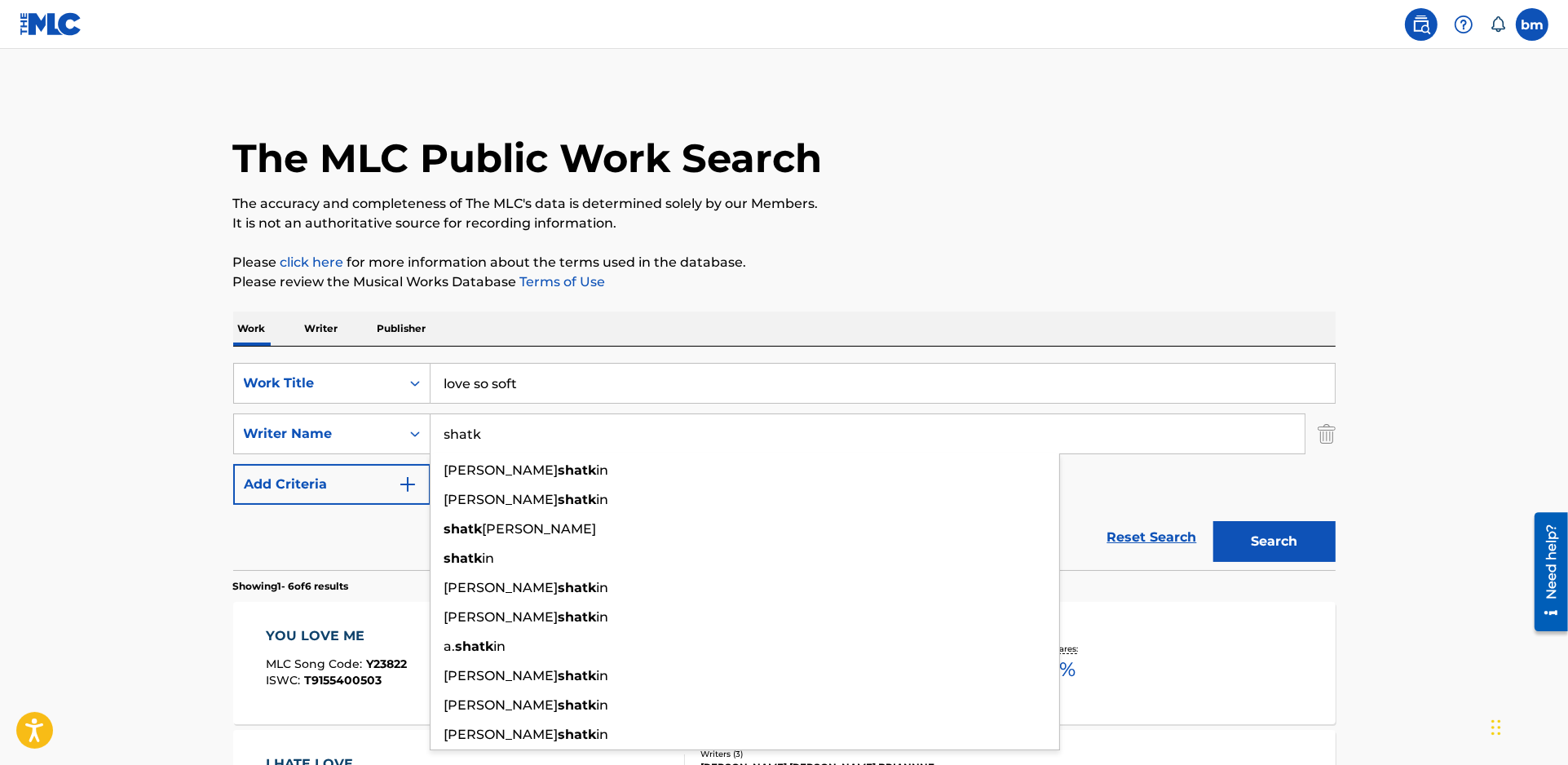
type input "shatk"
click at [960, 277] on p "Please review the Musical Works Database Terms of Use" at bounding box center [784, 283] width 1103 height 20
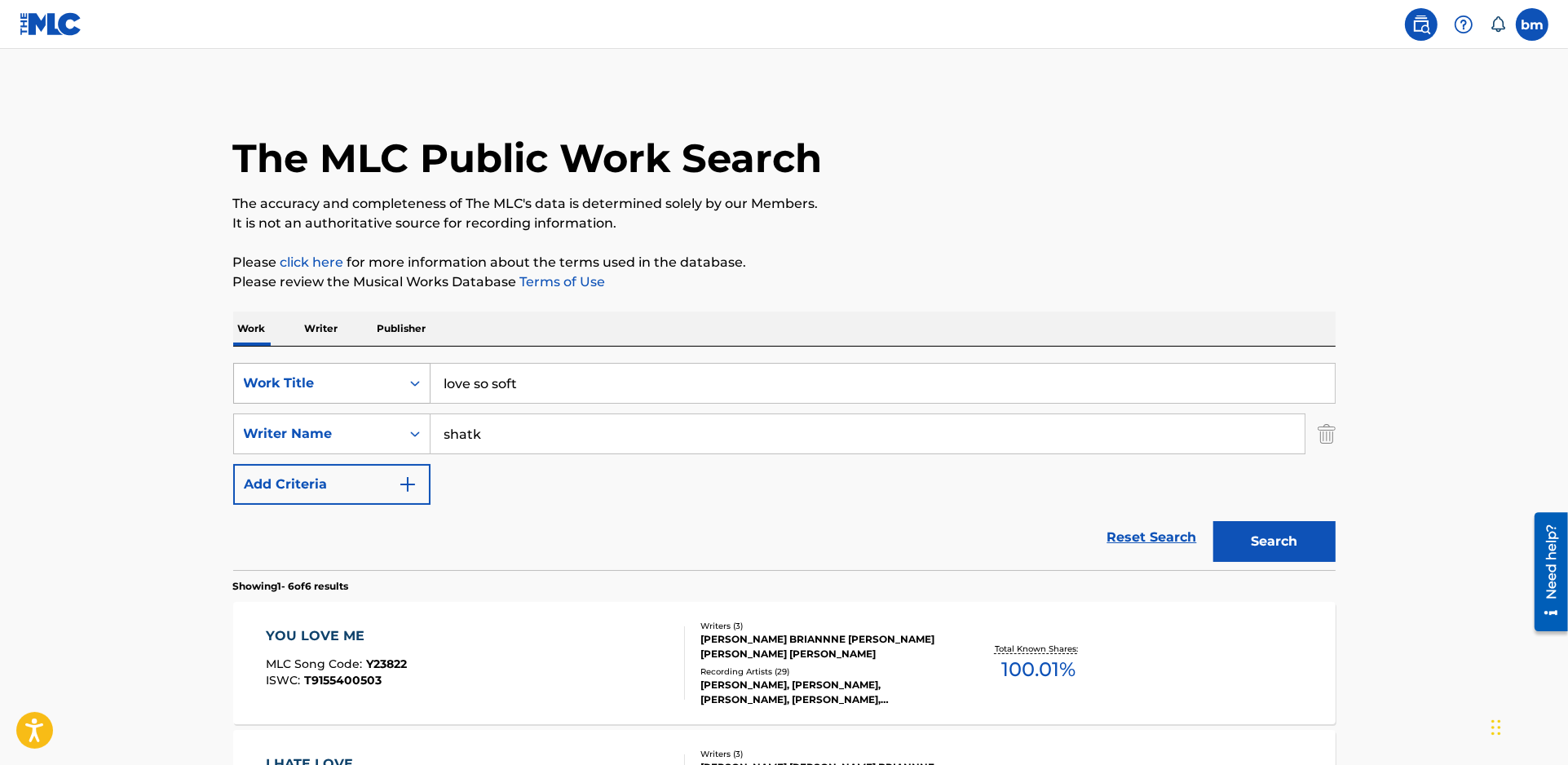
drag, startPoint x: 596, startPoint y: 373, endPoint x: 356, endPoint y: 371, distance: 240.0
click at [362, 376] on div "SearchWithCriteria77020ee3-0b62-4771-aae4-1273fd0cc439 Work Title love so soft" at bounding box center [784, 383] width 1103 height 41
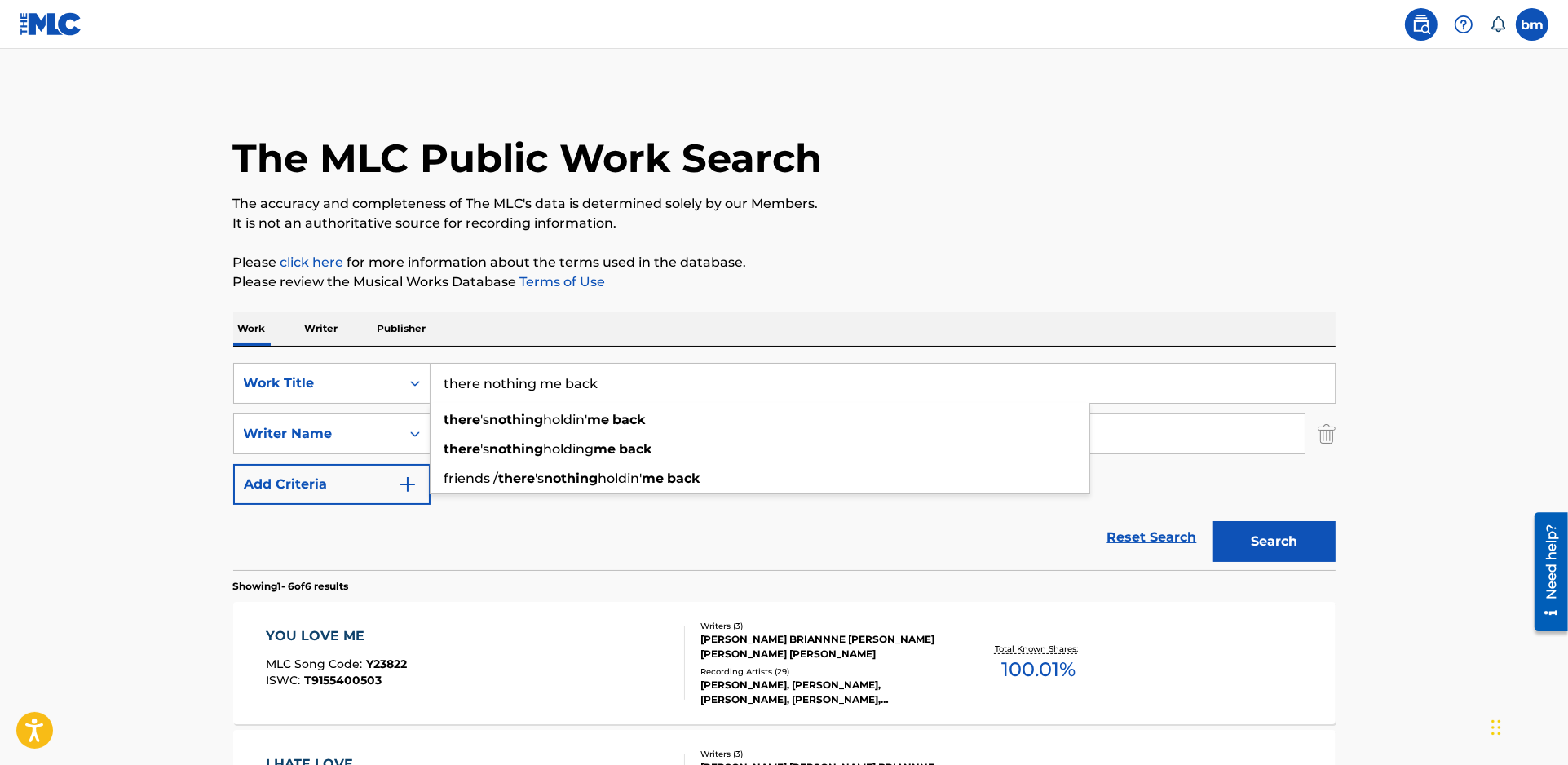
type input "there nothing me back"
click at [1065, 288] on p "Please review the Musical Works Database Terms of Use" at bounding box center [784, 283] width 1103 height 20
drag, startPoint x: 607, startPoint y: 427, endPoint x: 358, endPoint y: 424, distance: 249.0
click at [358, 424] on div "SearchWithCriteria80609b9a-5345-467b-9659-7d2d7466e61e Writer Name shatk" at bounding box center [784, 433] width 1103 height 41
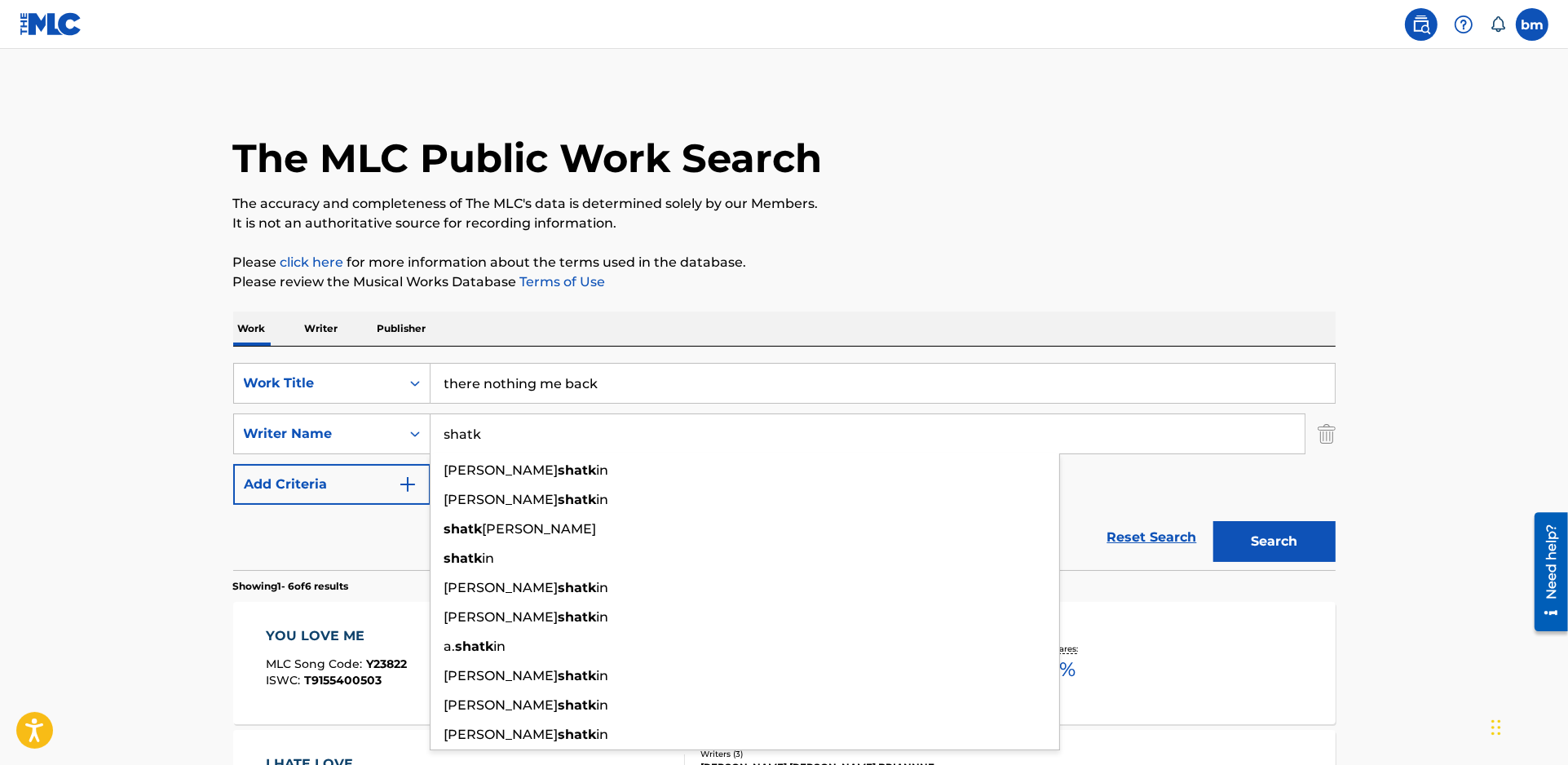
paste input "[PERSON_NAME]"
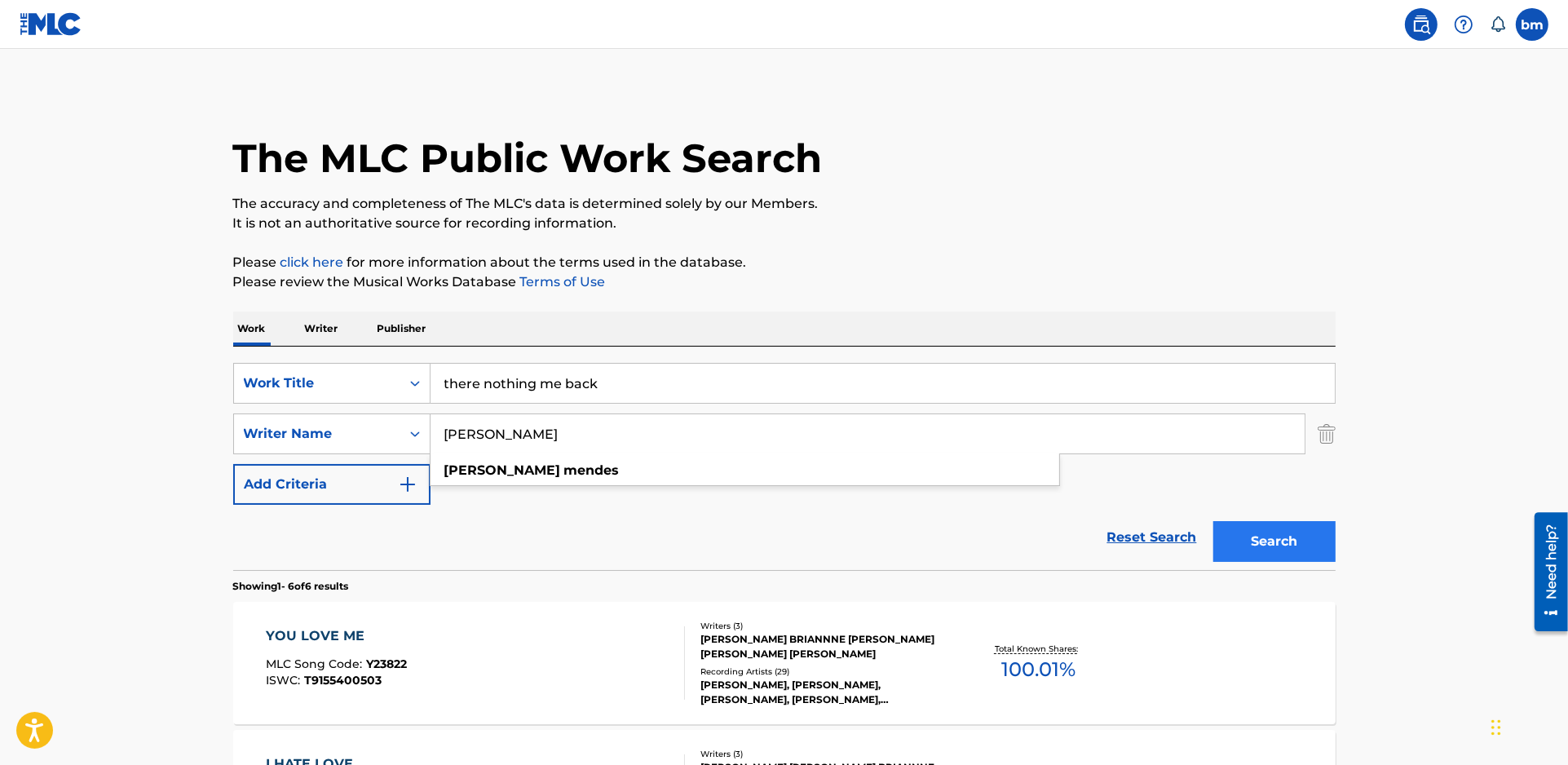
type input "[PERSON_NAME]"
click at [1290, 554] on button "Search" at bounding box center [1275, 541] width 123 height 41
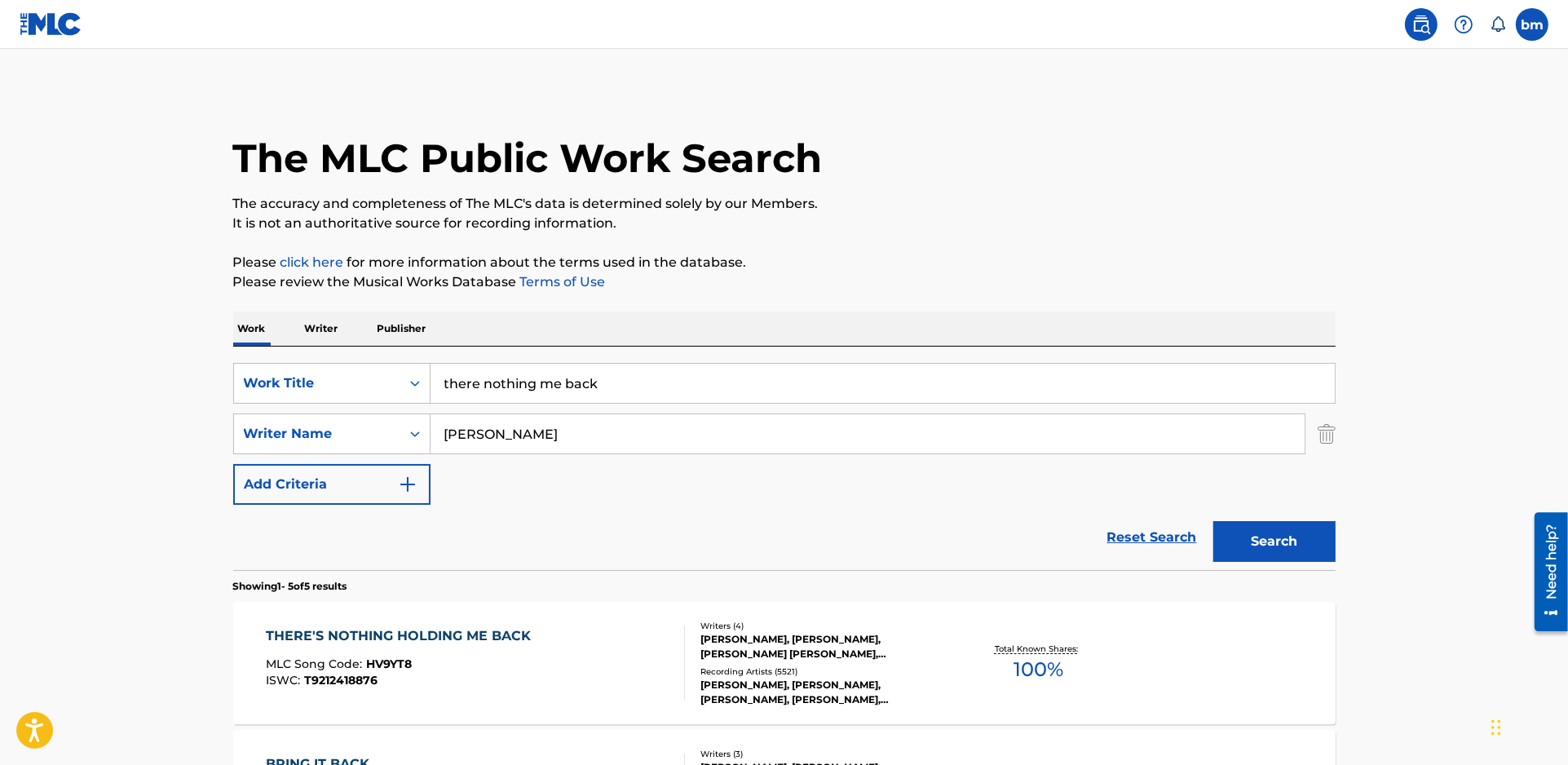
click at [499, 654] on div "THERE'S NOTHING HOLDING ME BACK MLC Song Code : HV9YT8 ISWC : T9212418876" at bounding box center [402, 662] width 273 height 74
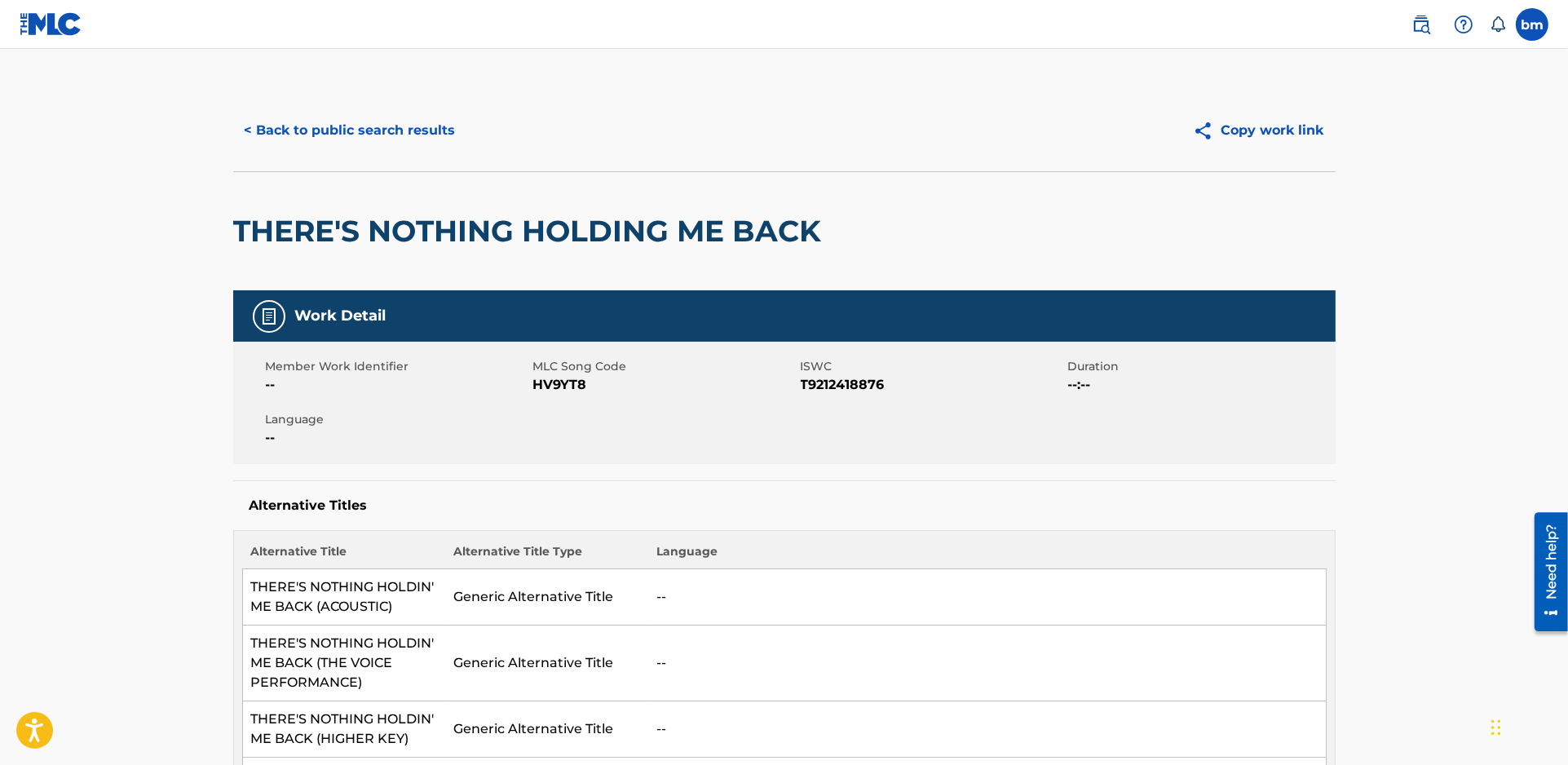
click at [551, 382] on span "HV9YT8" at bounding box center [665, 385] width 264 height 20
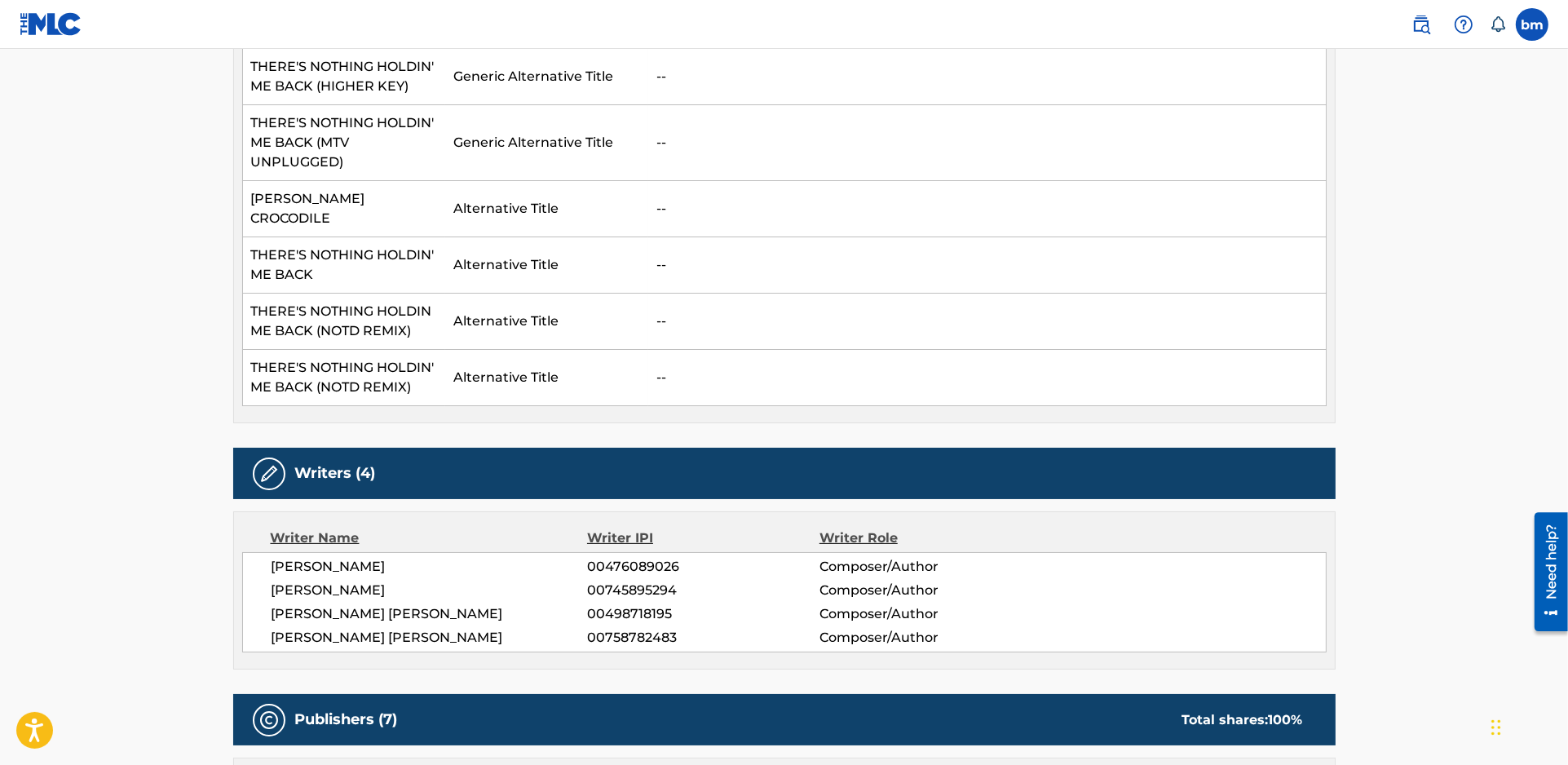
scroll to position [1087, 0]
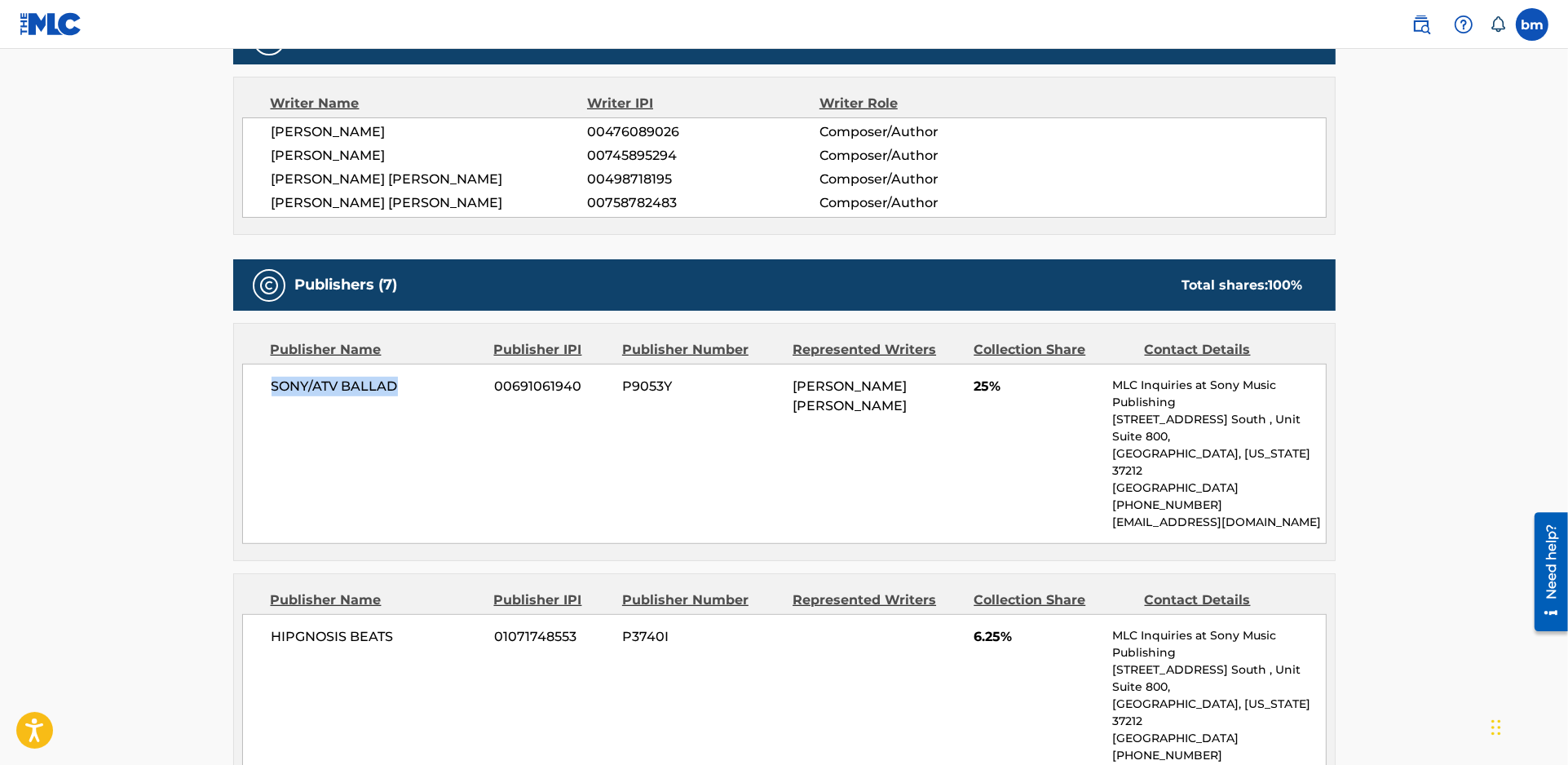
drag, startPoint x: 269, startPoint y: 362, endPoint x: 432, endPoint y: 388, distance: 165.1
click at [432, 388] on div "SONY/ATV BALLAD 00691061940 P9053Y [PERSON_NAME] [PERSON_NAME] 25% MLC Inquirie…" at bounding box center [784, 453] width 1085 height 180
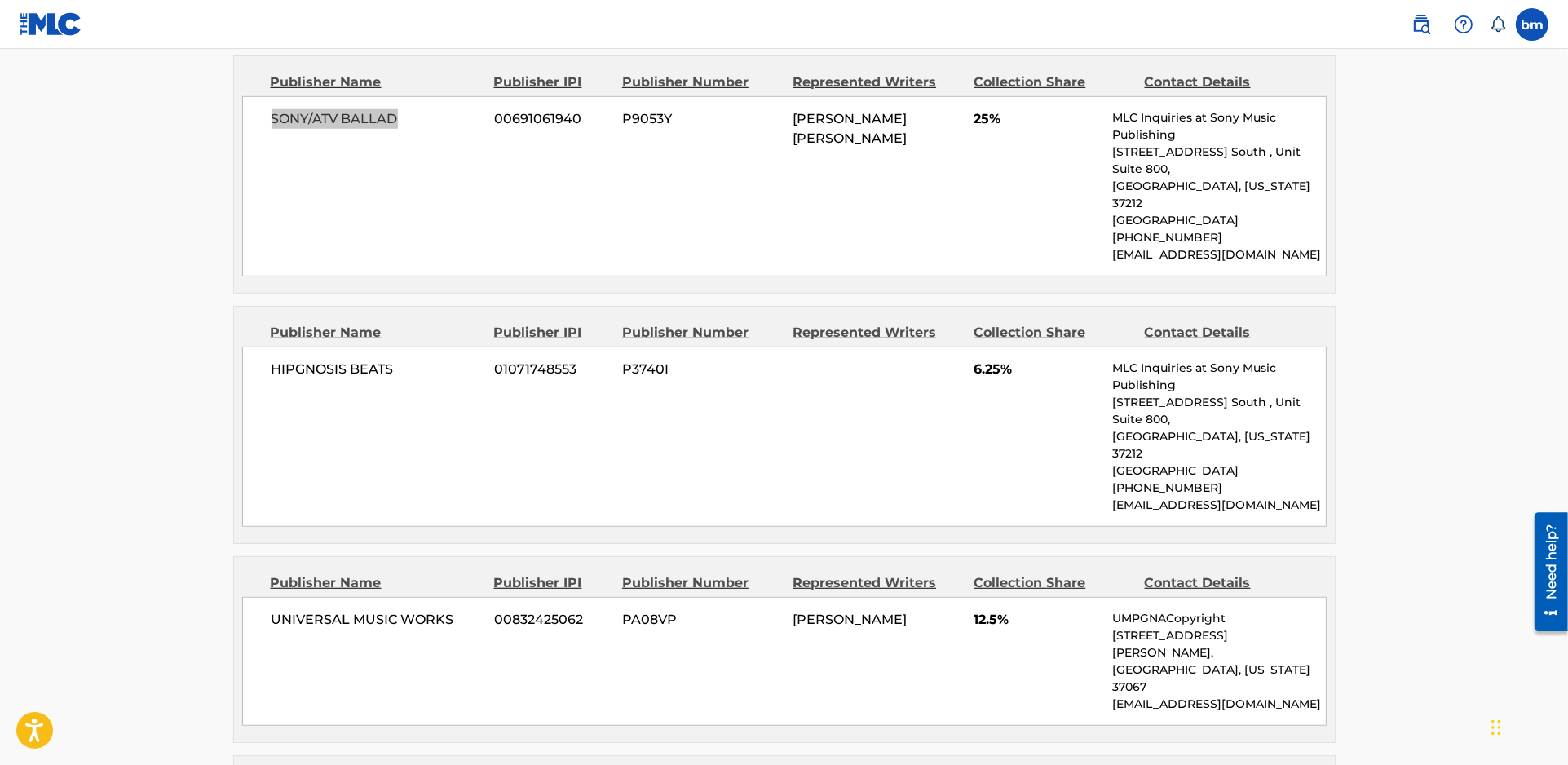
scroll to position [1195, 0]
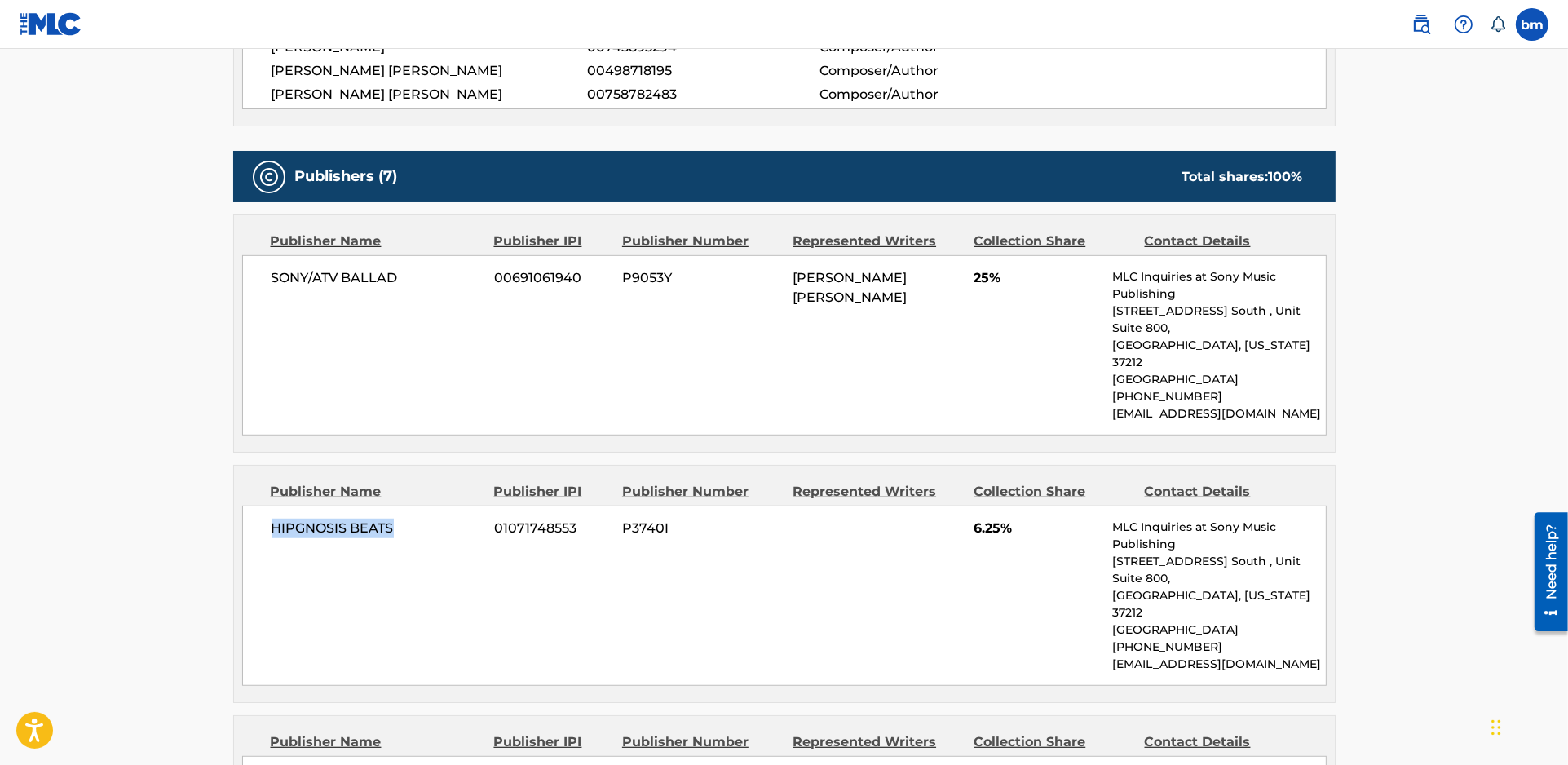
drag, startPoint x: 274, startPoint y: 477, endPoint x: 479, endPoint y: 480, distance: 205.0
click at [479, 519] on span "HIPGNOSIS BEATS" at bounding box center [377, 529] width 211 height 20
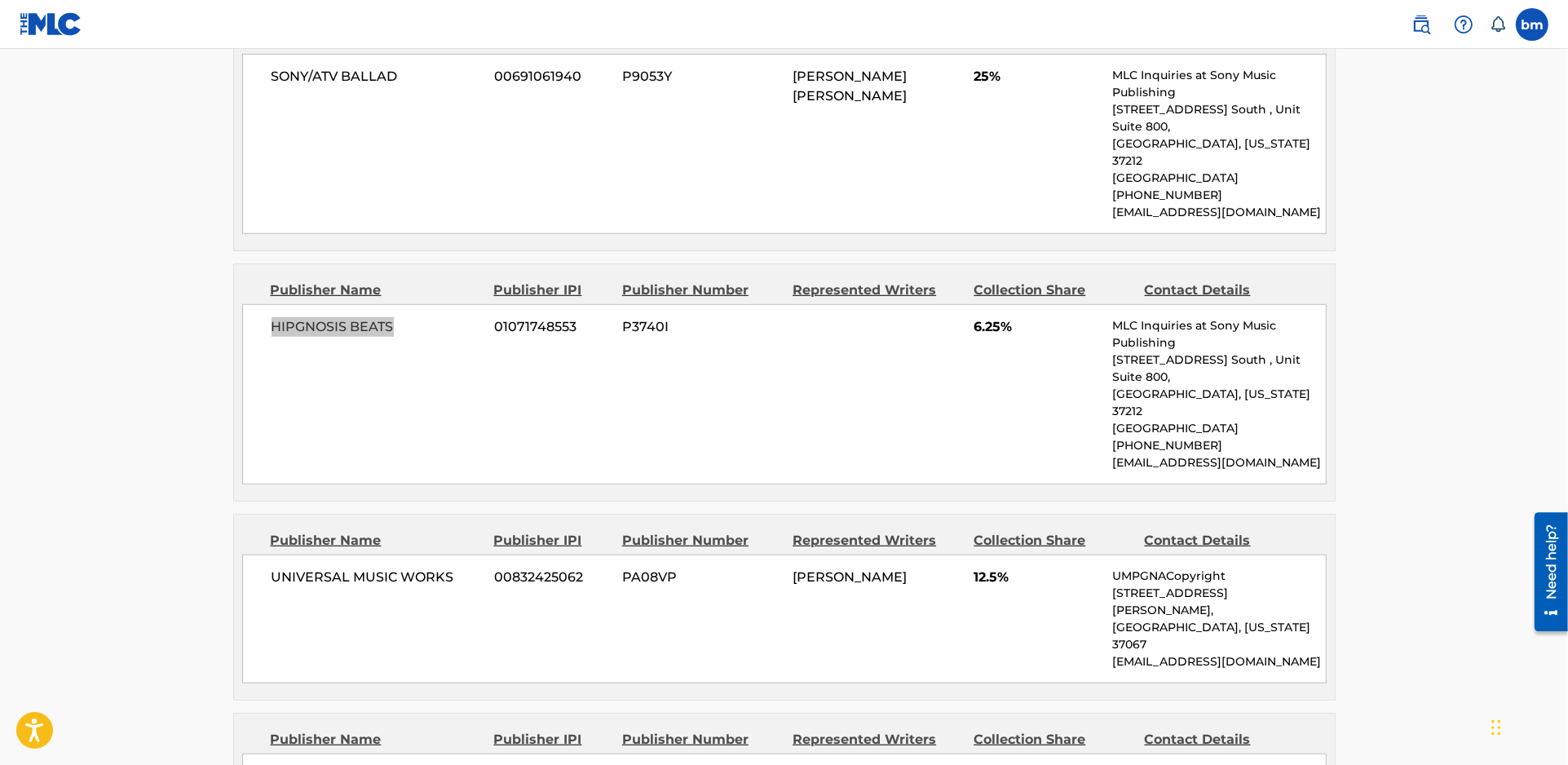
scroll to position [1413, 0]
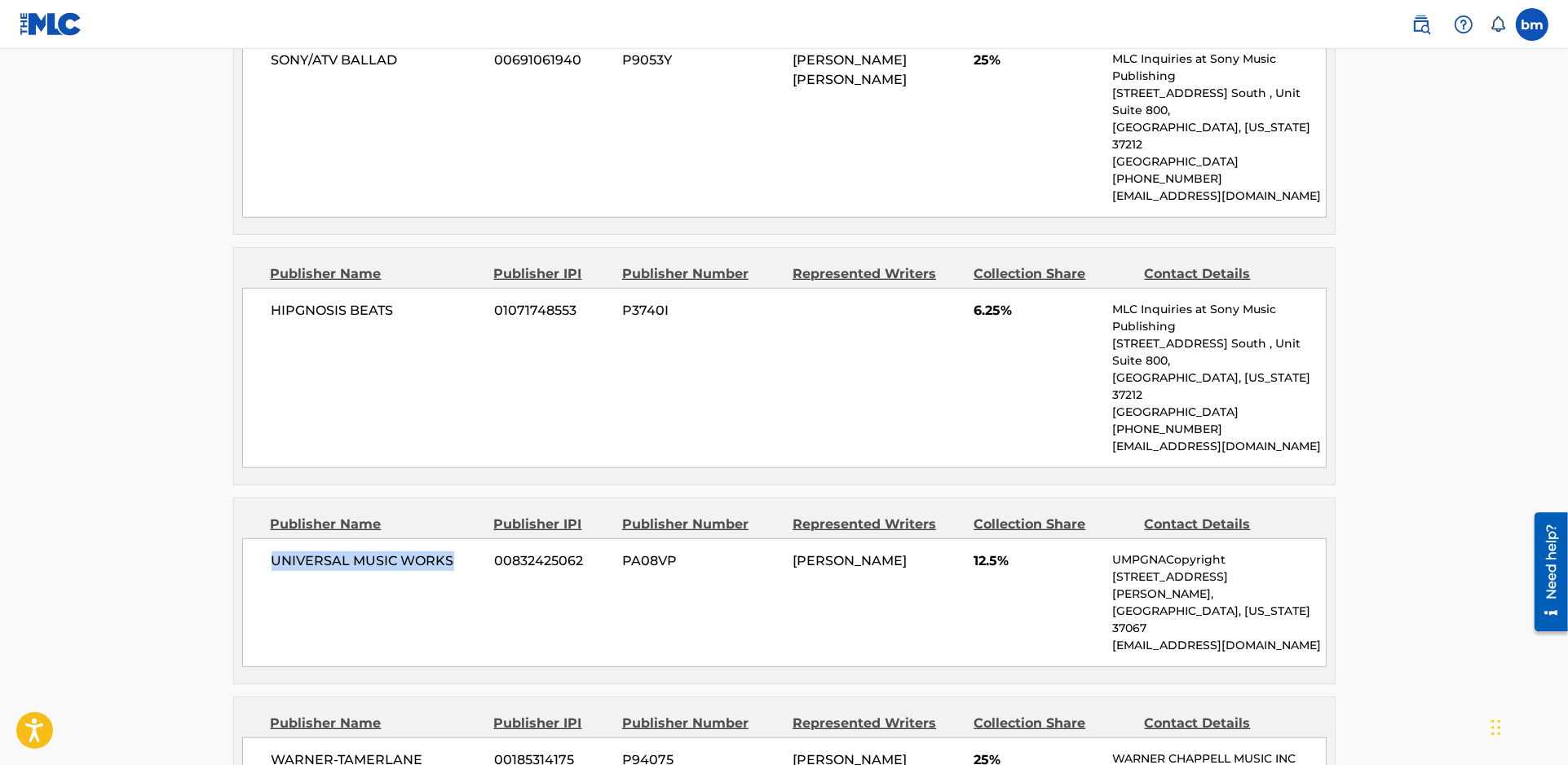
drag, startPoint x: 273, startPoint y: 479, endPoint x: 459, endPoint y: 462, distance: 186.8
click at [460, 538] on div "UNIVERSAL MUSIC WORKS 00832425062 PA08VP [PERSON_NAME] 12.5% UMPGNACopyright [S…" at bounding box center [784, 602] width 1085 height 128
drag, startPoint x: 954, startPoint y: 468, endPoint x: 1027, endPoint y: 469, distance: 73.0
click at [1027, 538] on div "UNIVERSAL MUSIC WORKS 00832425062 PA08VP [PERSON_NAME] 12.5% UMPGNACopyright [S…" at bounding box center [784, 602] width 1085 height 128
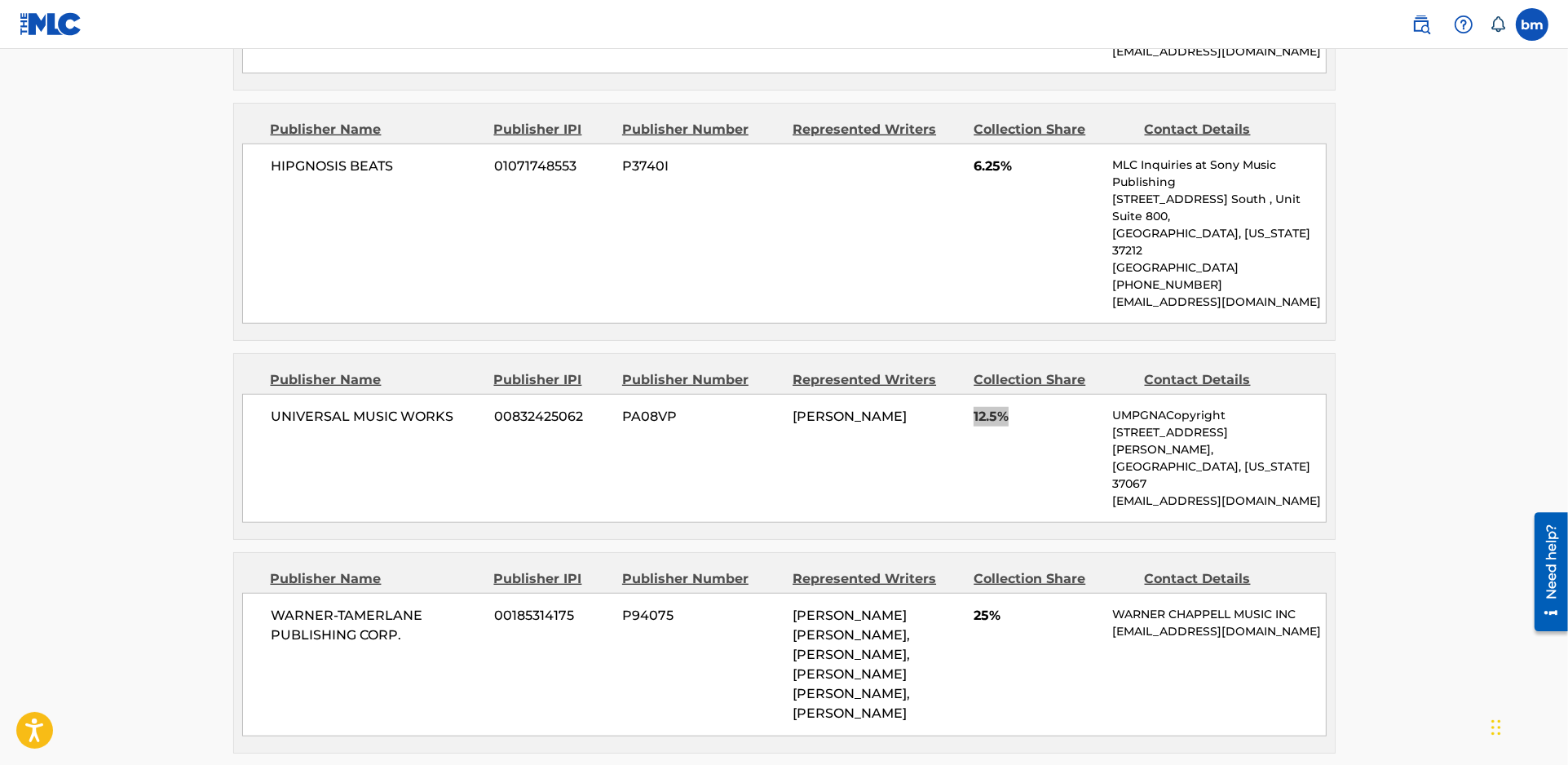
scroll to position [1630, 0]
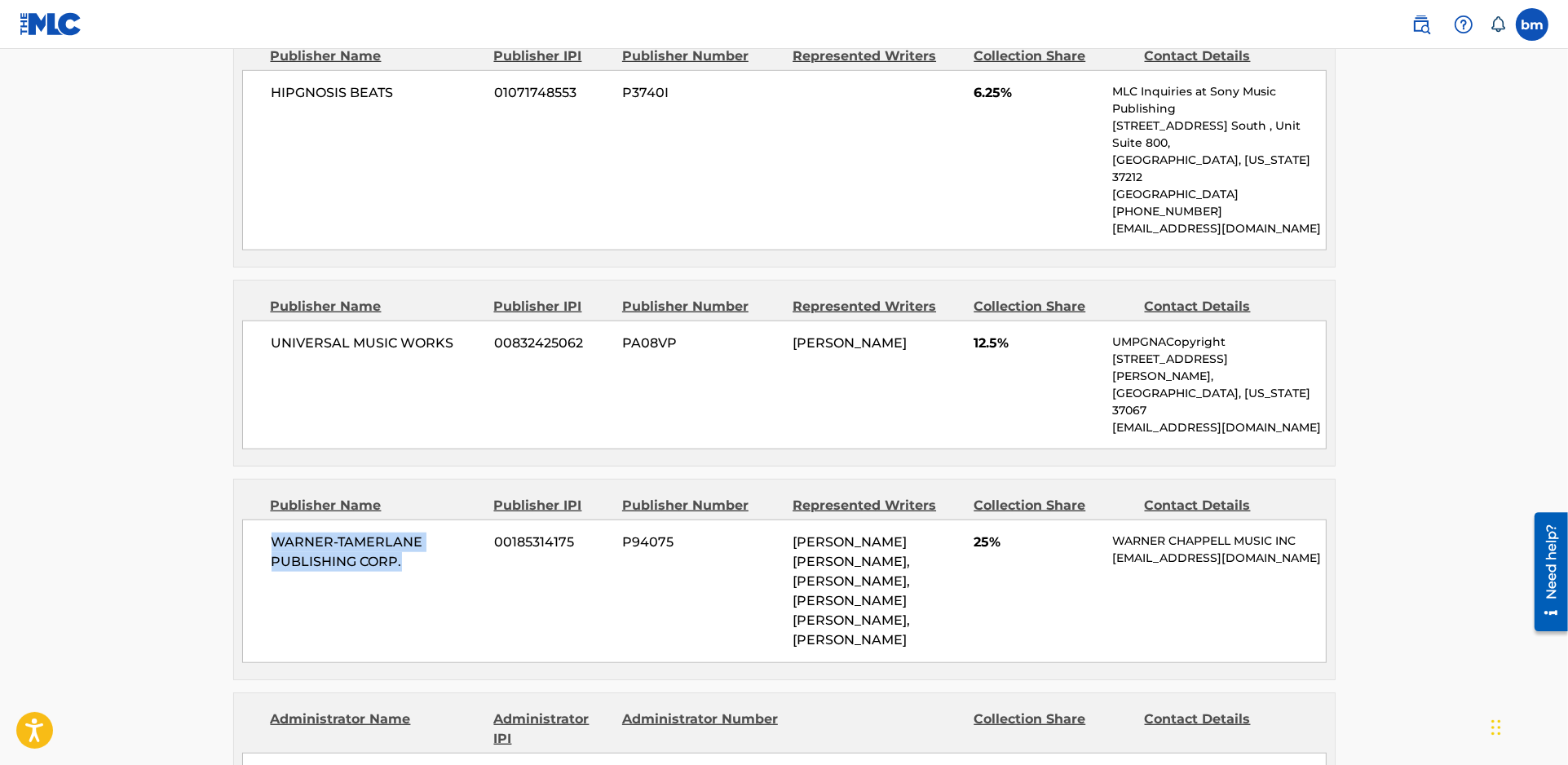
drag, startPoint x: 269, startPoint y: 419, endPoint x: 464, endPoint y: 442, distance: 196.4
click at [464, 520] on div "WARNER-[PERSON_NAME] PUBLISHING CORP. 00185314175 P94075 [PERSON_NAME] [PERSON_…" at bounding box center [784, 591] width 1085 height 143
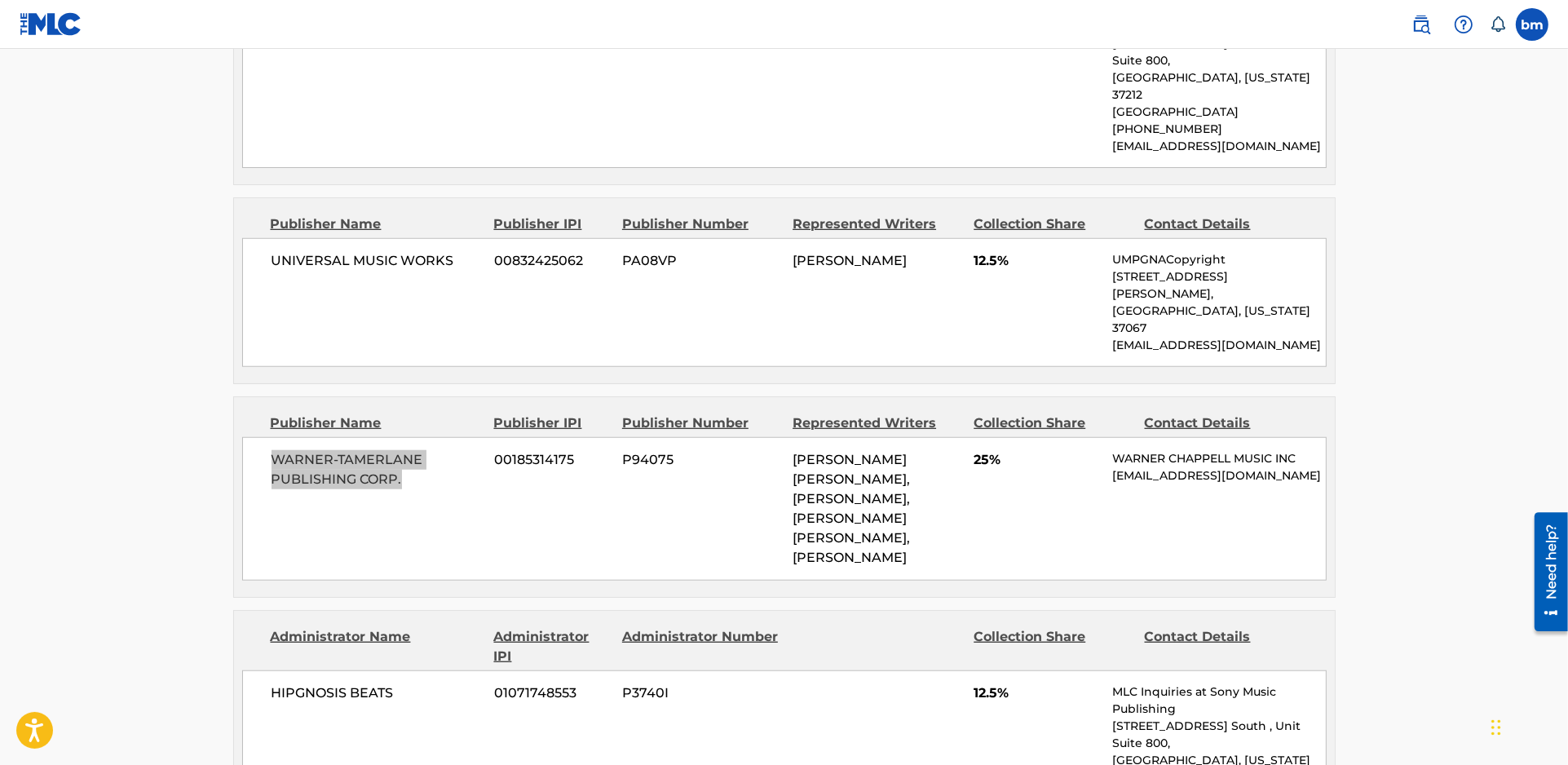
scroll to position [1847, 0]
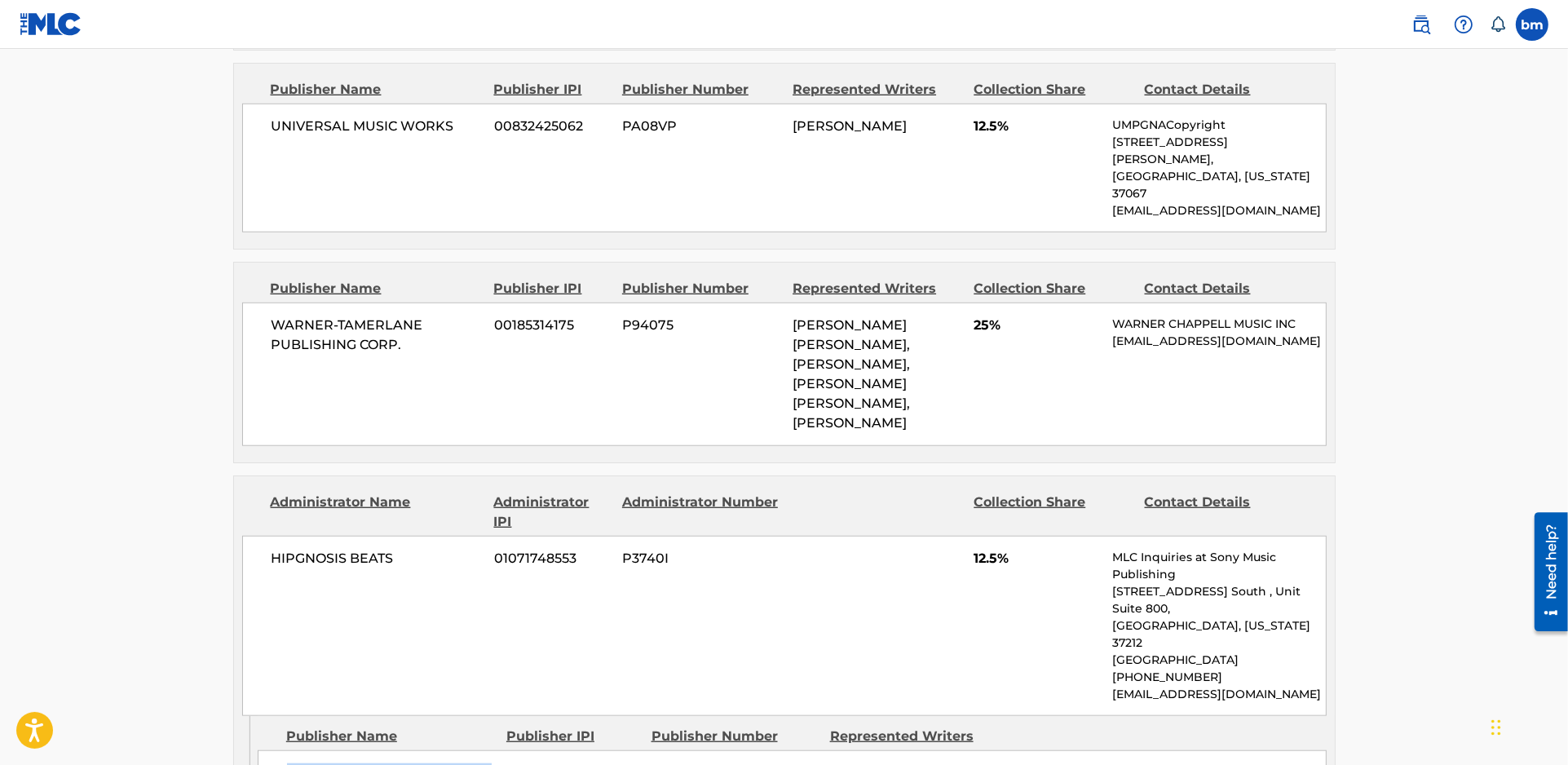
drag, startPoint x: 279, startPoint y: 598, endPoint x: 544, endPoint y: 603, distance: 265.0
click at [507, 750] on div "TG WORLDWIDE PUBLISHING 00697857461 PA320I" at bounding box center [792, 772] width 1069 height 46
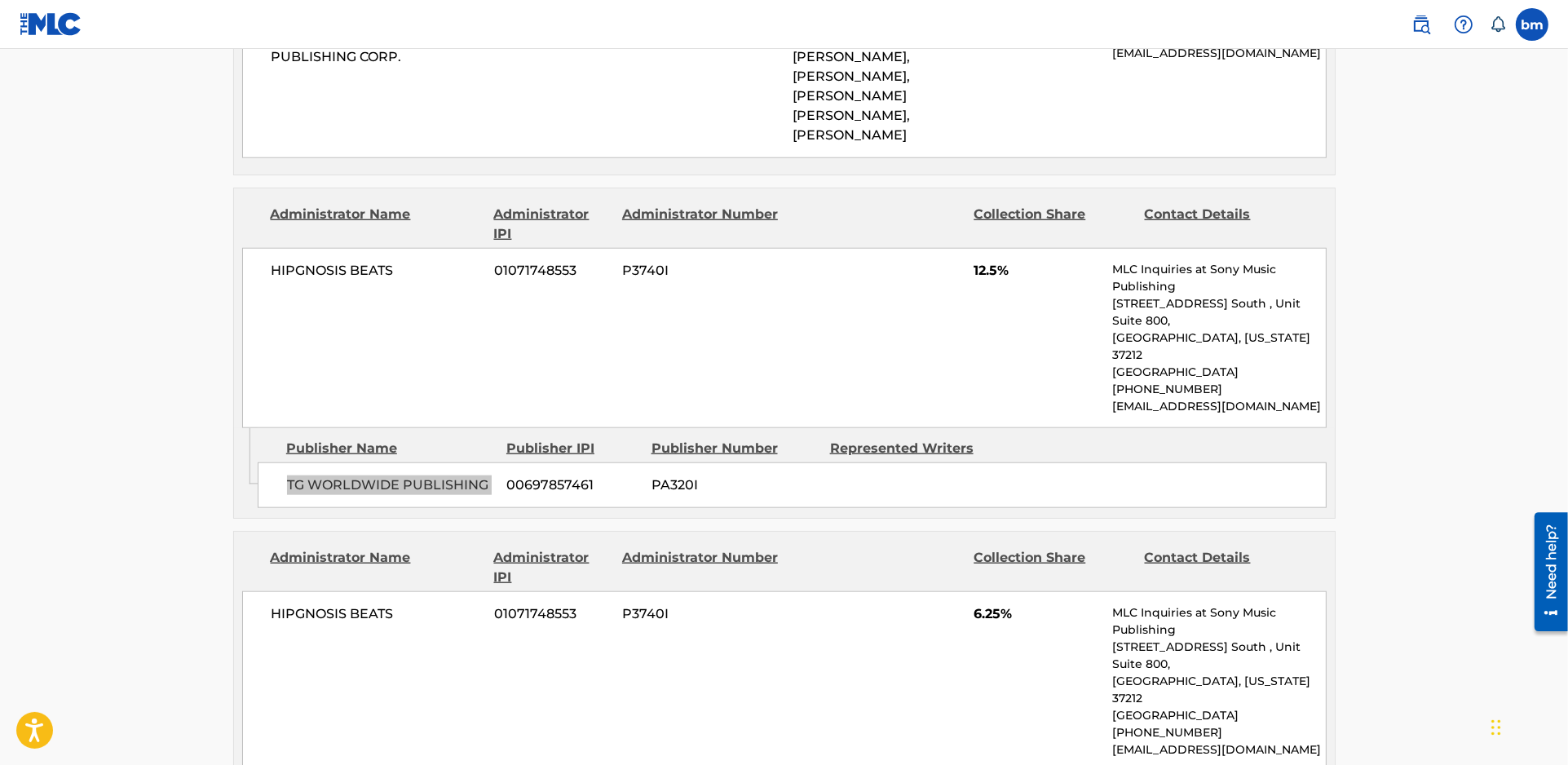
scroll to position [2173, 0]
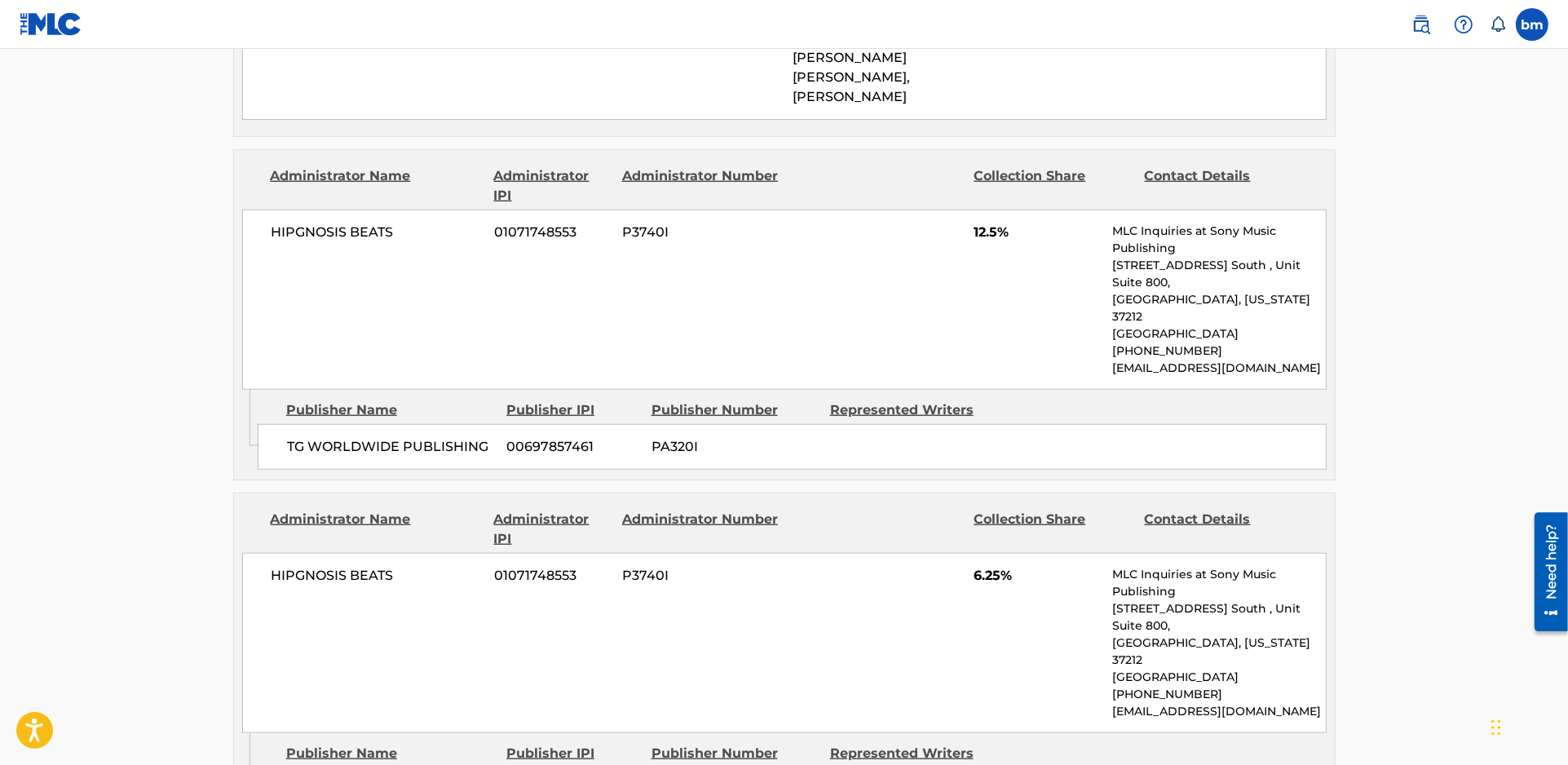
drag, startPoint x: 277, startPoint y: 593, endPoint x: 434, endPoint y: 579, distance: 157.6
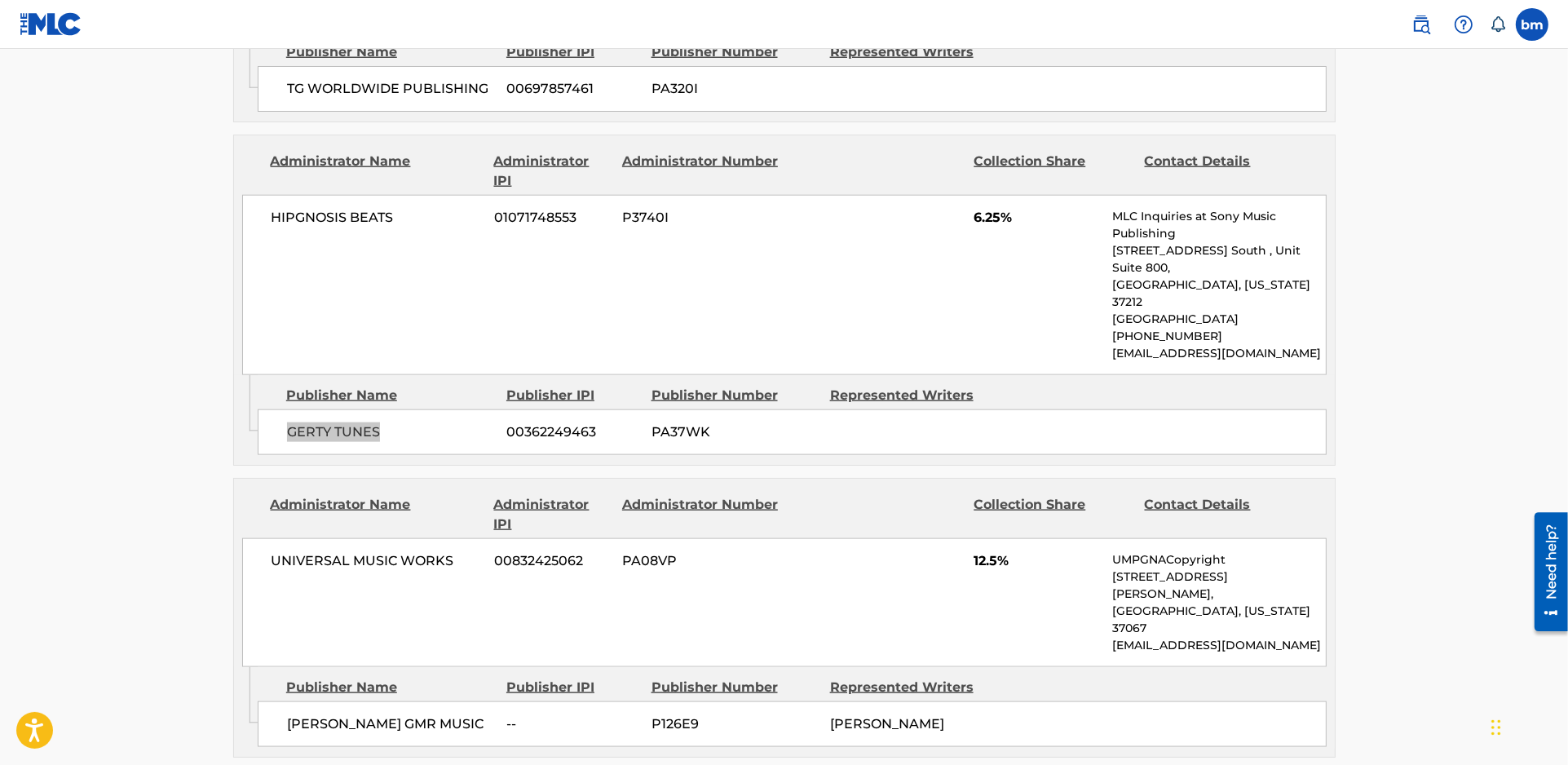
scroll to position [2608, 0]
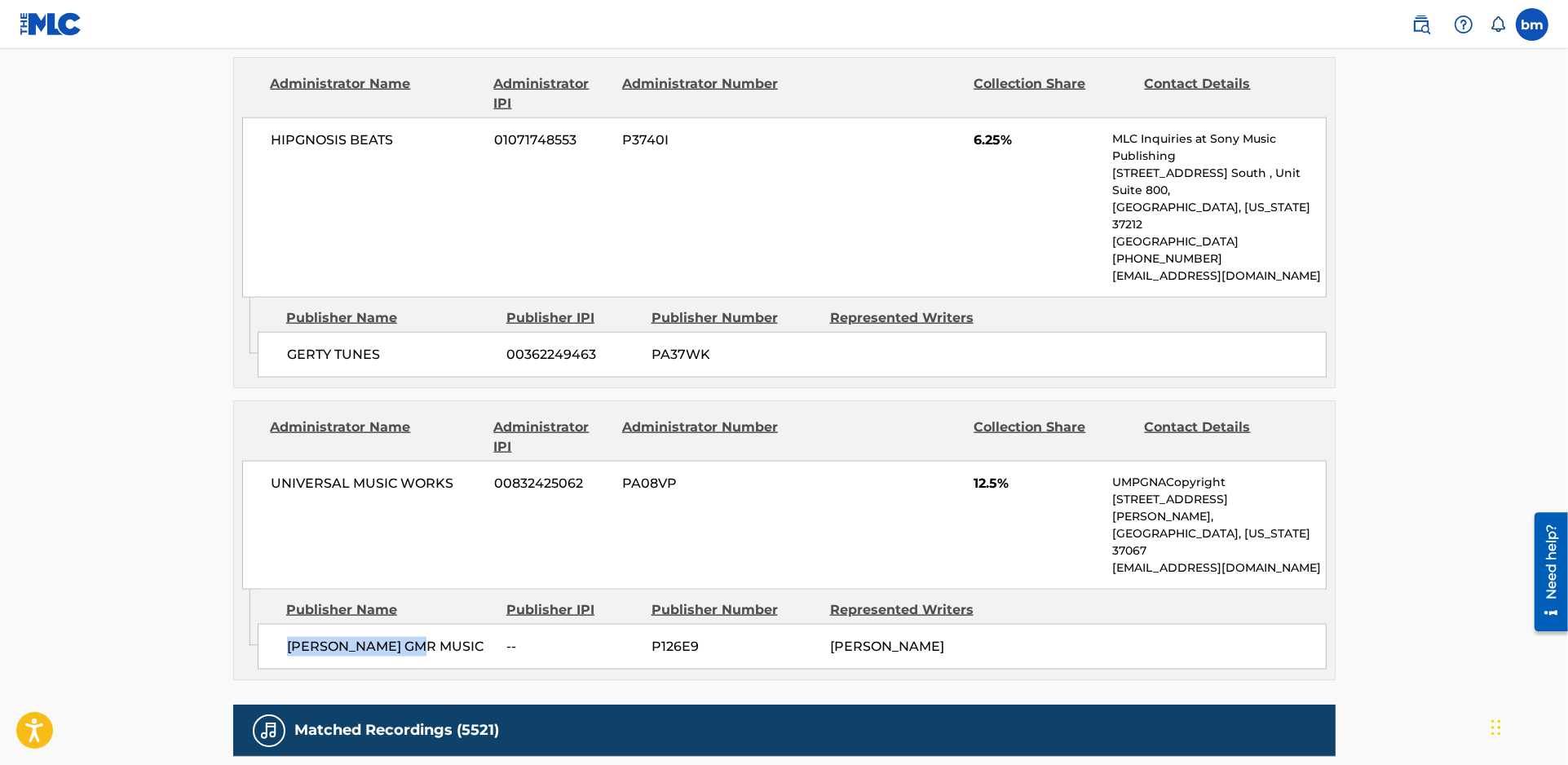
drag, startPoint x: 265, startPoint y: 419, endPoint x: 441, endPoint y: 406, distance: 176.5
click at [441, 623] on div "[PERSON_NAME] GMR MUSIC -- P126E9 [PERSON_NAME]" at bounding box center [792, 646] width 1069 height 46
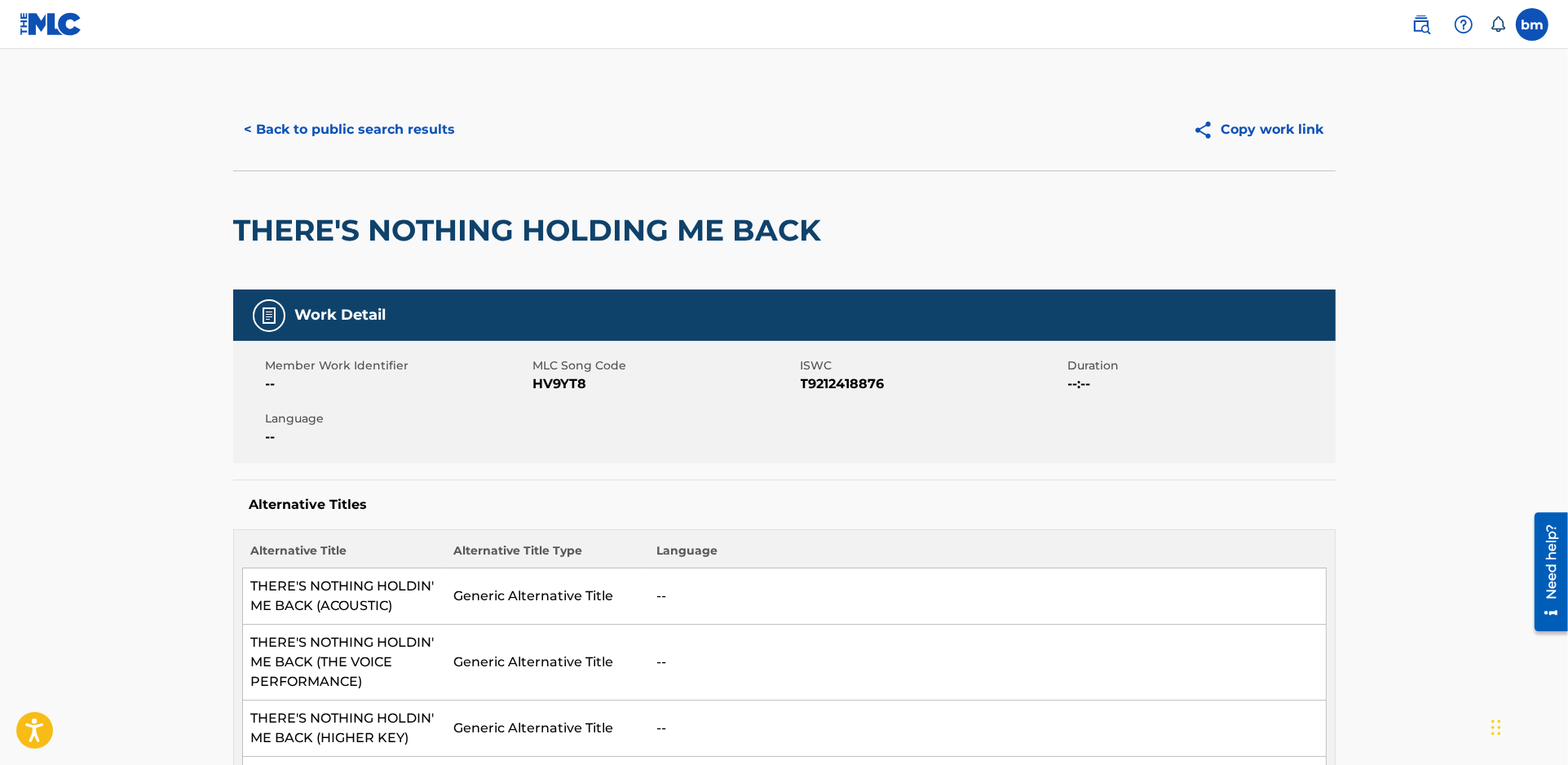
scroll to position [0, 0]
drag, startPoint x: 356, startPoint y: 105, endPoint x: 355, endPoint y: 115, distance: 10.0
click at [355, 115] on div "< Back to public search results Copy work link" at bounding box center [784, 130] width 1103 height 81
click at [362, 143] on button "< Back to public search results" at bounding box center [350, 130] width 234 height 41
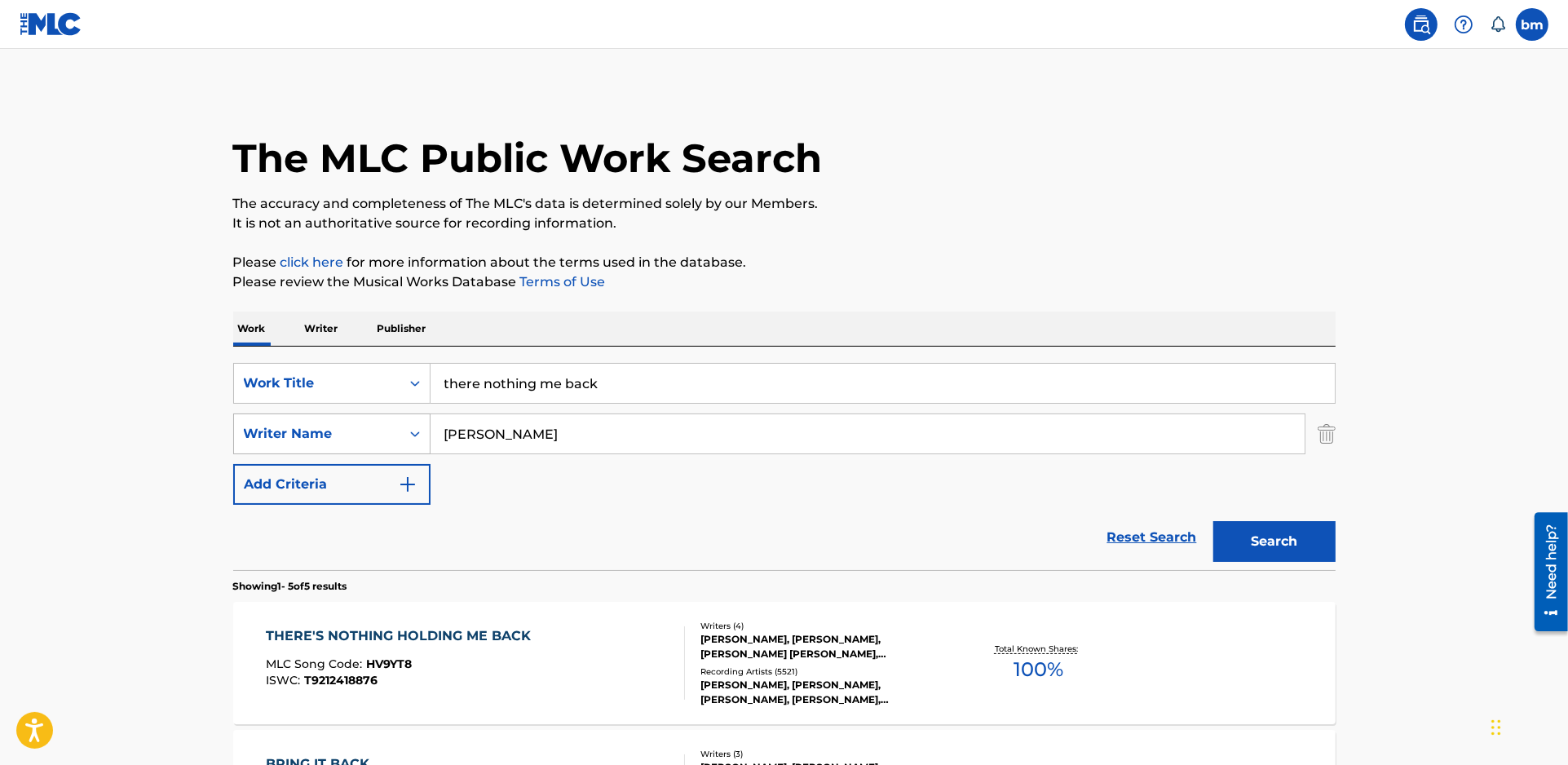
drag, startPoint x: 623, startPoint y: 420, endPoint x: 359, endPoint y: 419, distance: 264.0
click at [359, 419] on div "SearchWithCriteria80609b9a-5345-467b-9659-7d2d7466e61e Writer Name [PERSON_NAME]" at bounding box center [784, 433] width 1103 height 41
paste input "Anywhere - [PERSON_NAME]"
type input "Anywhere - [PERSON_NAME]"
drag, startPoint x: 575, startPoint y: 385, endPoint x: 308, endPoint y: 385, distance: 267.0
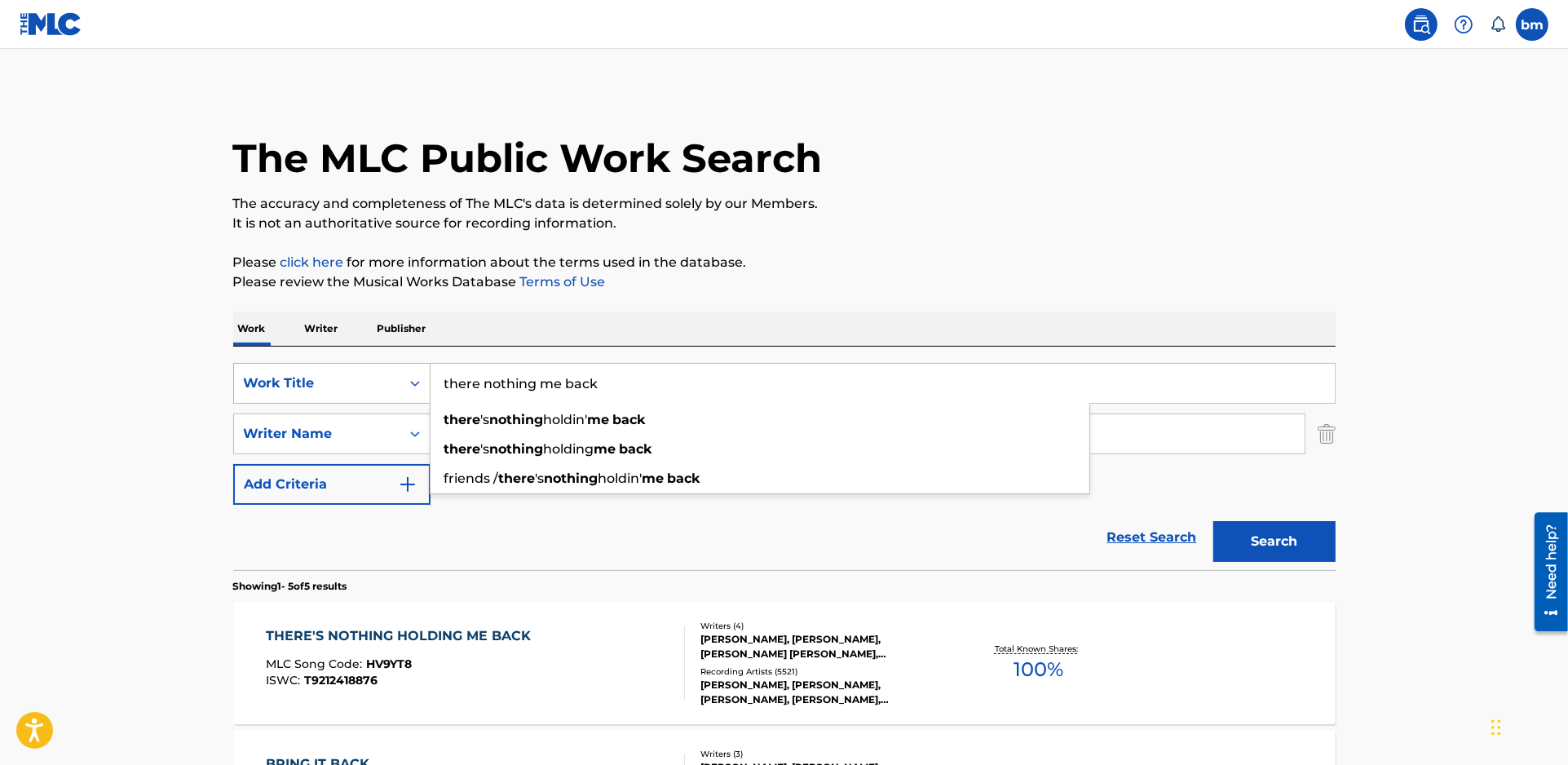
click at [308, 385] on div "SearchWithCriteria77020ee3-0b62-4771-aae4-1273fd0cc439 Work Title there nothing…" at bounding box center [784, 383] width 1103 height 41
paste input "Anywhere - [PERSON_NAME]"
drag, startPoint x: 518, startPoint y: 385, endPoint x: 669, endPoint y: 380, distance: 151.1
click at [669, 380] on input "Anywhere -" at bounding box center [882, 383] width 905 height 39
drag, startPoint x: 525, startPoint y: 391, endPoint x: 509, endPoint y: 391, distance: 16.0
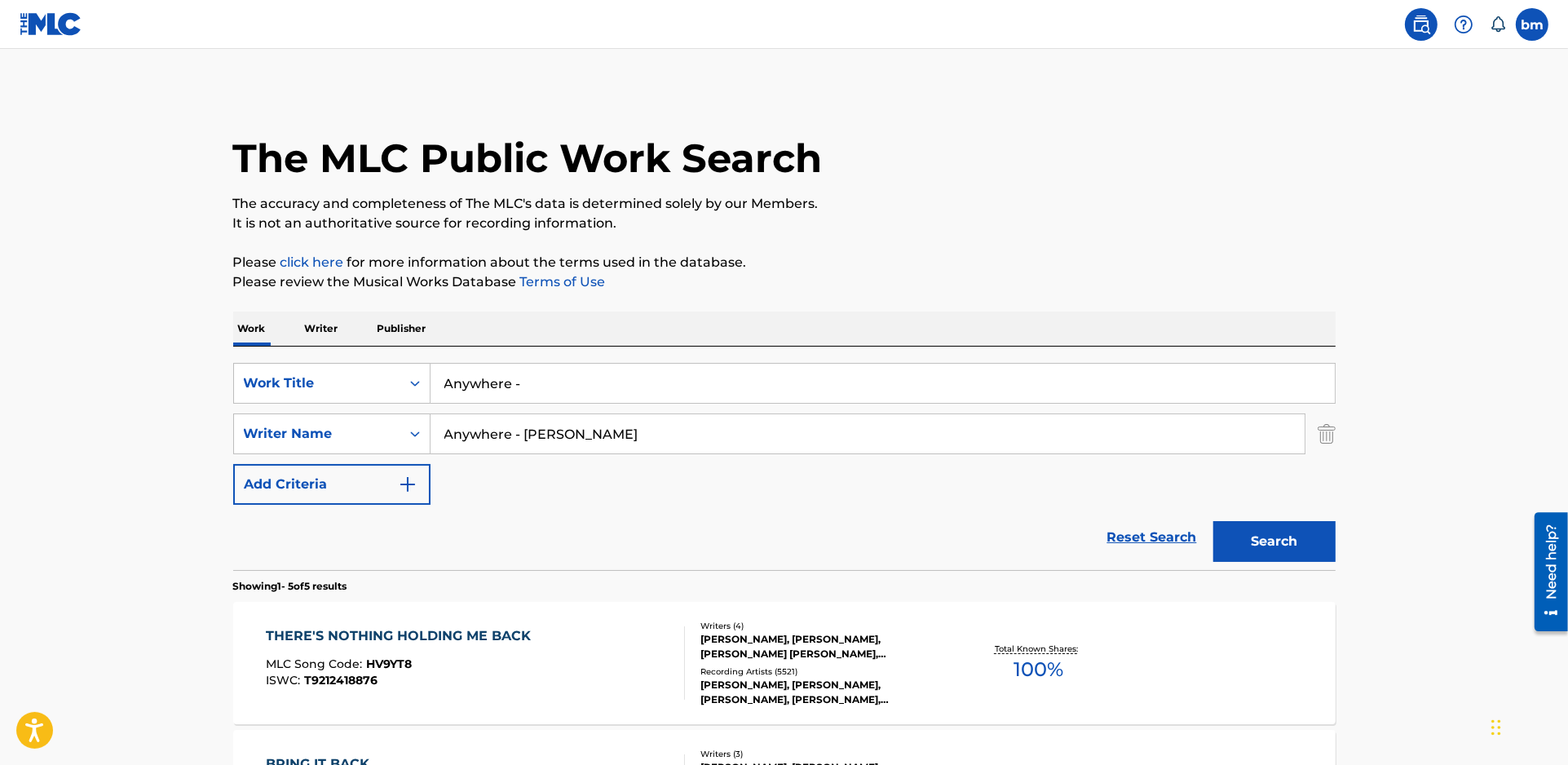
click at [509, 391] on input "Anywhere -" at bounding box center [882, 383] width 905 height 39
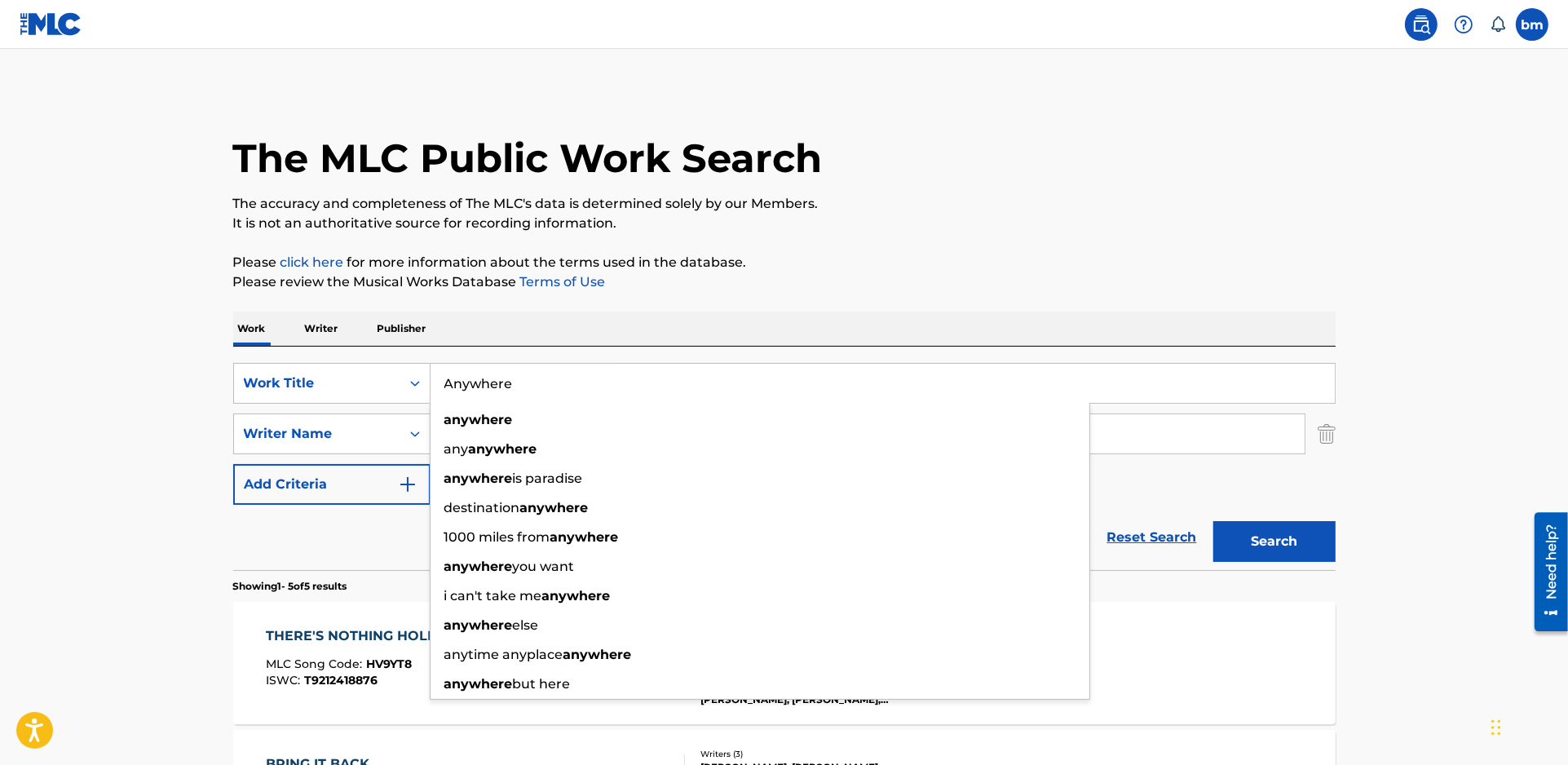
type input "Anywhere"
click at [794, 256] on p "Please click here for more information about the terms used in the database." at bounding box center [784, 263] width 1103 height 20
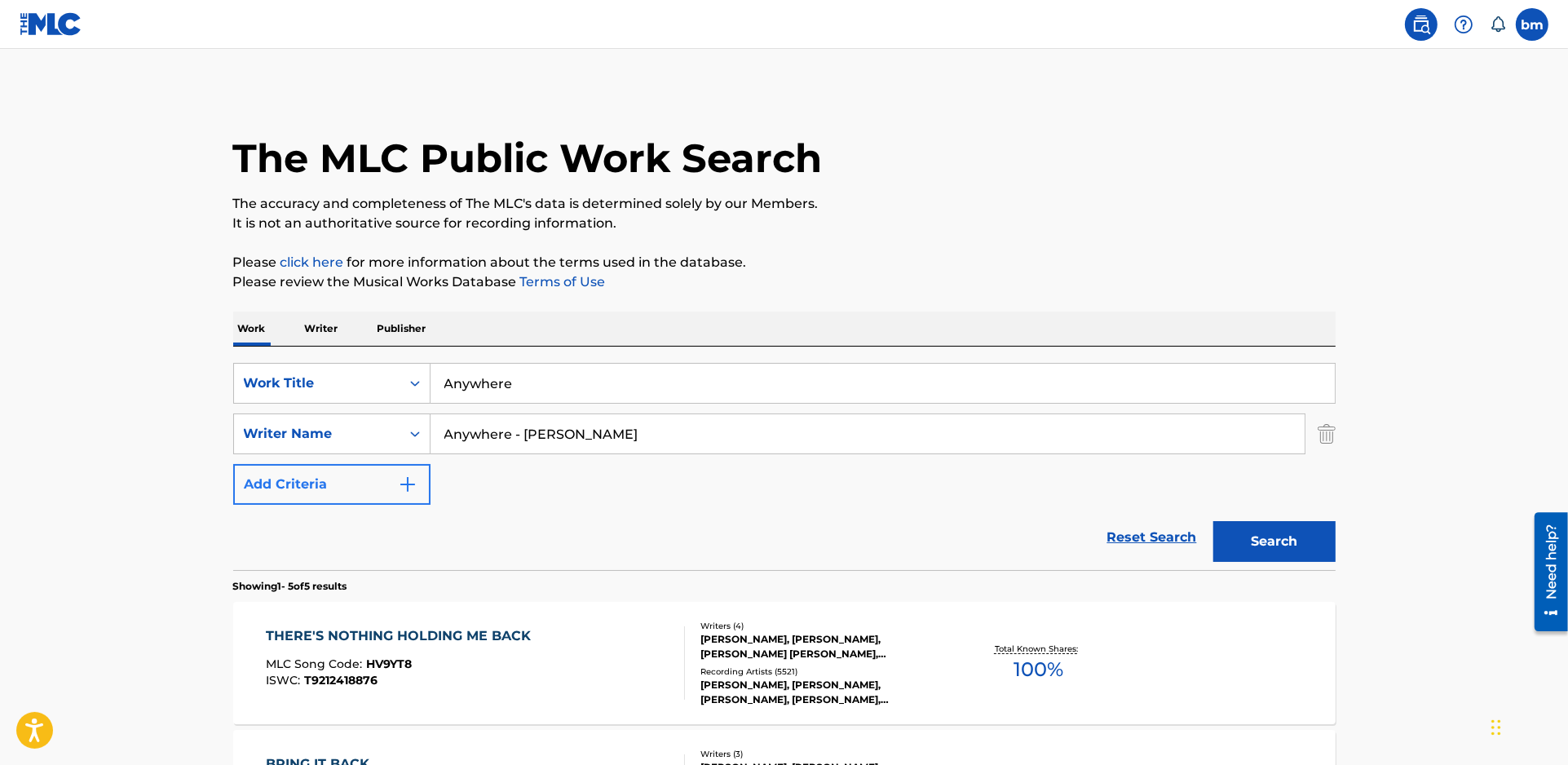
drag, startPoint x: 524, startPoint y: 428, endPoint x: 292, endPoint y: 470, distance: 235.8
click at [292, 470] on div "SearchWithCriteria77020ee3-0b62-4771-aae4-1273fd0cc439 Work Title Anywhere Sear…" at bounding box center [784, 433] width 1103 height 142
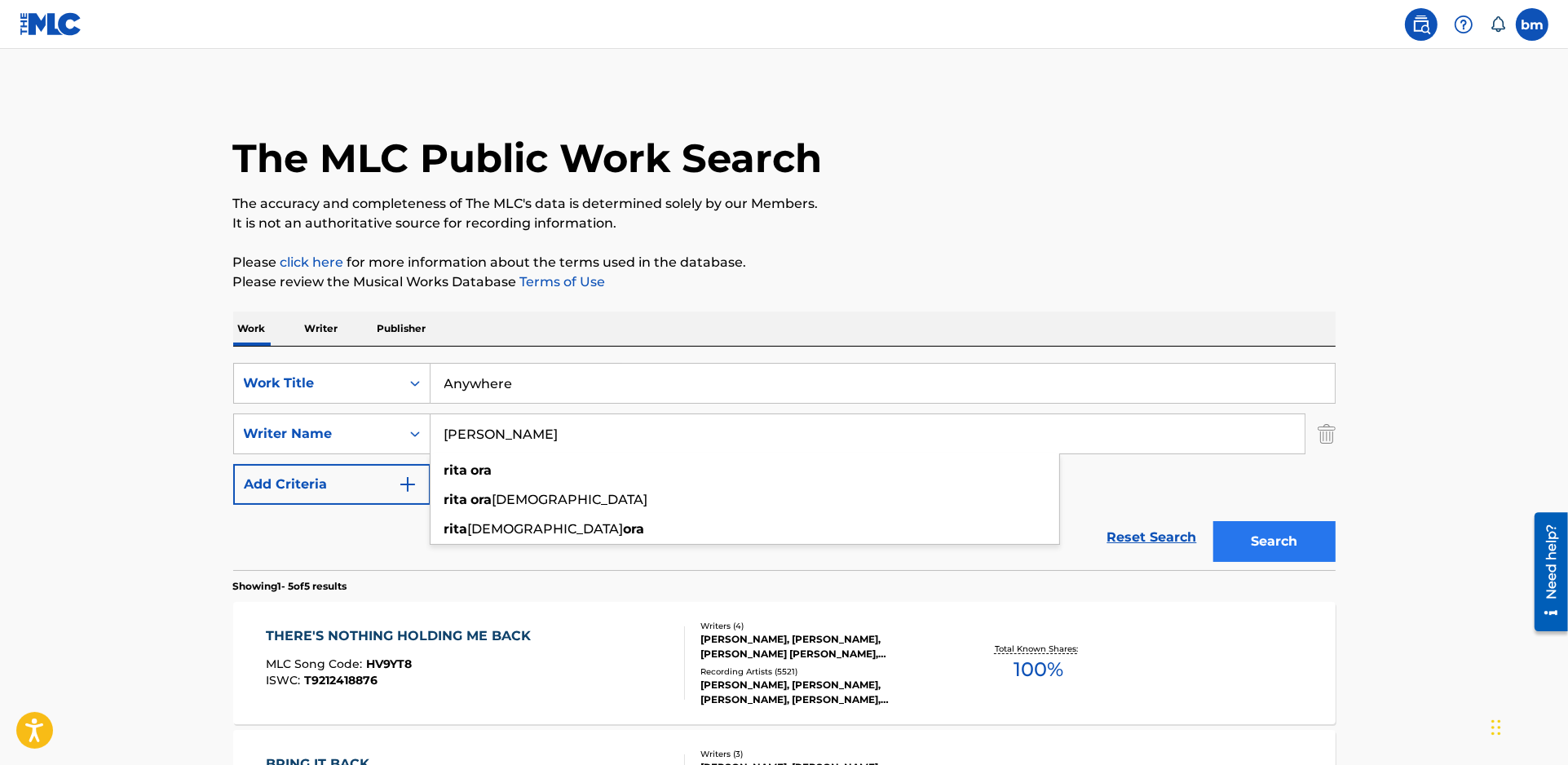
type input "[PERSON_NAME]"
click at [1242, 533] on button "Search" at bounding box center [1275, 541] width 123 height 41
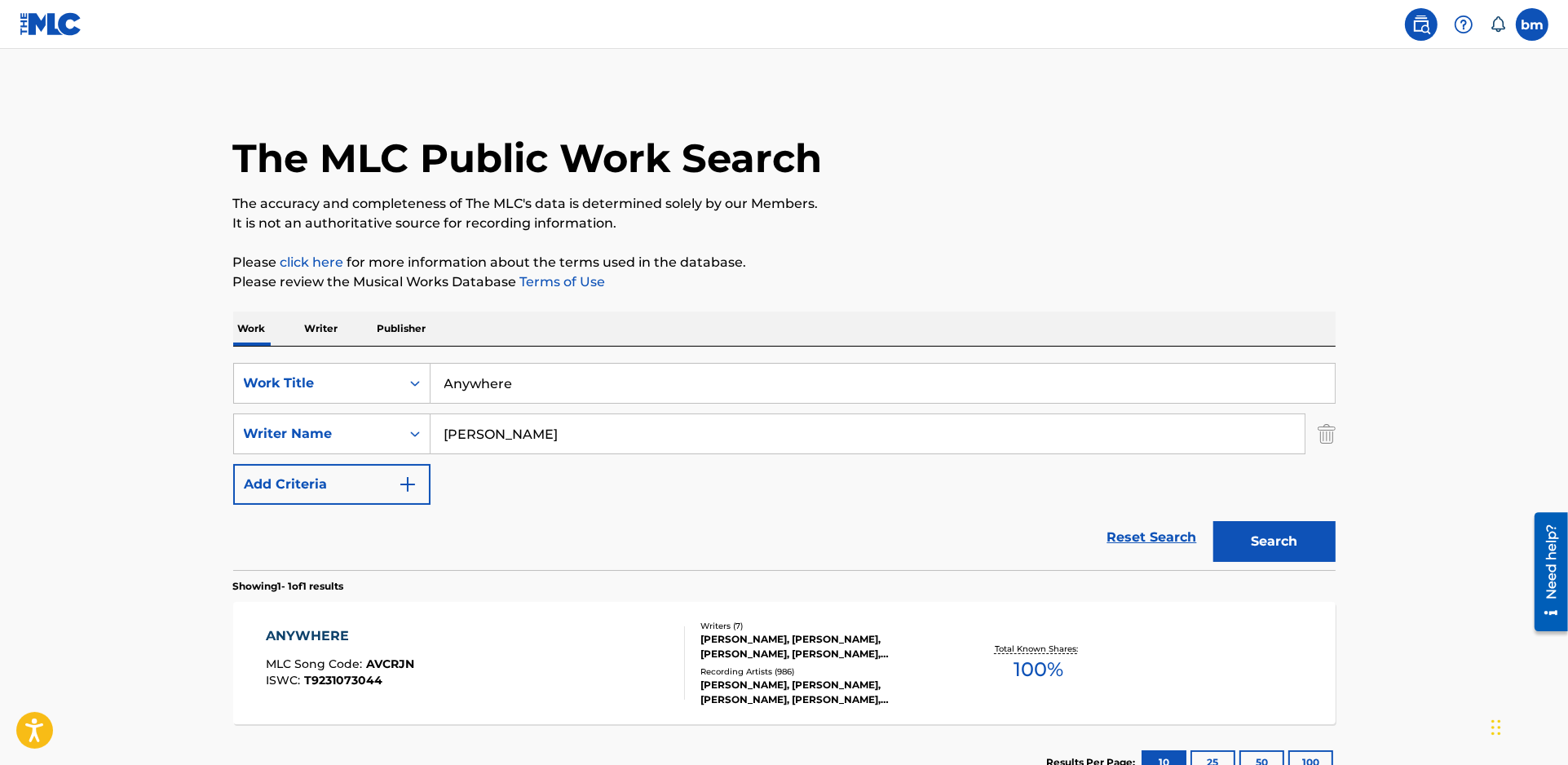
click at [477, 664] on div "ANYWHERE MLC Song Code : AVCRJN ISWC : T9231073044" at bounding box center [476, 662] width 420 height 74
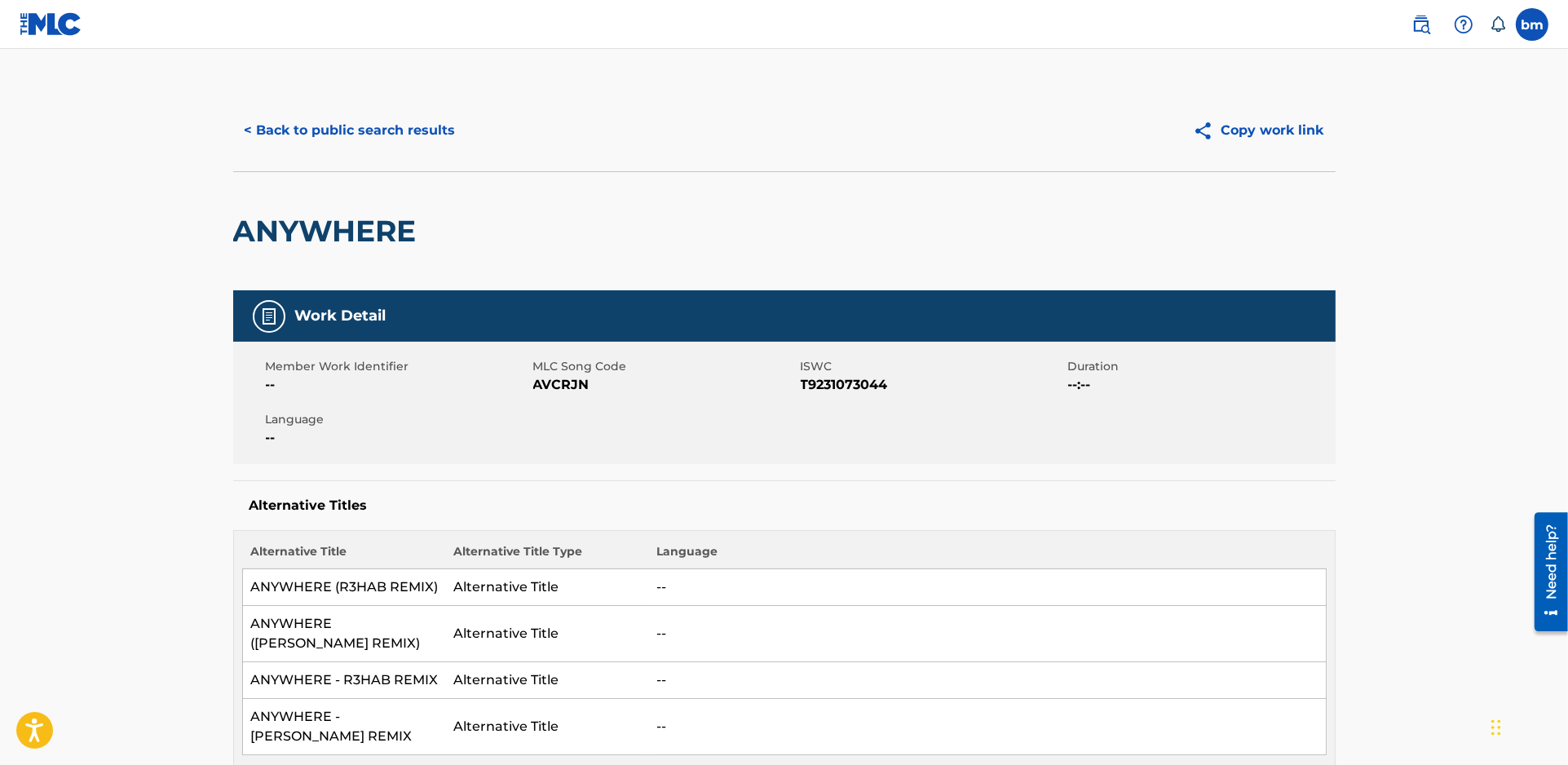
click at [564, 377] on span "AVCRJN" at bounding box center [665, 385] width 264 height 20
click at [563, 379] on span "AVCRJN" at bounding box center [665, 385] width 264 height 20
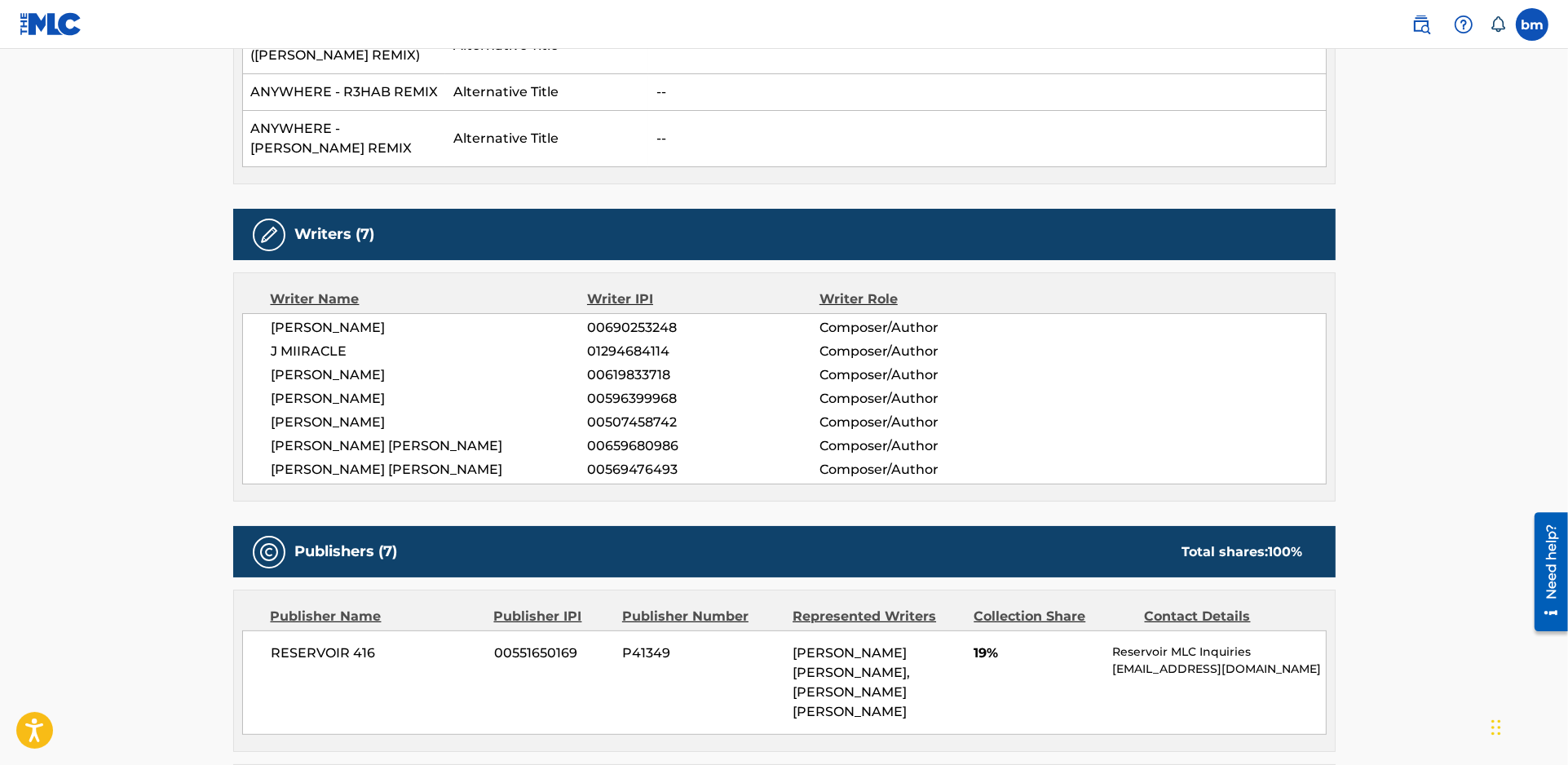
scroll to position [326, 0]
